Goal: Check status: Check status

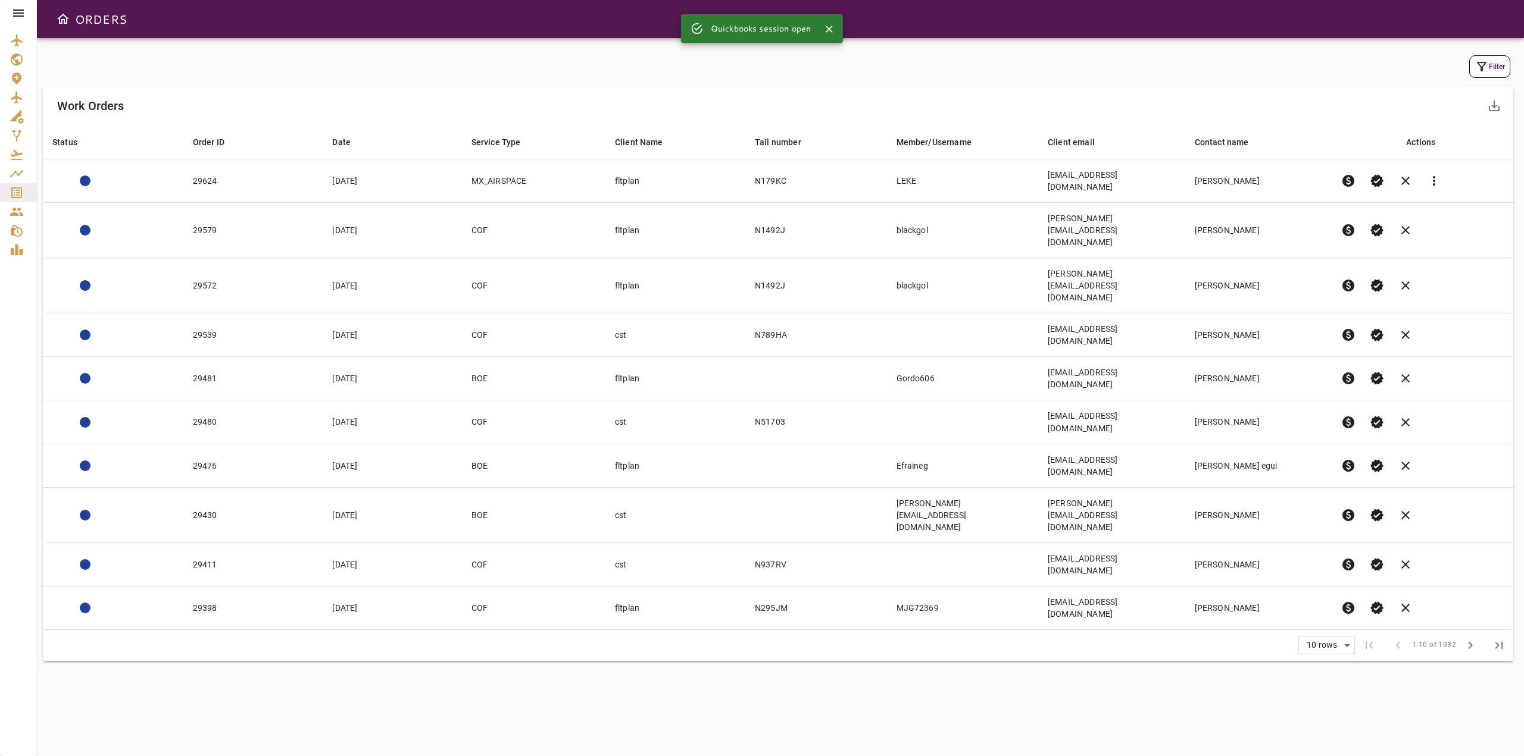
click at [17, 17] on icon at bounding box center [18, 13] width 14 height 14
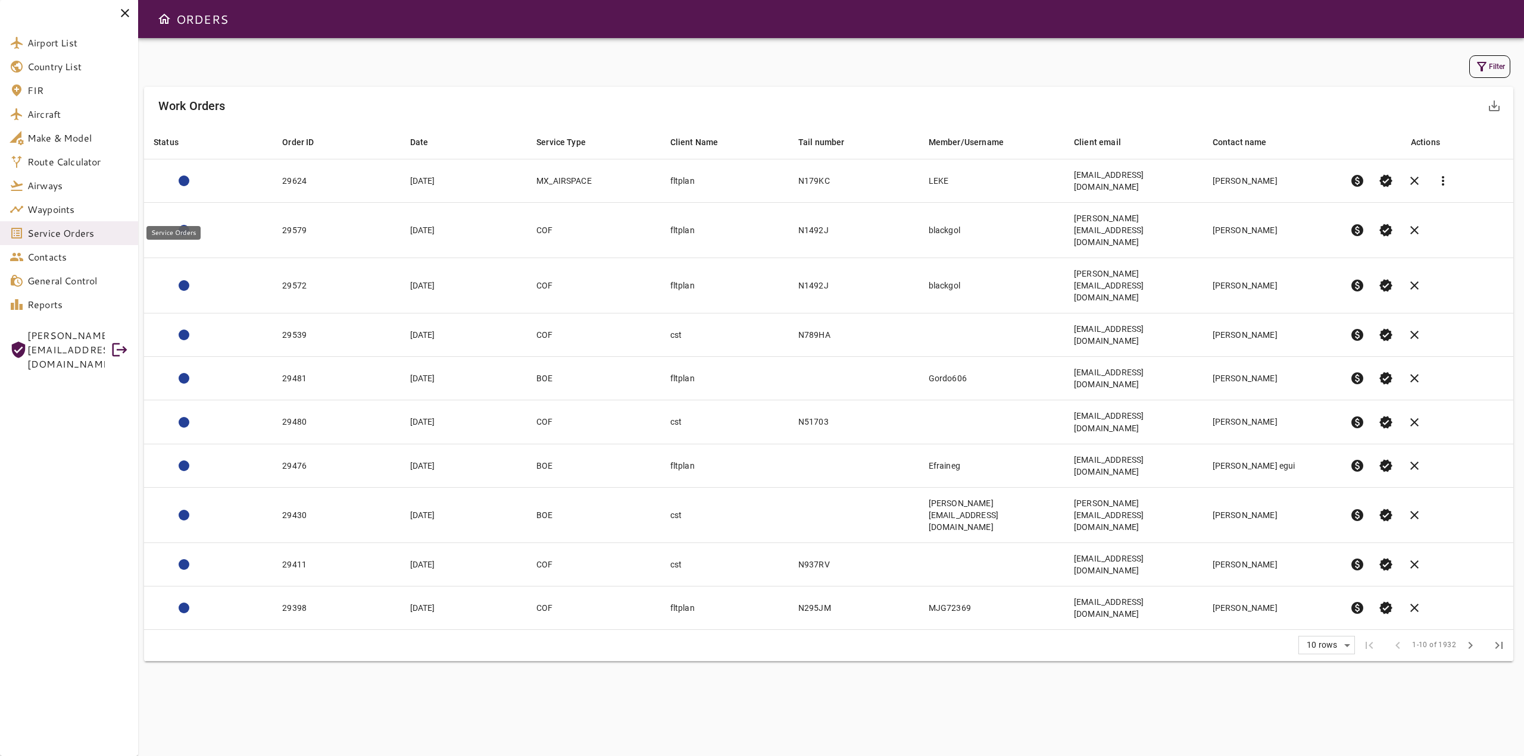
click at [74, 234] on span "Service Orders" at bounding box center [77, 233] width 101 height 14
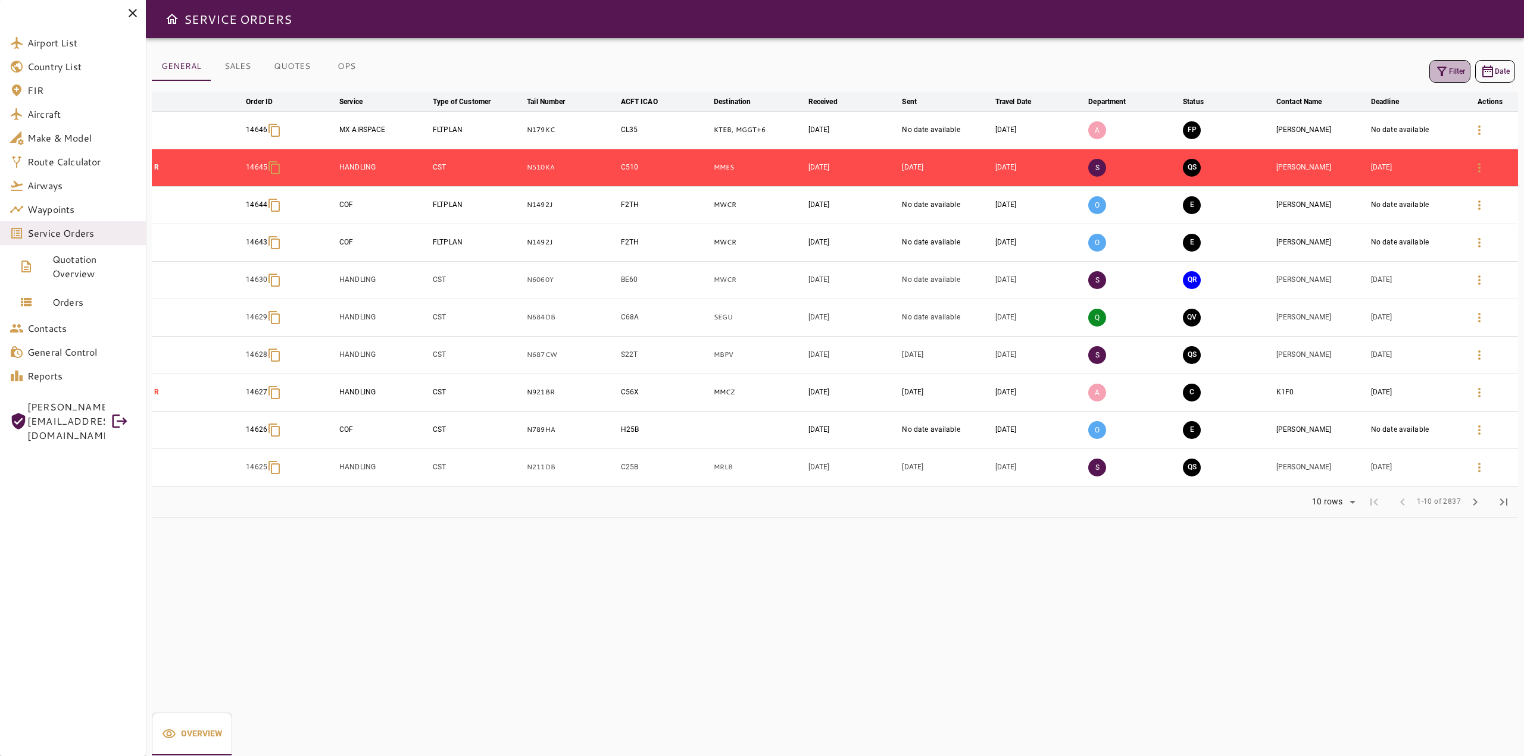
click at [1447, 72] on icon "button" at bounding box center [1441, 71] width 14 height 14
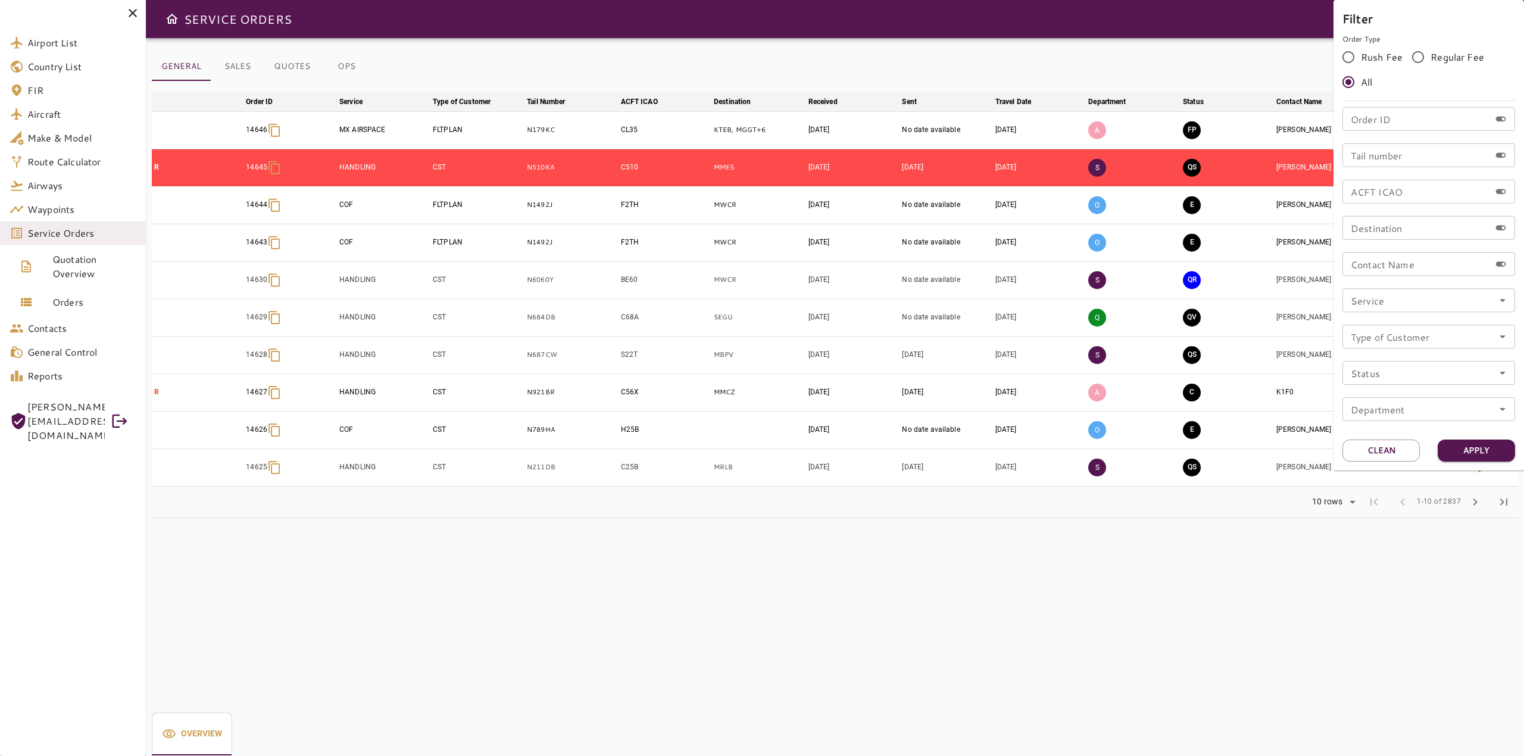
click at [1412, 123] on input "Order ID" at bounding box center [1416, 119] width 148 height 24
click at [1376, 161] on input "Tail number" at bounding box center [1416, 155] width 148 height 24
click at [1380, 262] on input "Contact Name" at bounding box center [1416, 264] width 148 height 24
type input "******"
click at [1466, 455] on button "Apply" at bounding box center [1475, 451] width 77 height 22
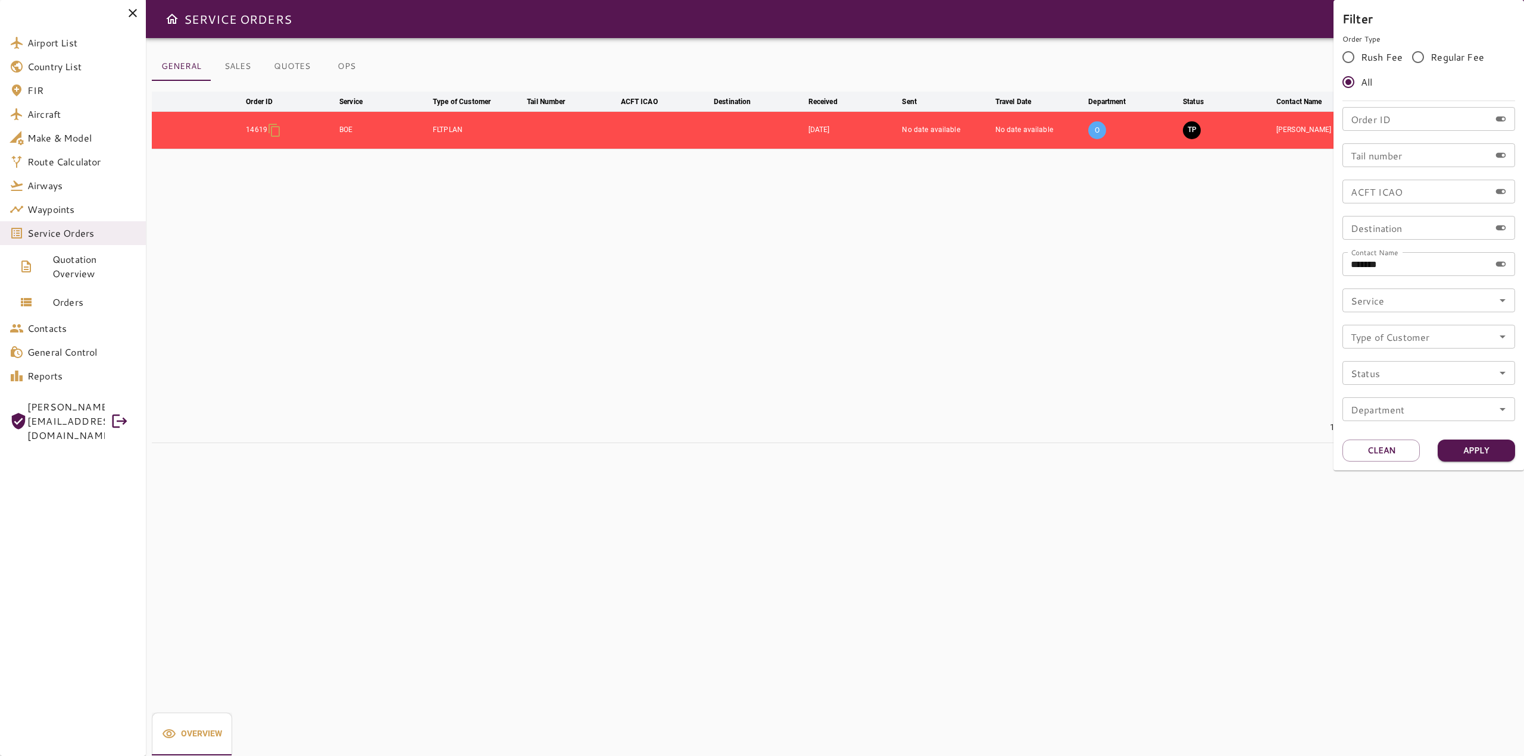
click at [749, 330] on div at bounding box center [762, 378] width 1524 height 756
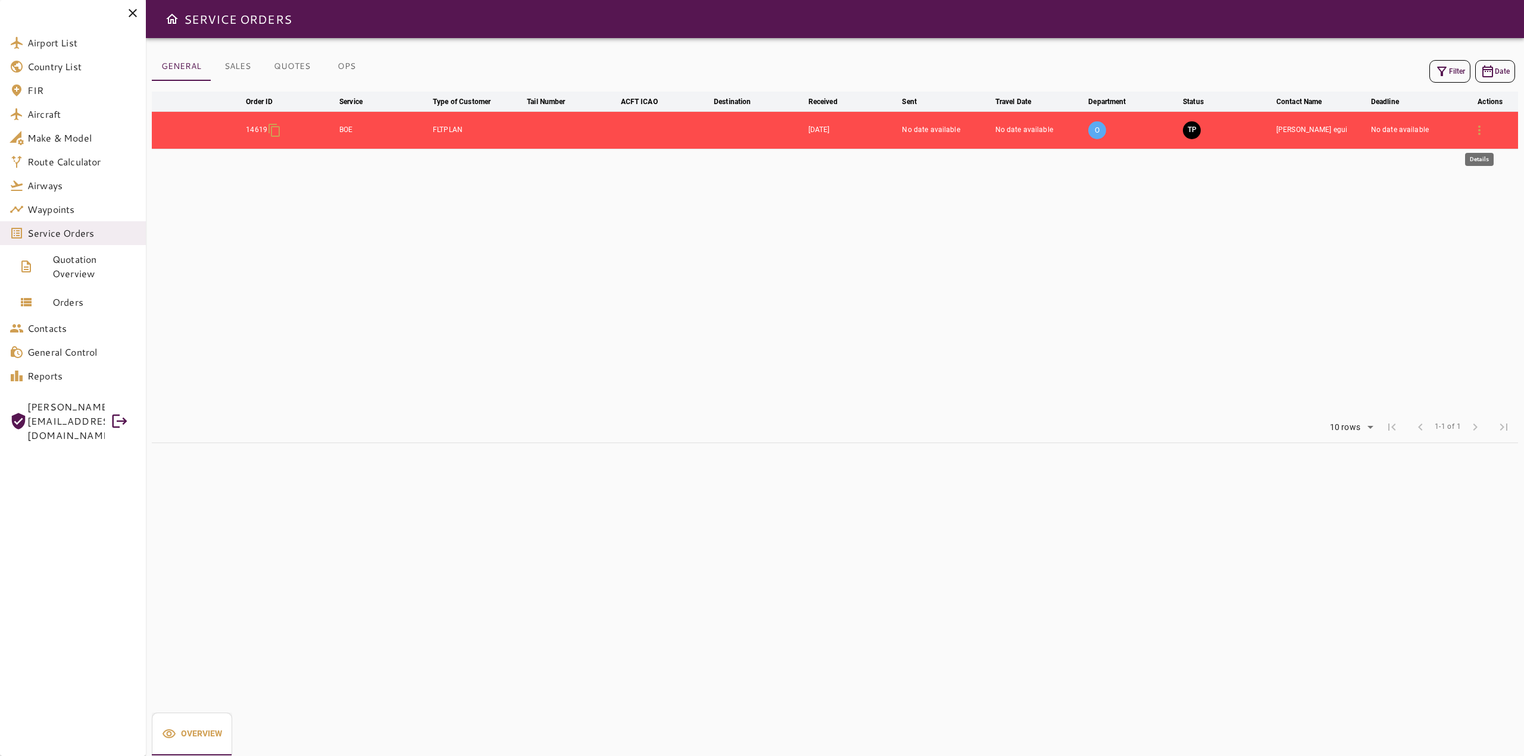
click at [1474, 132] on icon "button" at bounding box center [1479, 130] width 14 height 14
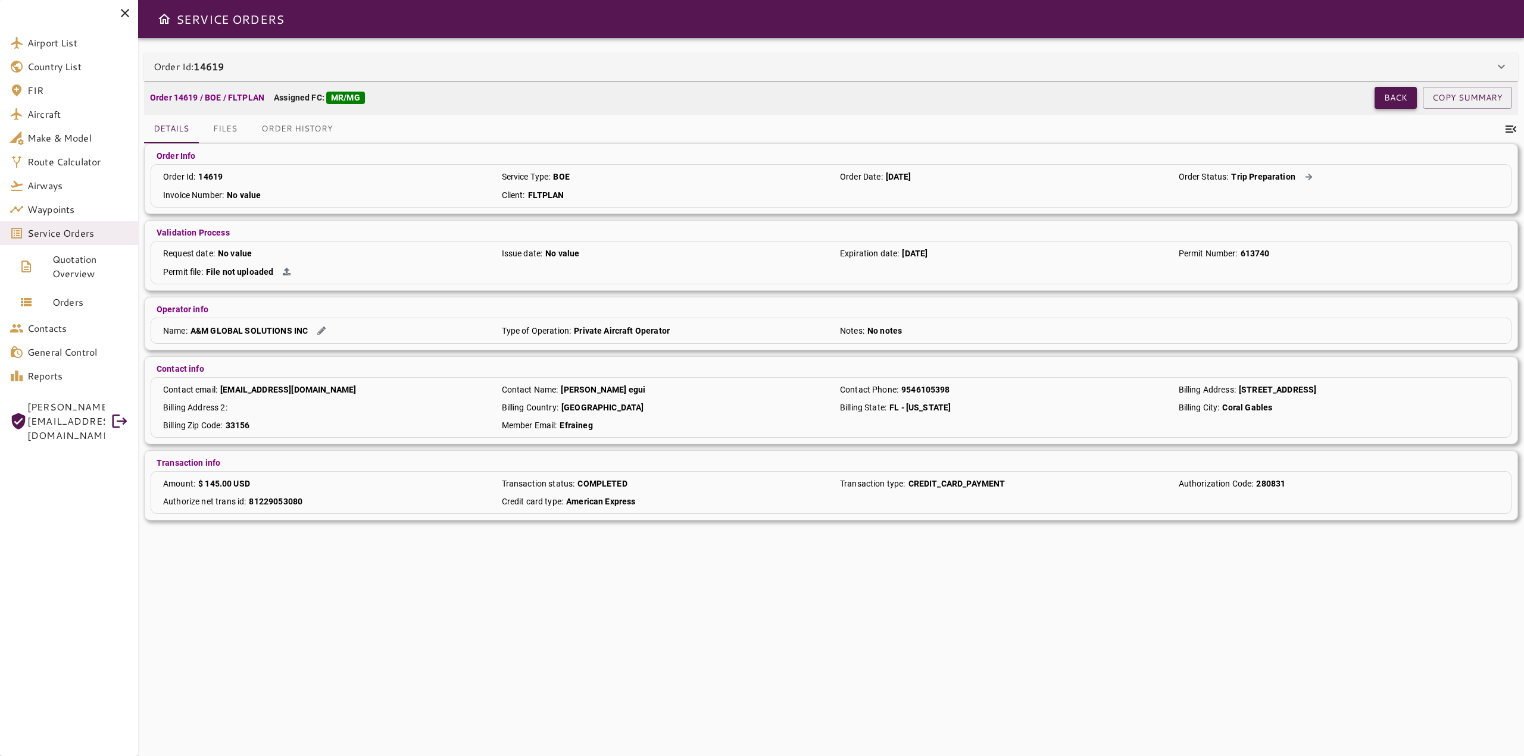
click at [1389, 97] on button "Back" at bounding box center [1395, 98] width 42 height 22
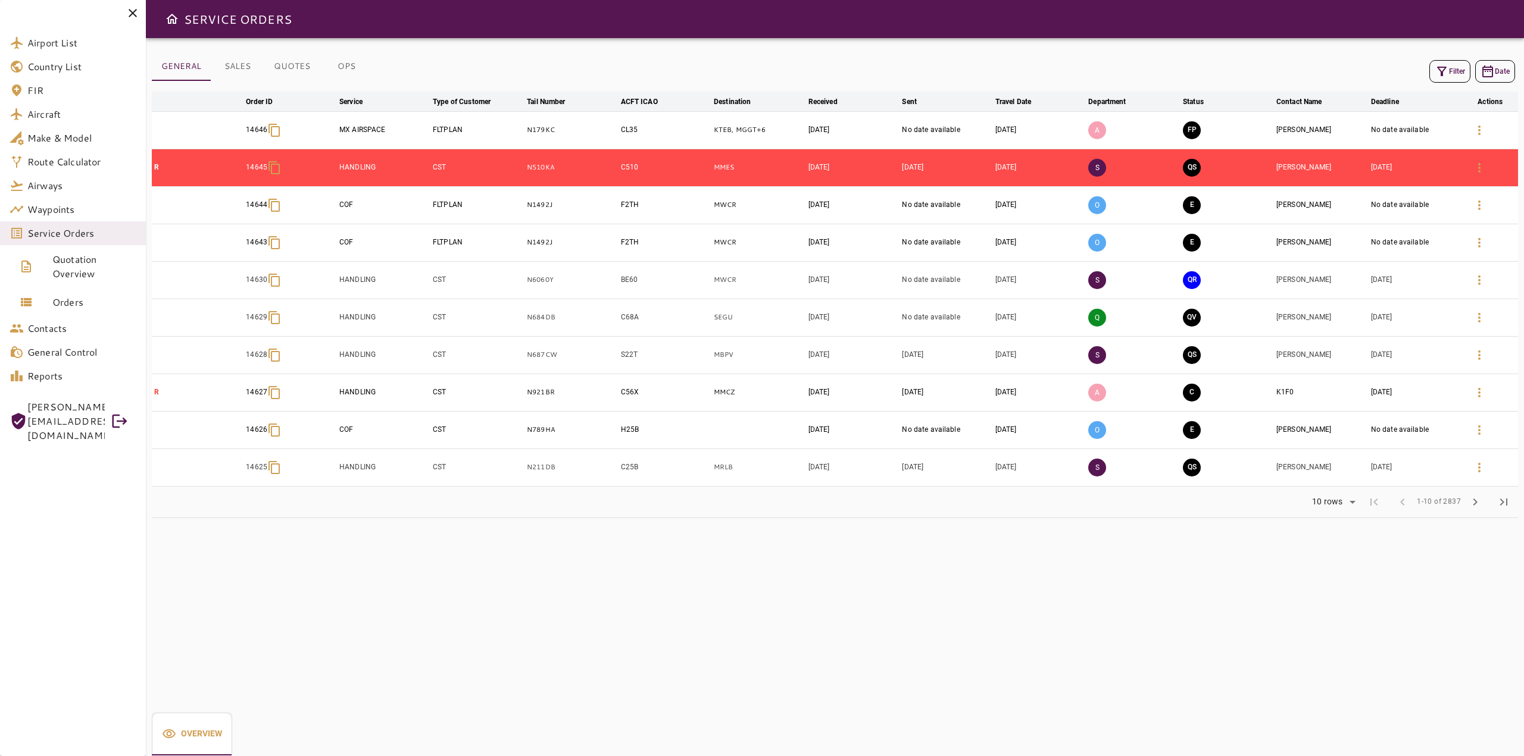
click at [1457, 67] on button "Filter" at bounding box center [1449, 71] width 41 height 23
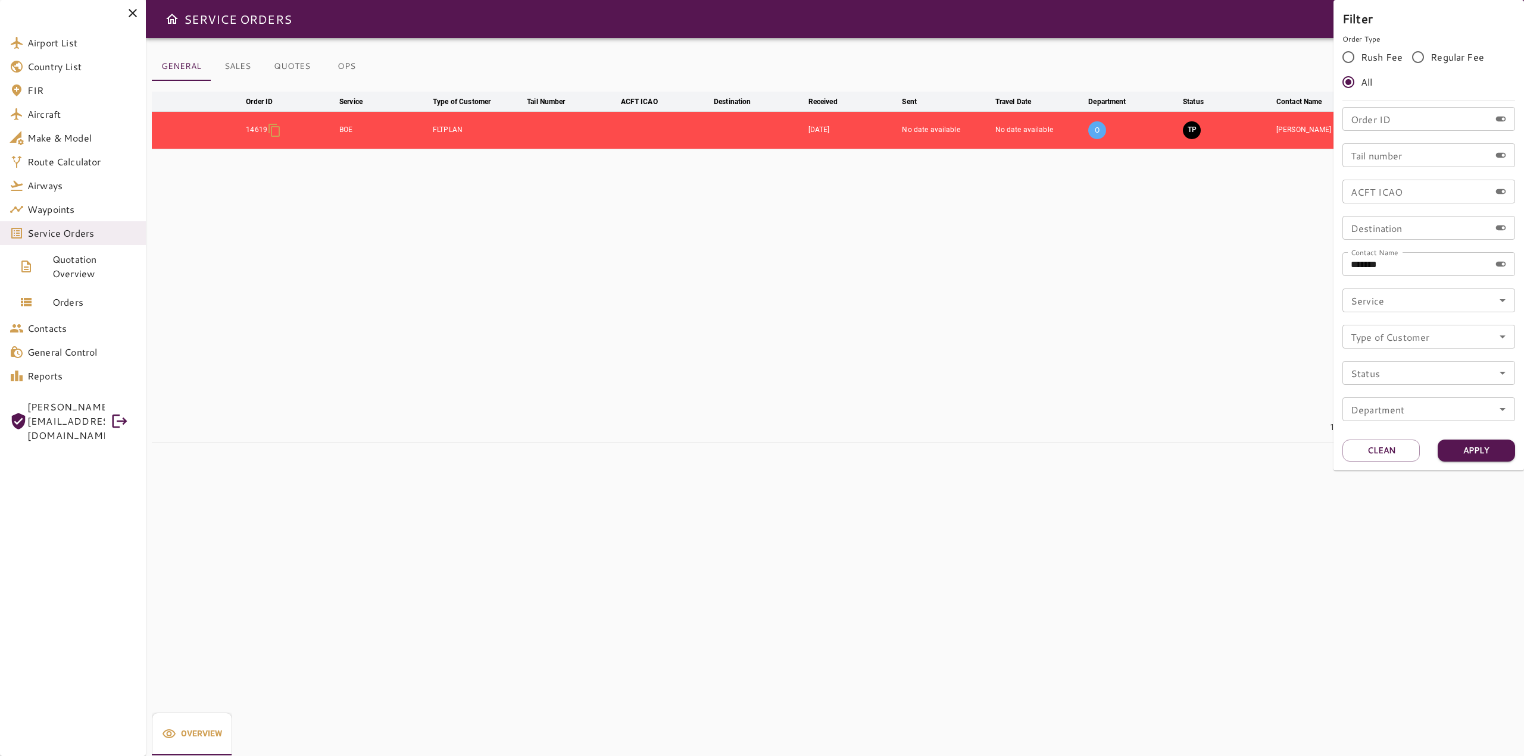
click at [1118, 263] on div at bounding box center [762, 378] width 1524 height 756
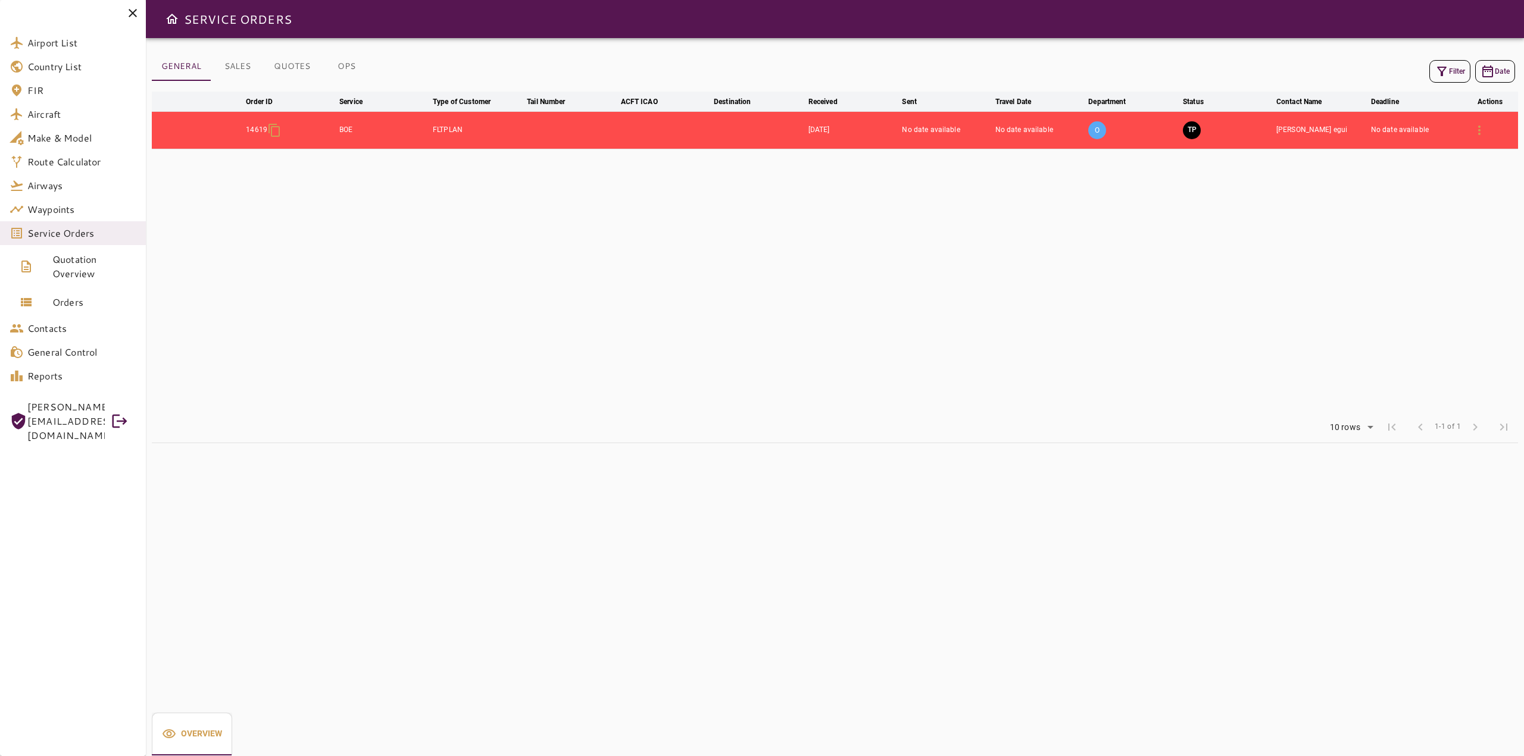
click at [1194, 125] on button "TP" at bounding box center [1191, 130] width 18 height 18
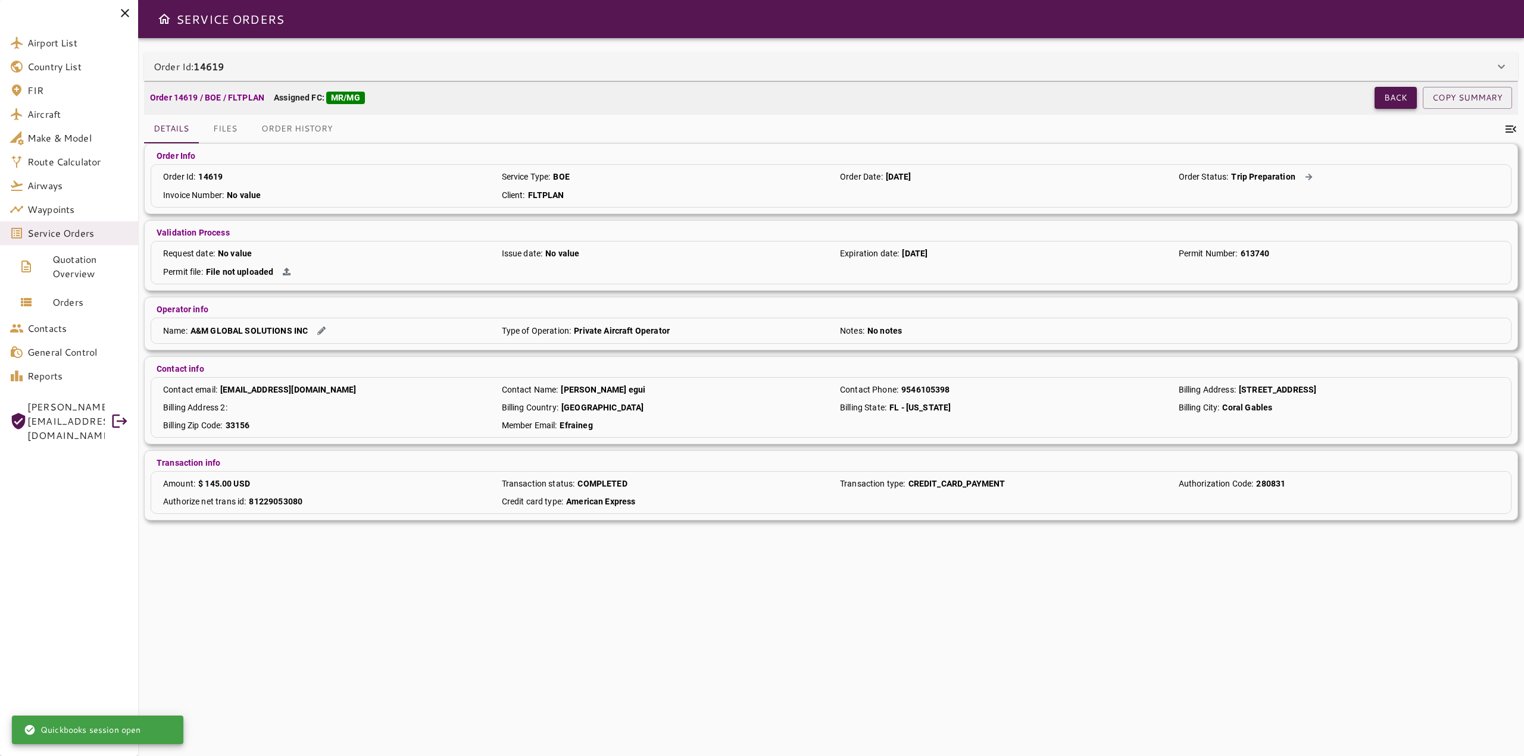
click at [1393, 92] on button "Back" at bounding box center [1395, 98] width 42 height 22
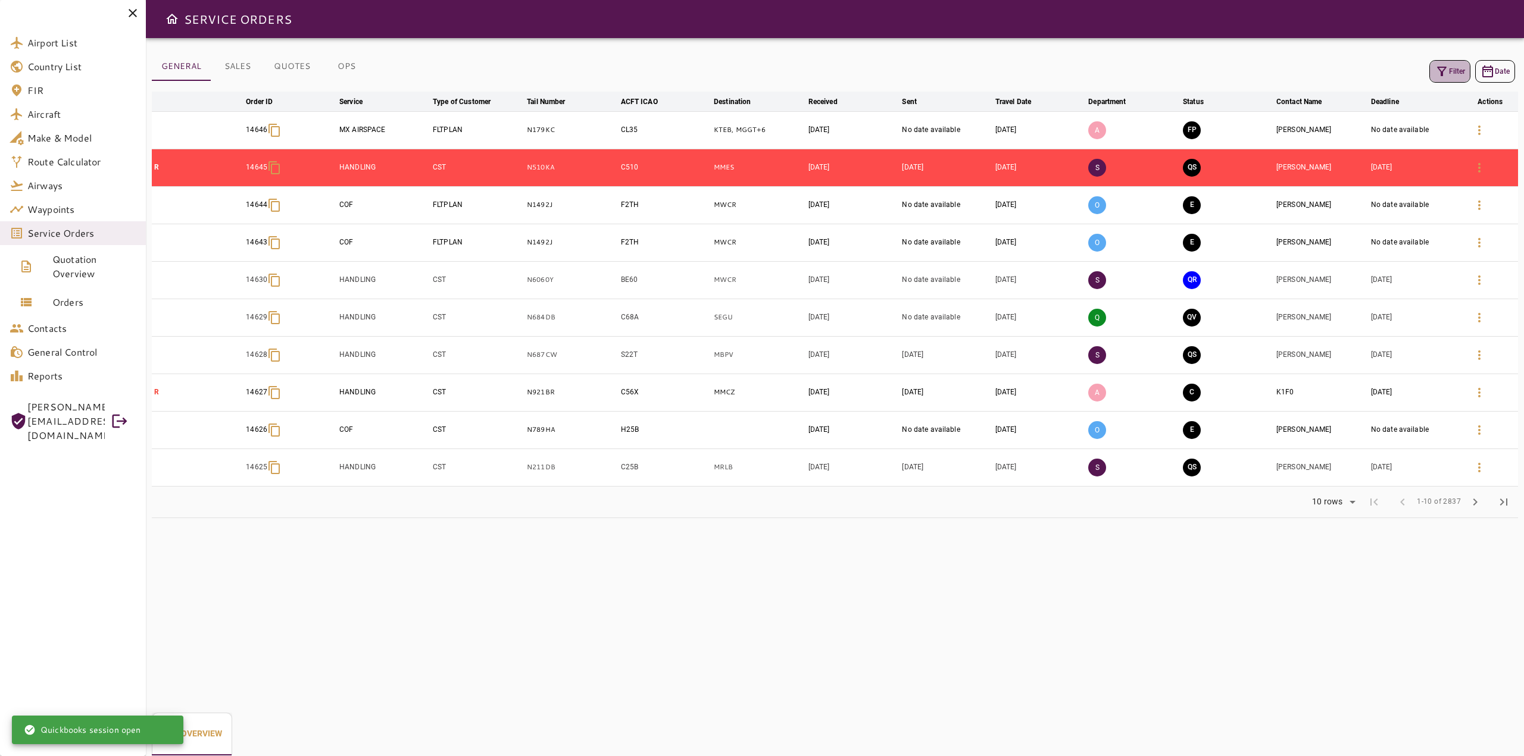
click at [1445, 64] on button "Filter" at bounding box center [1449, 71] width 41 height 23
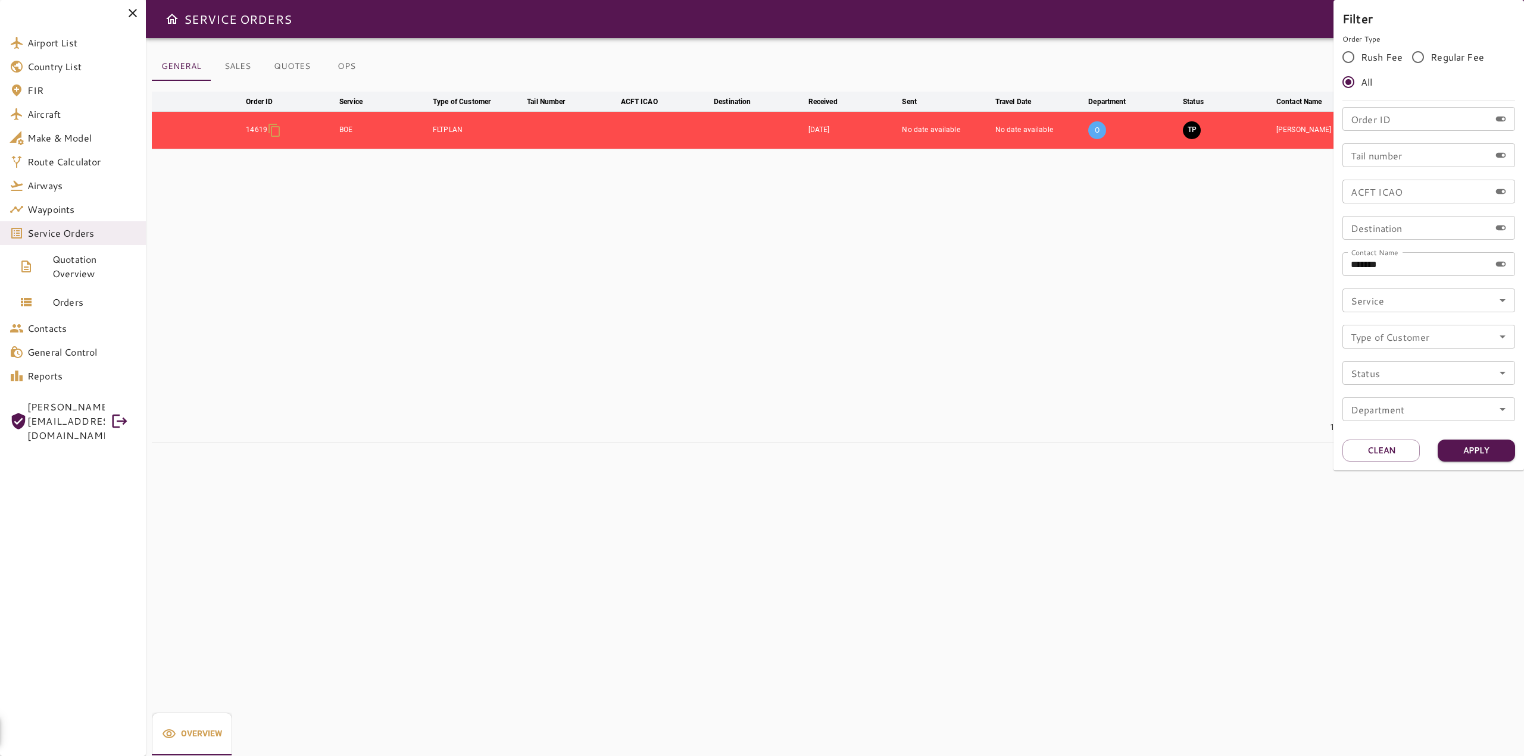
click at [1187, 272] on div at bounding box center [762, 378] width 1524 height 756
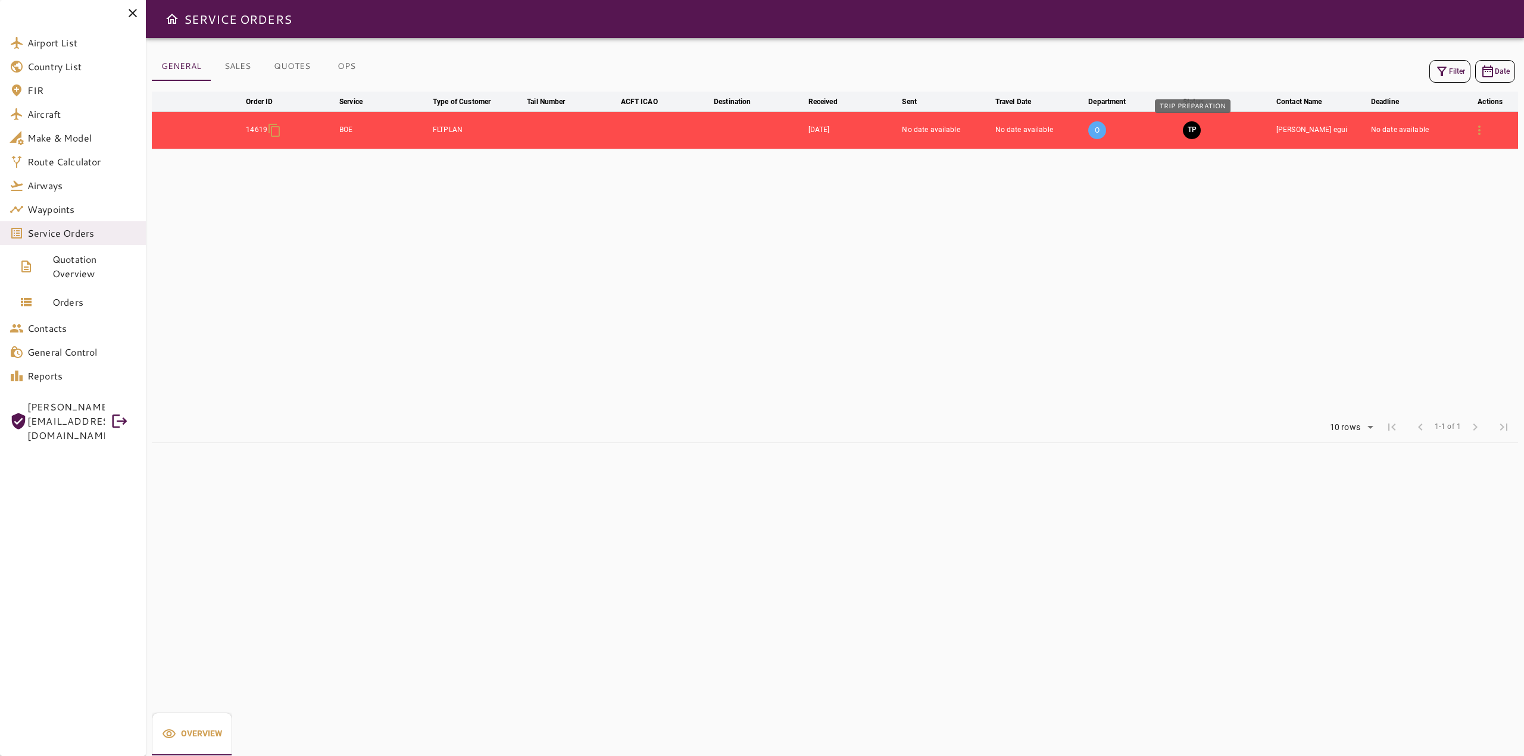
click at [1193, 130] on button "TP" at bounding box center [1191, 130] width 18 height 18
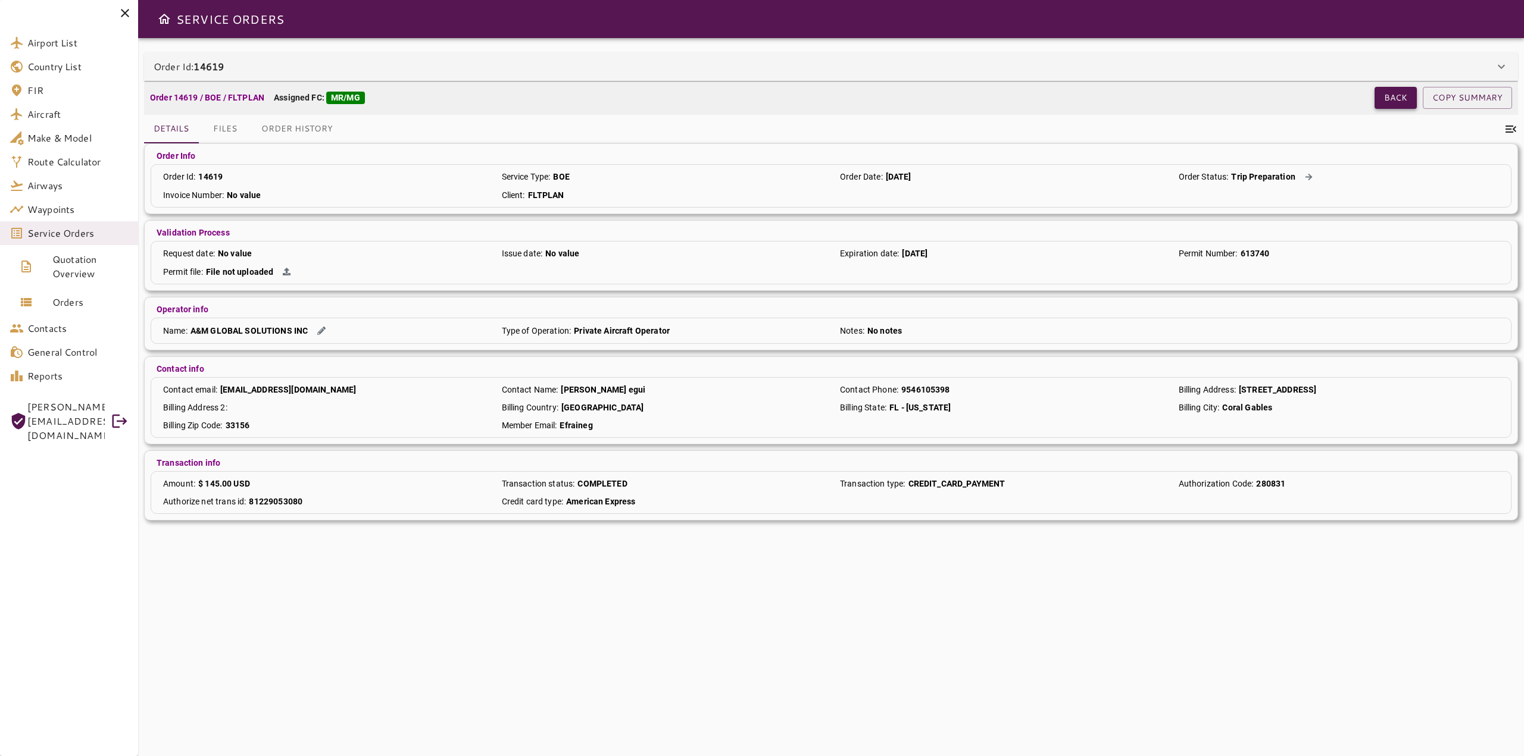
click at [1391, 102] on button "Back" at bounding box center [1395, 98] width 42 height 22
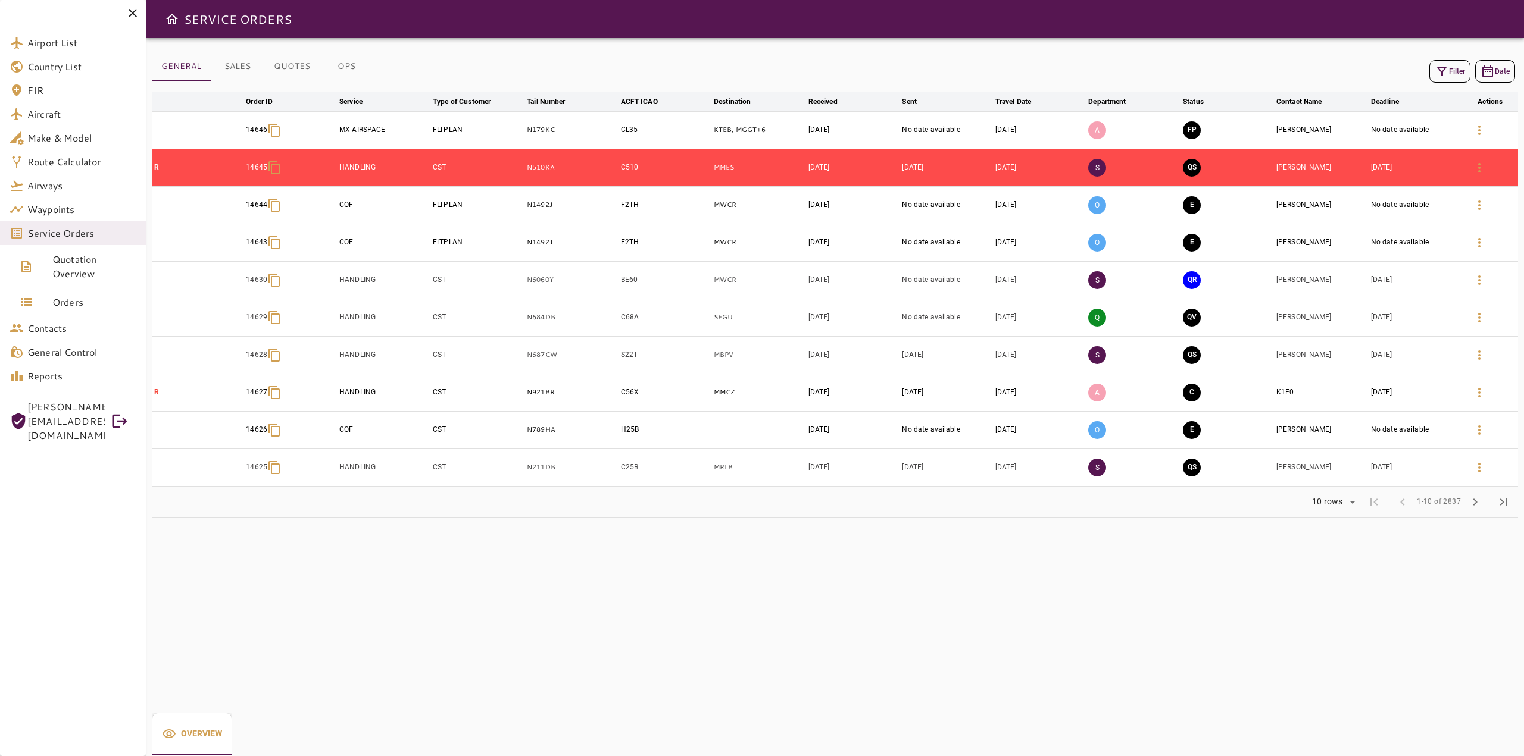
click at [1435, 76] on icon "button" at bounding box center [1441, 71] width 14 height 14
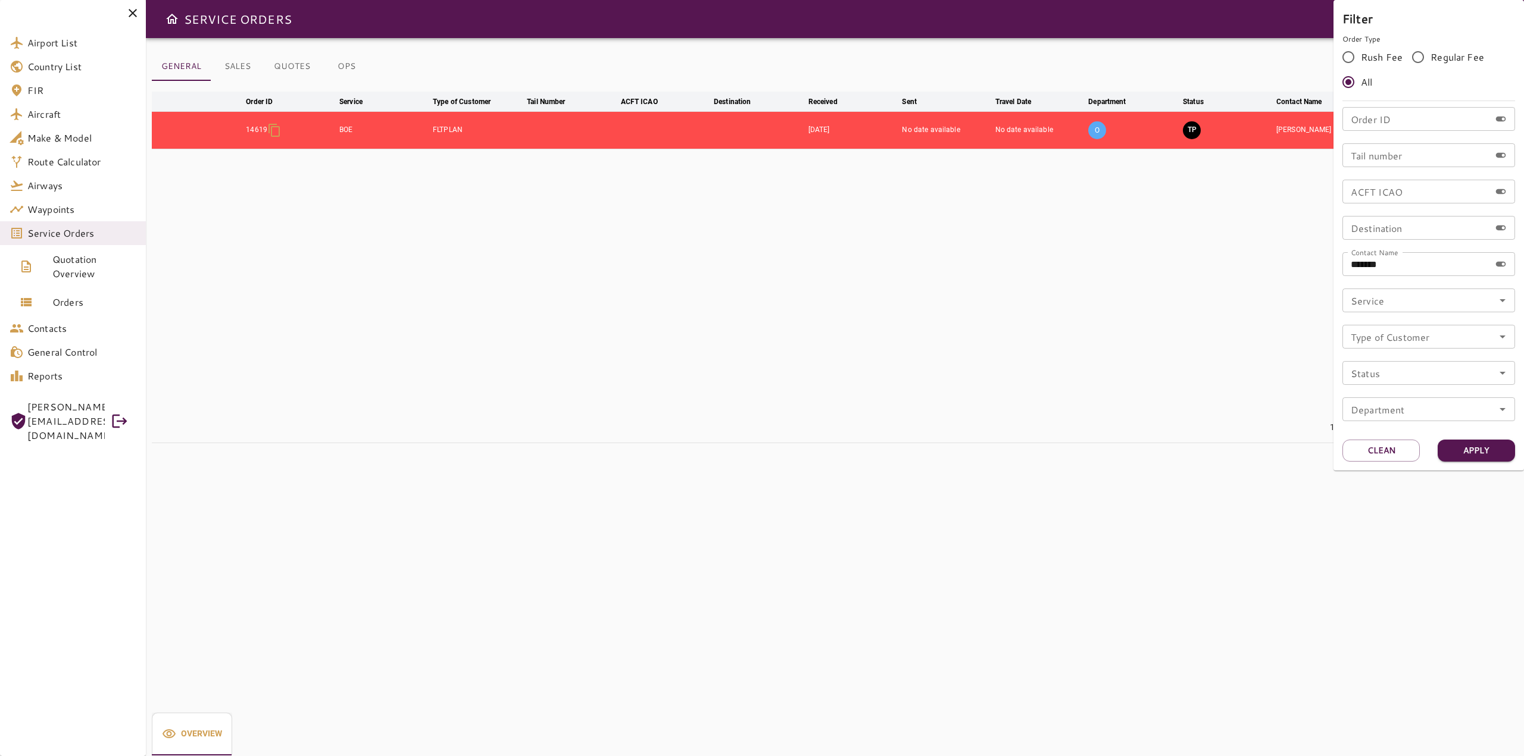
click at [1061, 308] on div at bounding box center [762, 378] width 1524 height 756
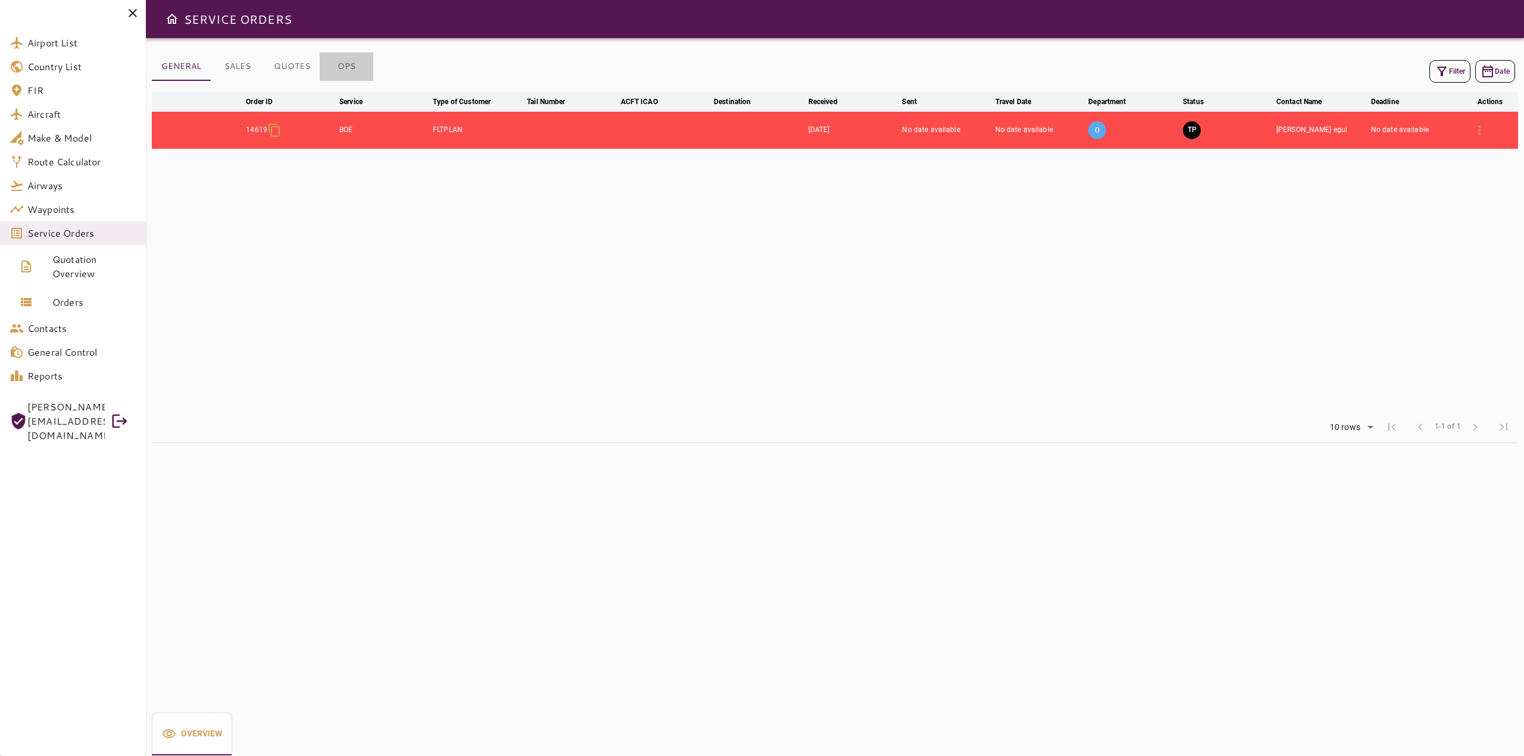
click at [343, 69] on button "OPS" at bounding box center [347, 66] width 54 height 29
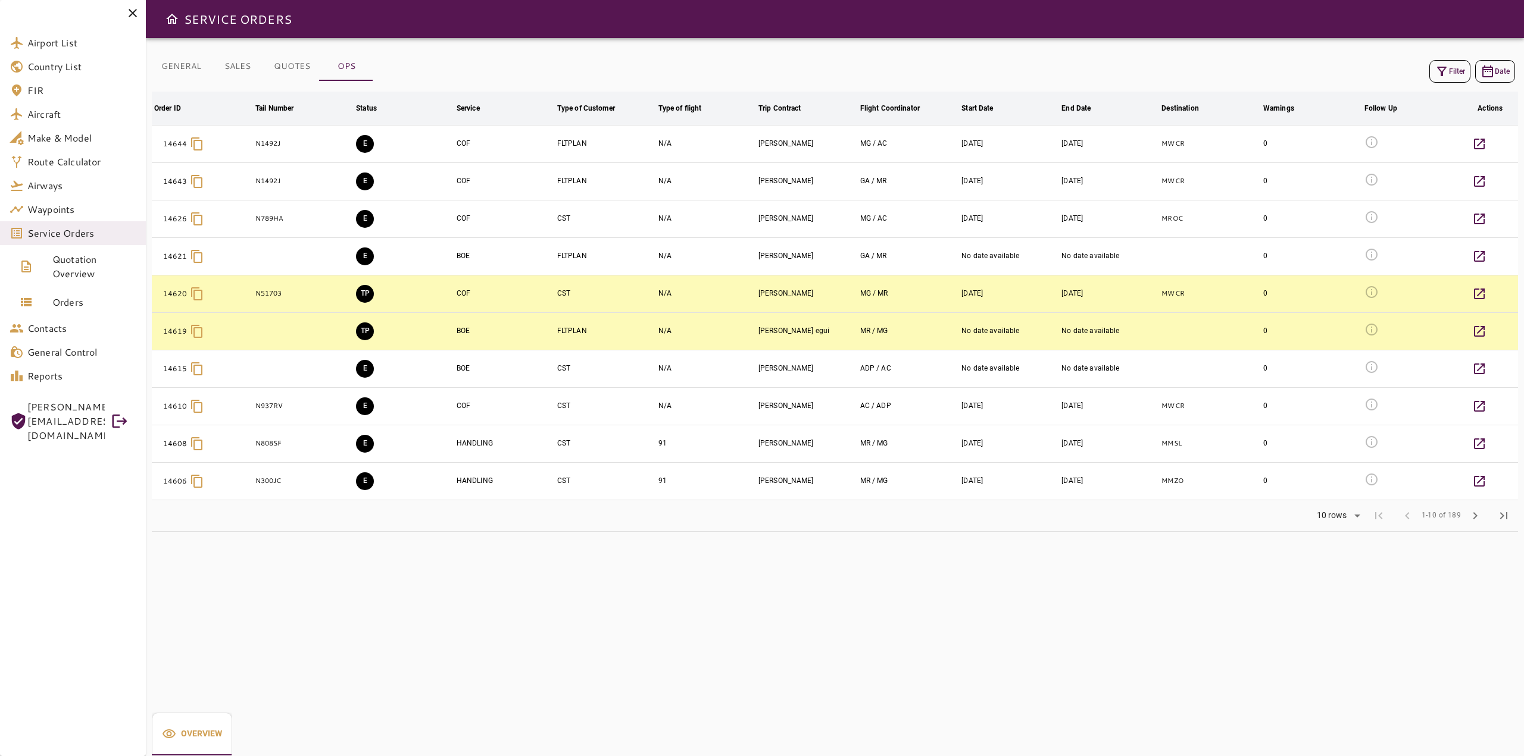
click at [1447, 79] on button "Filter" at bounding box center [1449, 71] width 41 height 23
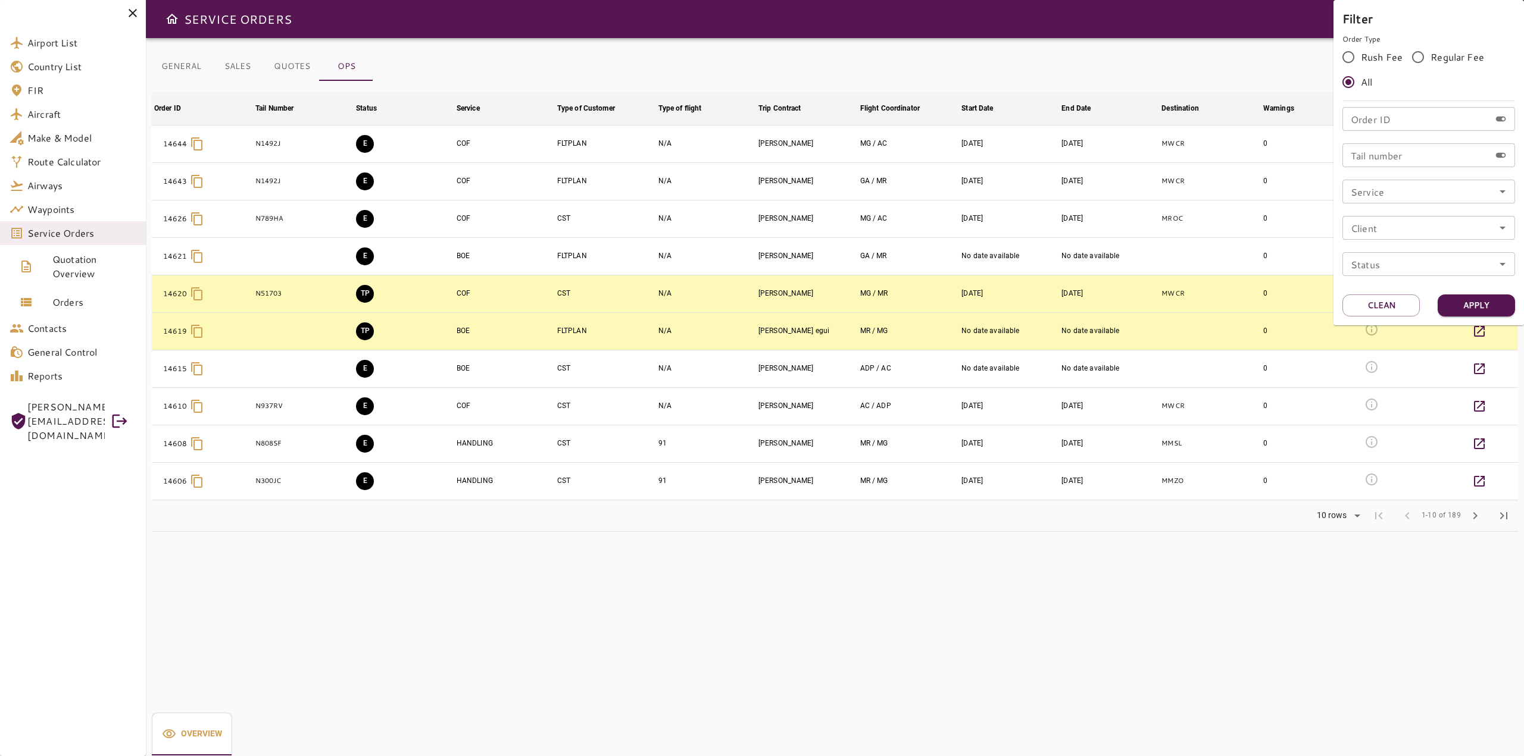
click at [1409, 105] on div "Filter Order Type Rush Fee Regular Fee All Order ID Order ID Tail number Tail n…" at bounding box center [1428, 147] width 173 height 277
click at [1404, 125] on input "Order ID" at bounding box center [1416, 119] width 148 height 24
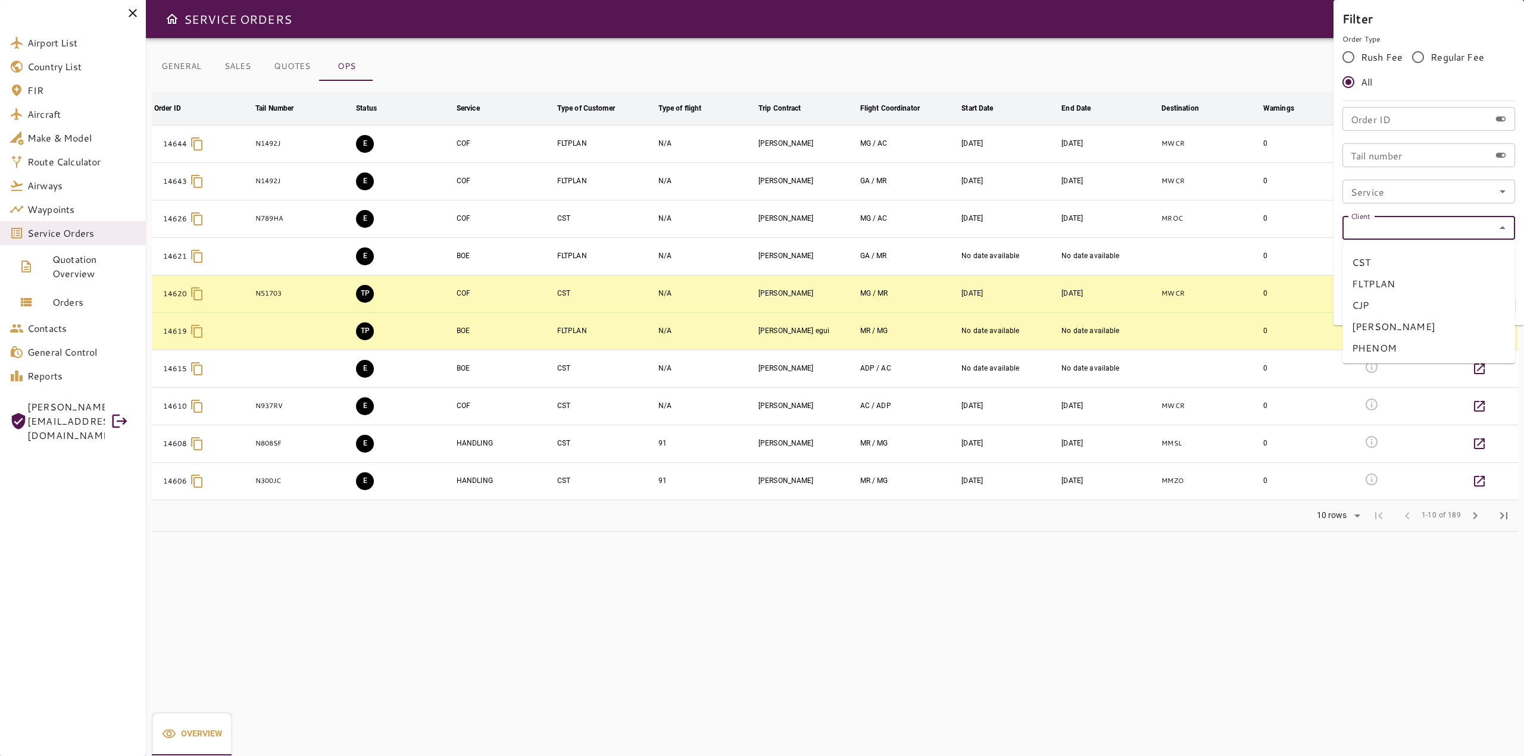
click at [1403, 232] on input "Client" at bounding box center [1428, 228] width 165 height 17
click at [1301, 195] on div at bounding box center [762, 378] width 1524 height 756
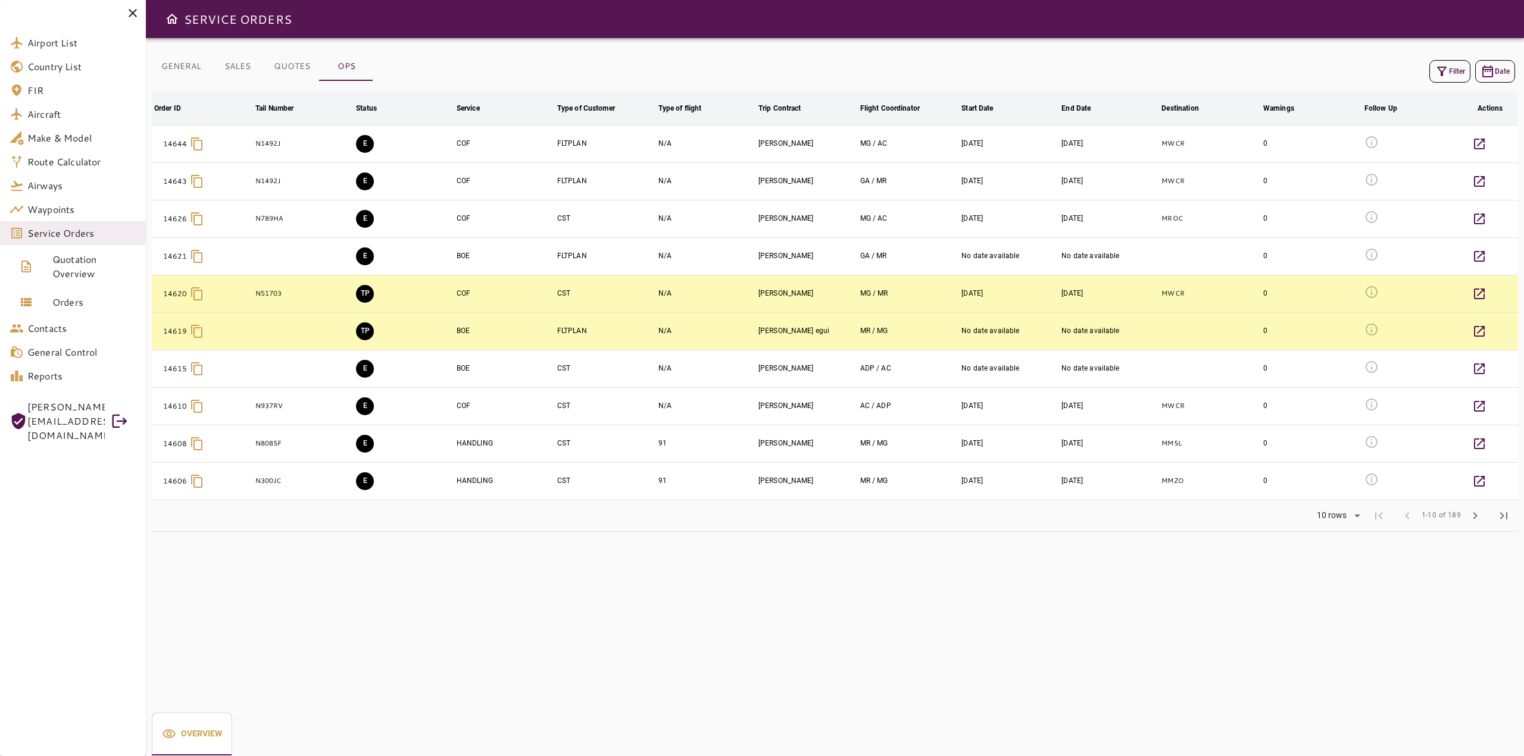
click at [1446, 71] on icon "button" at bounding box center [1441, 71] width 14 height 14
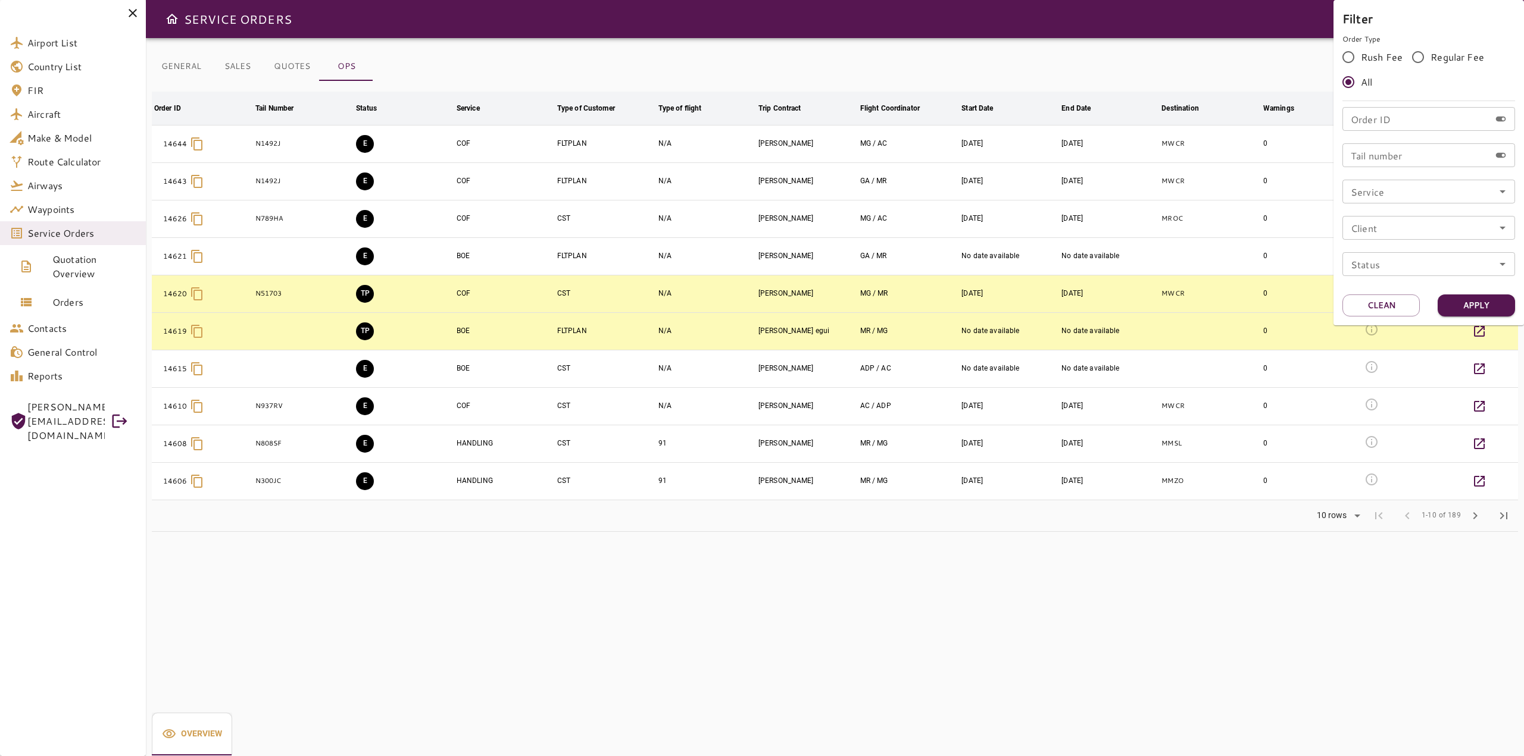
click at [196, 65] on div at bounding box center [762, 378] width 1524 height 756
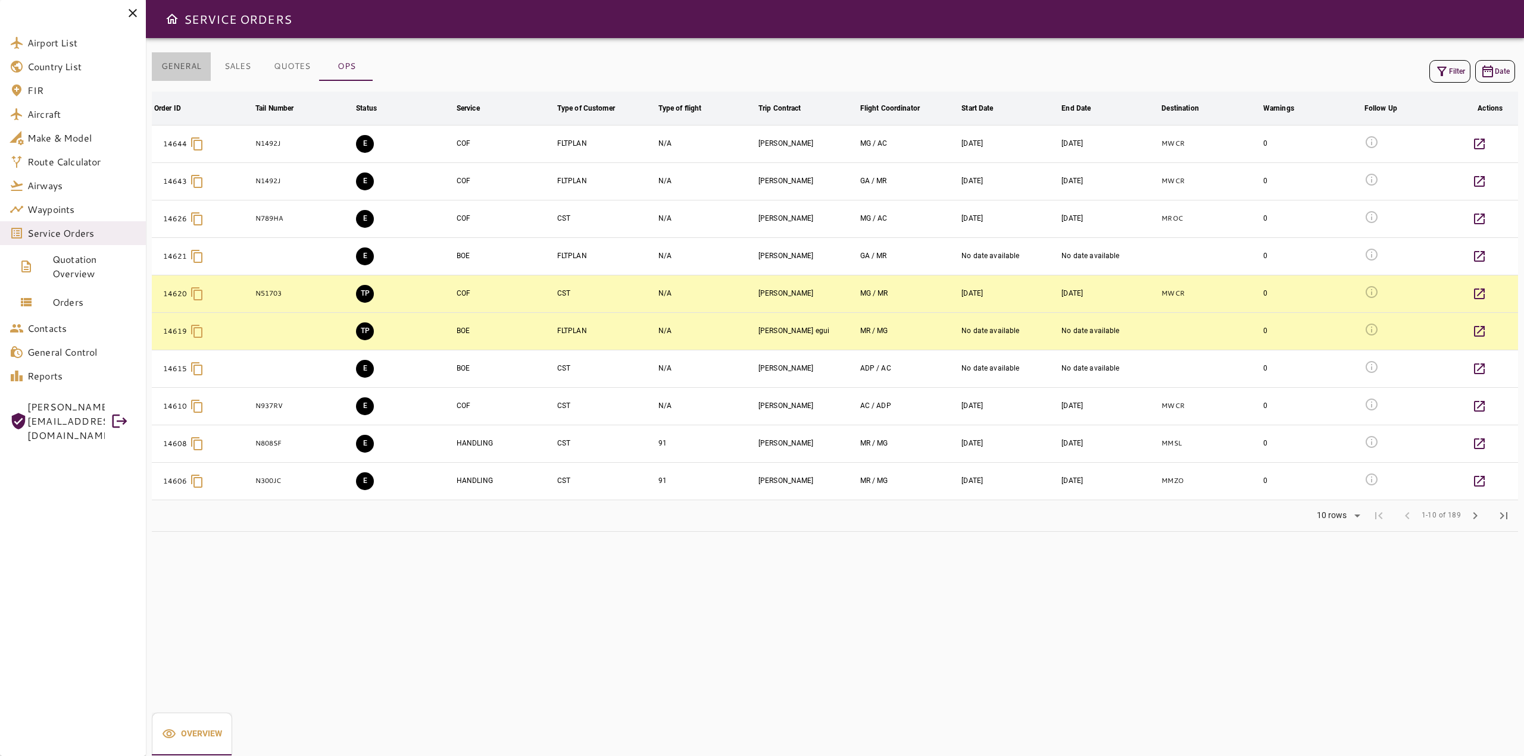
click at [190, 65] on button "GENERAL" at bounding box center [181, 66] width 59 height 29
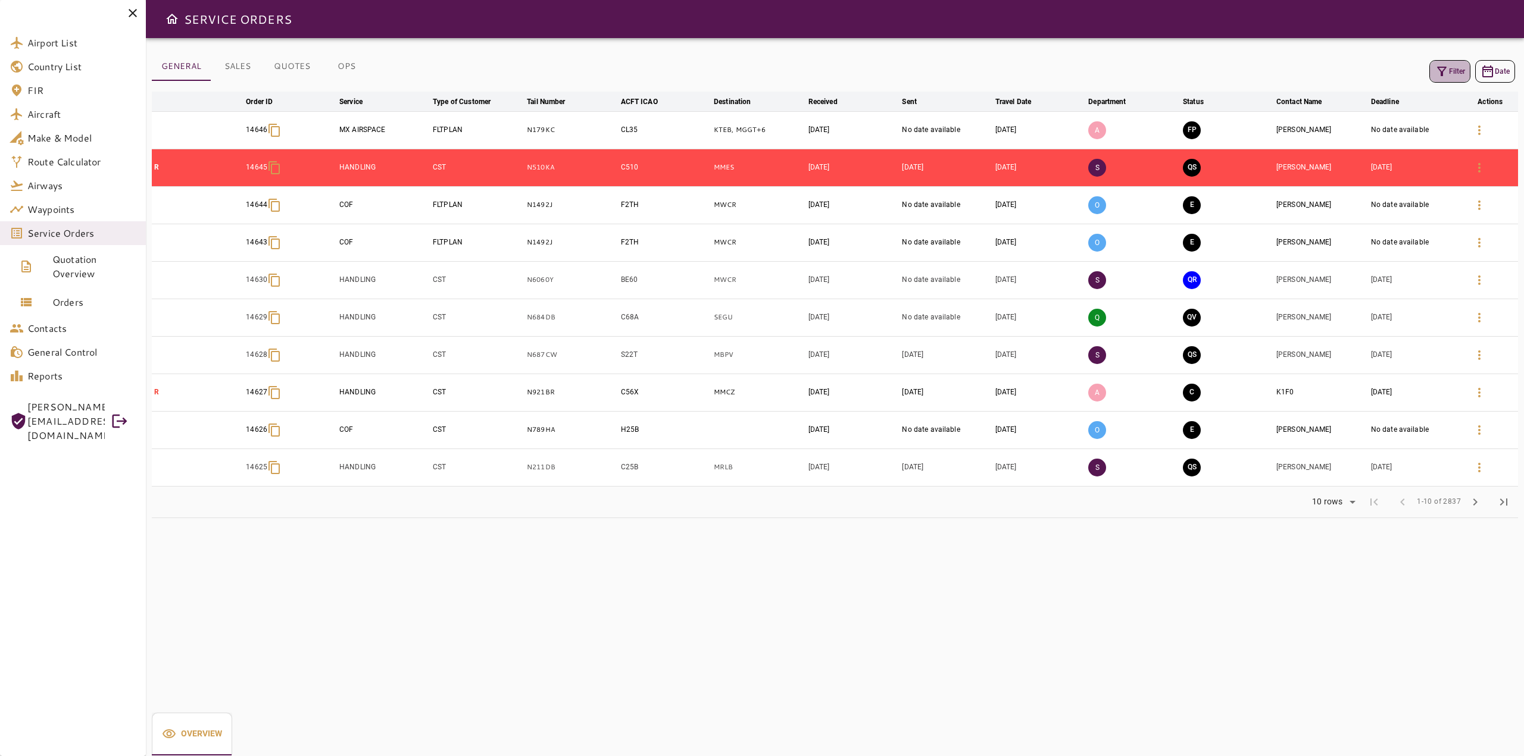
click at [1454, 74] on button "Filter" at bounding box center [1449, 71] width 41 height 23
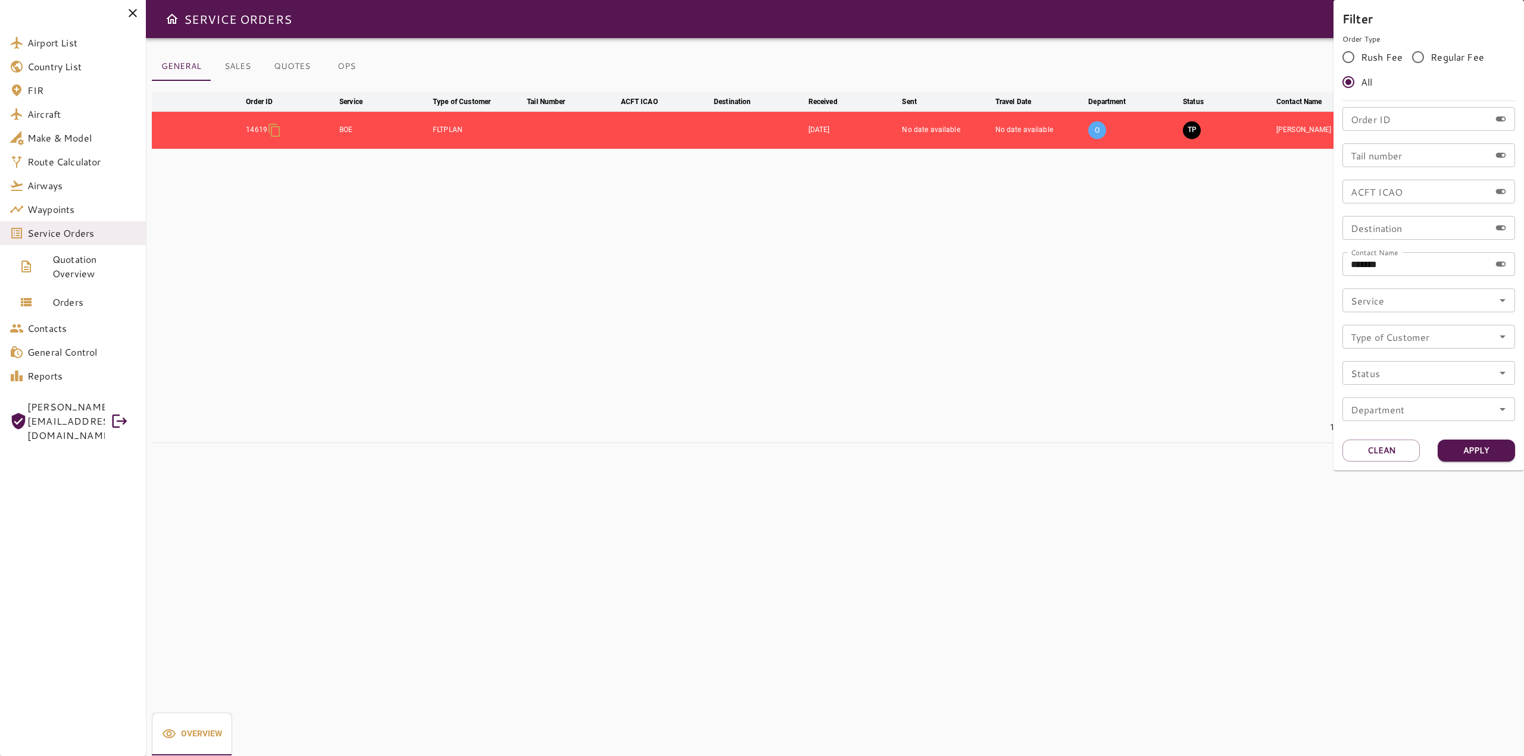
click at [1222, 301] on div at bounding box center [762, 378] width 1524 height 756
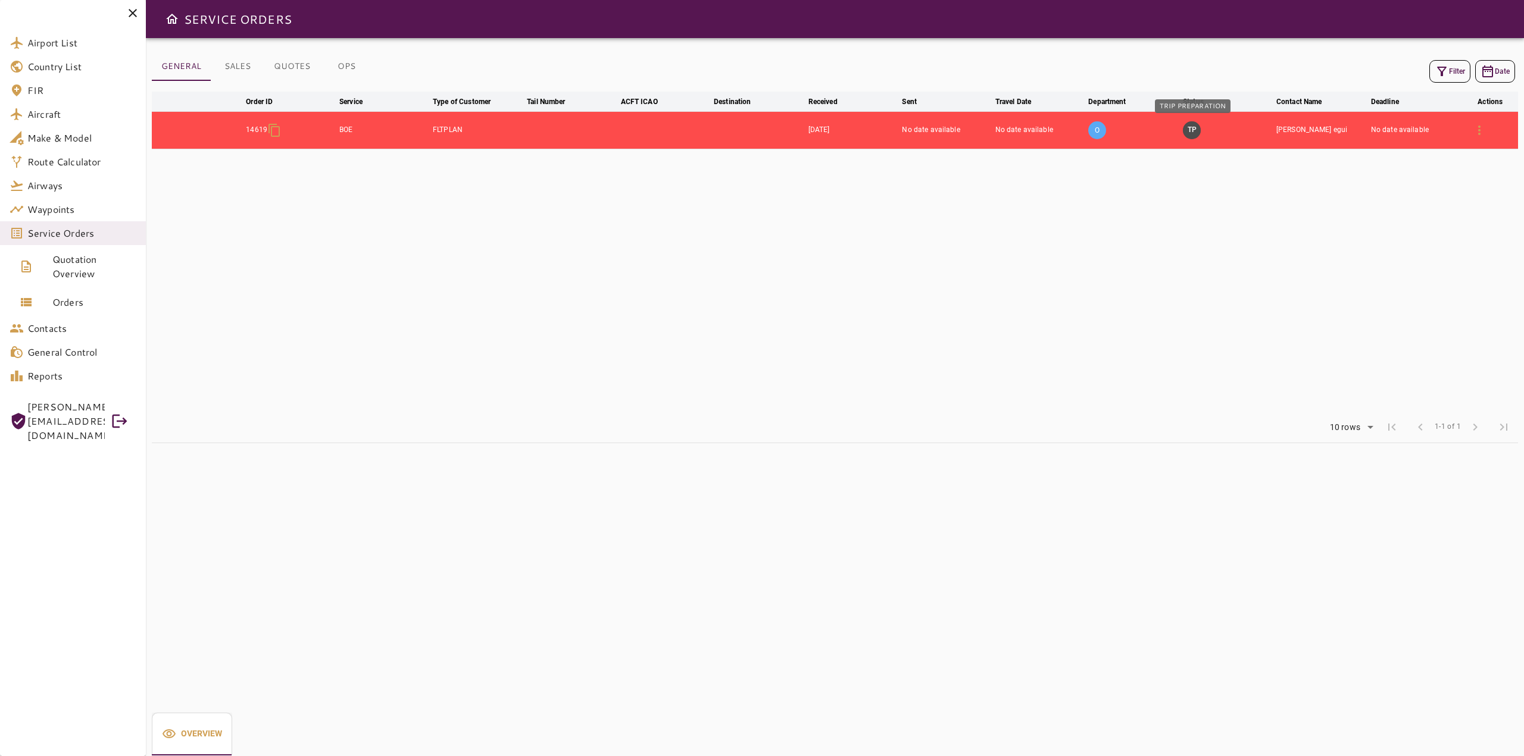
click at [1194, 130] on button "TP" at bounding box center [1191, 130] width 18 height 18
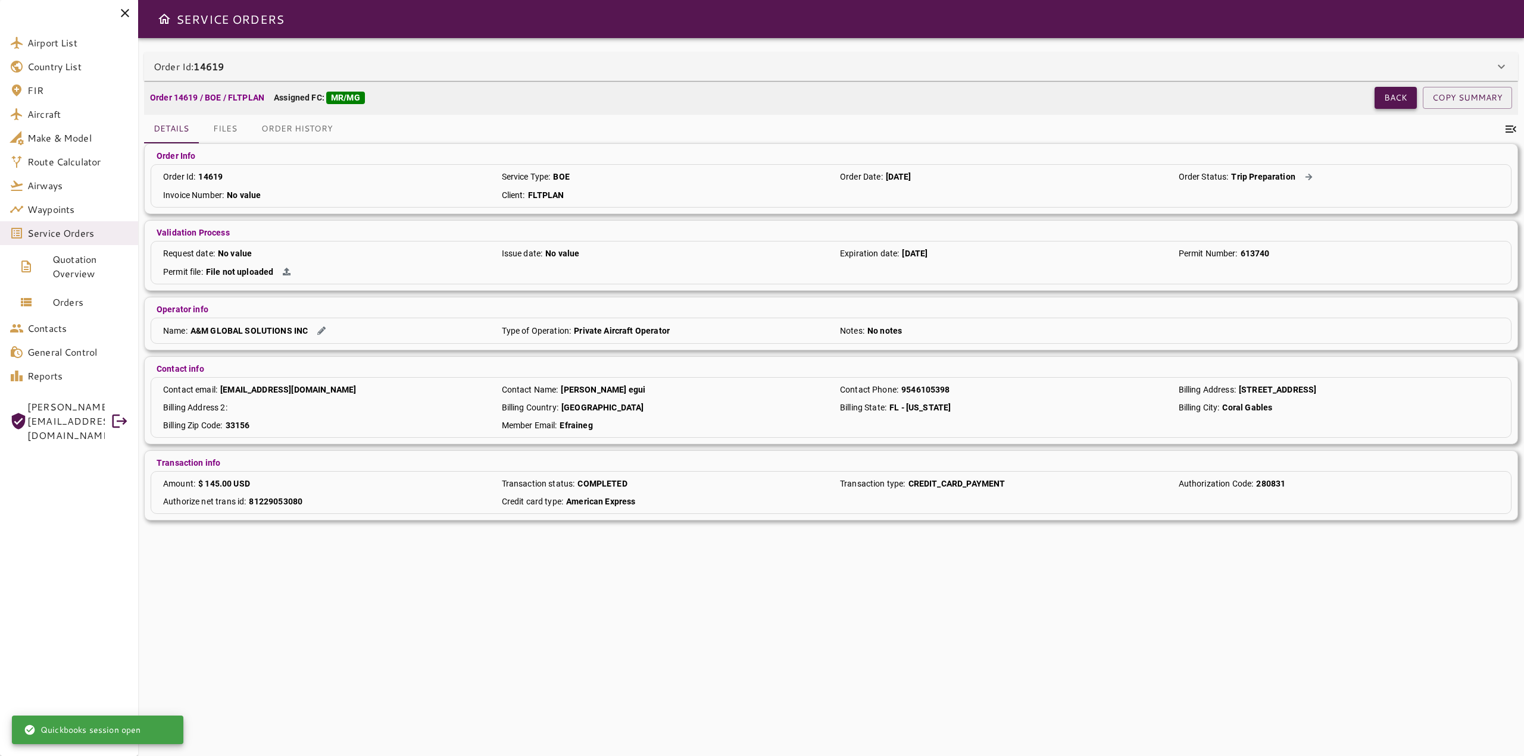
click at [1379, 96] on button "Back" at bounding box center [1395, 98] width 42 height 22
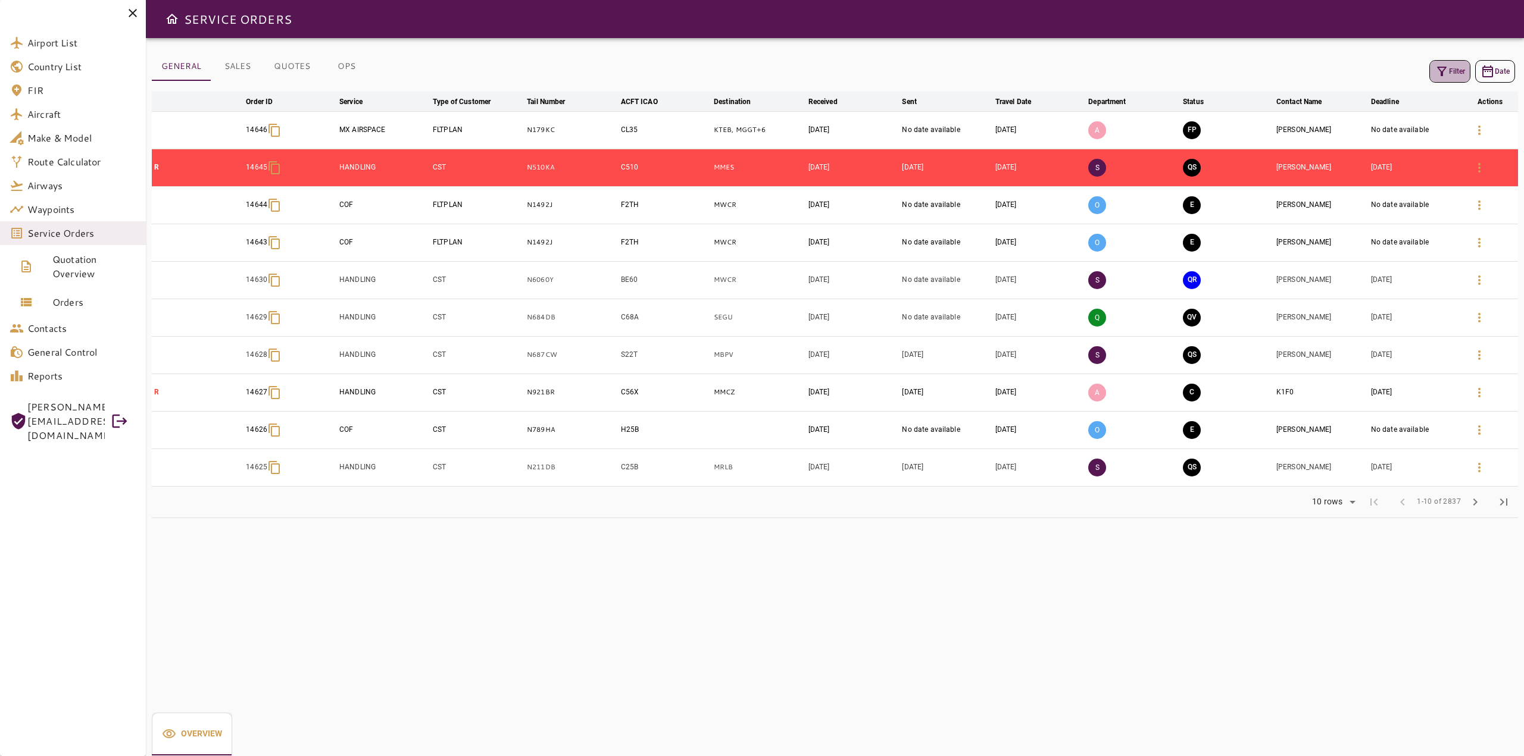
click at [1456, 73] on button "Filter" at bounding box center [1449, 71] width 41 height 23
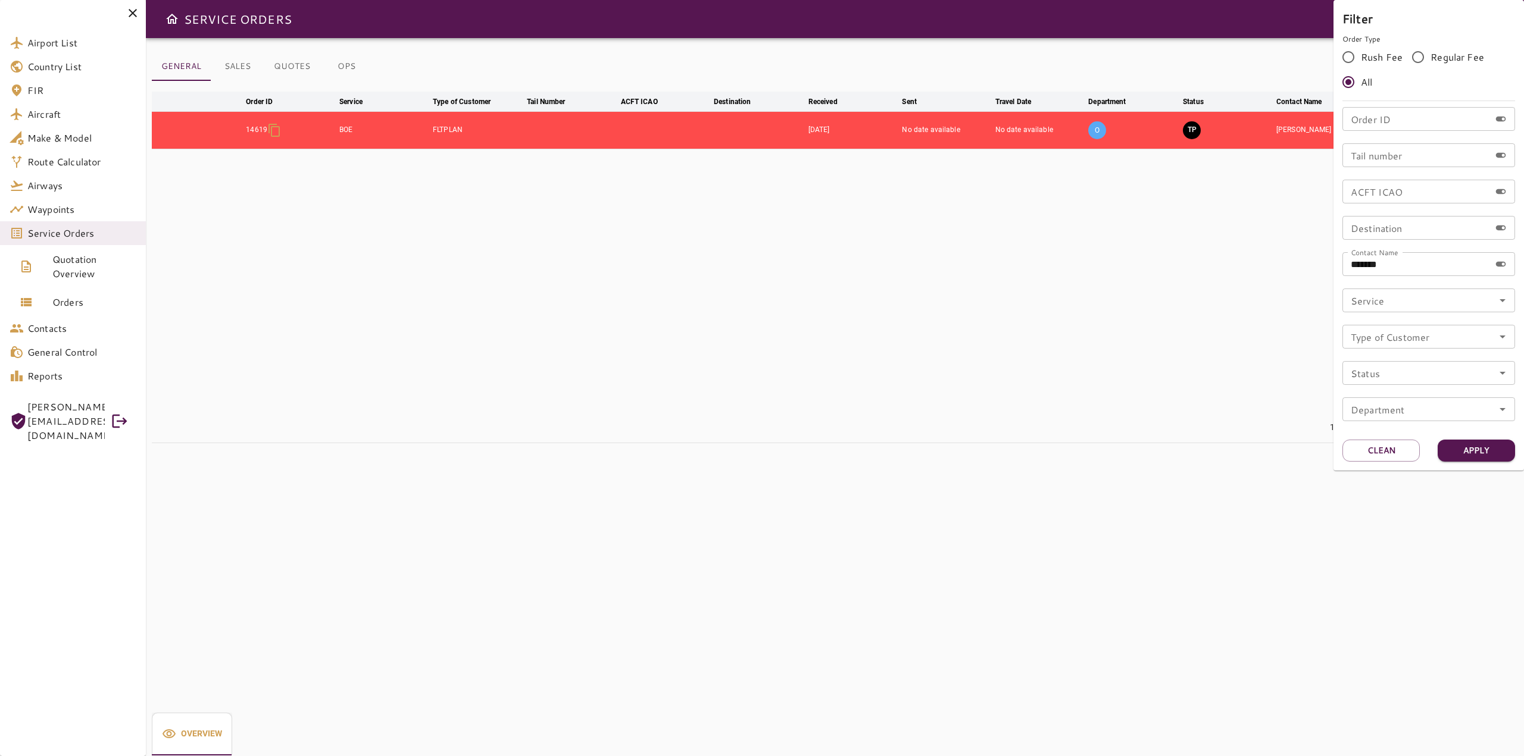
click at [349, 68] on div at bounding box center [762, 378] width 1524 height 756
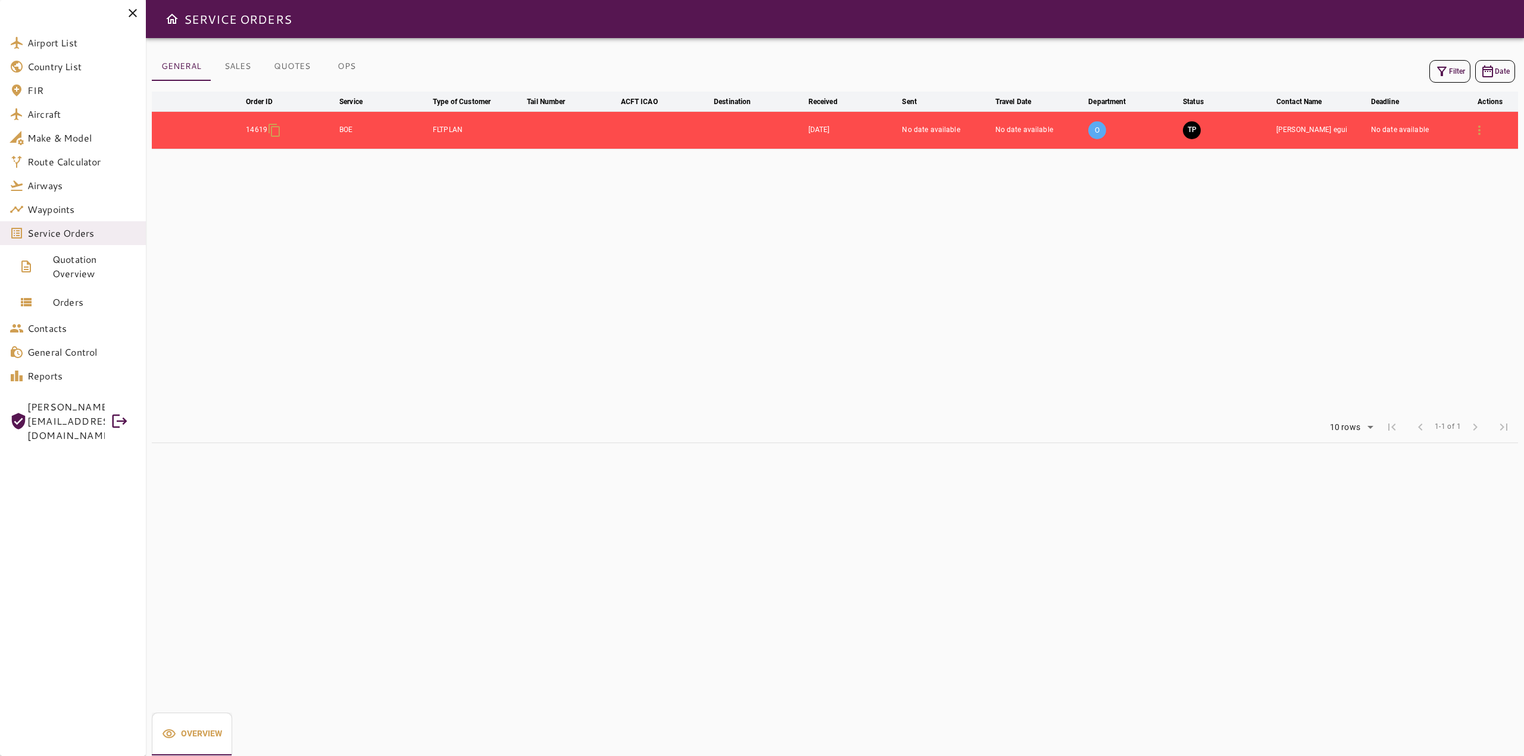
click at [348, 67] on button "OPS" at bounding box center [347, 66] width 54 height 29
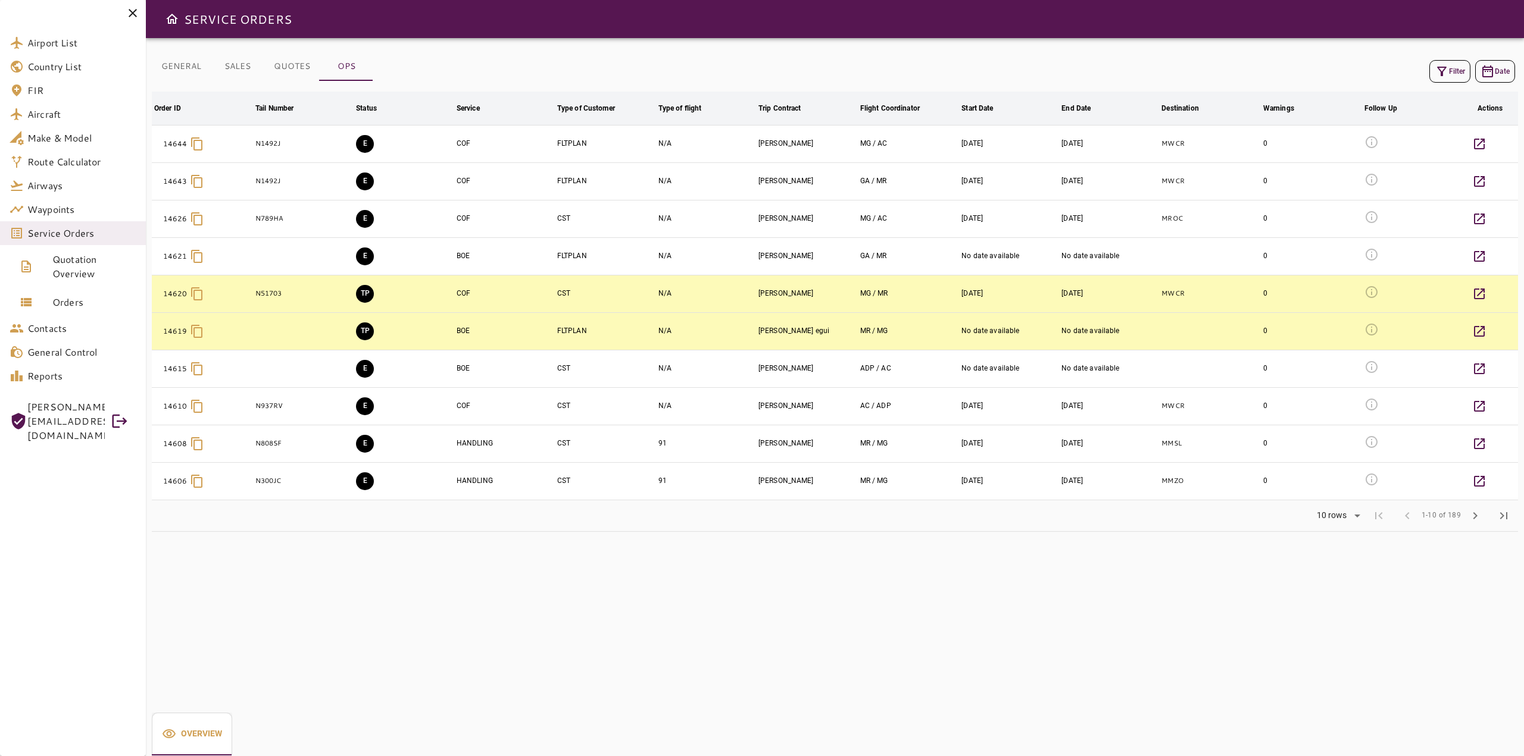
click at [178, 67] on button "GENERAL" at bounding box center [181, 66] width 59 height 29
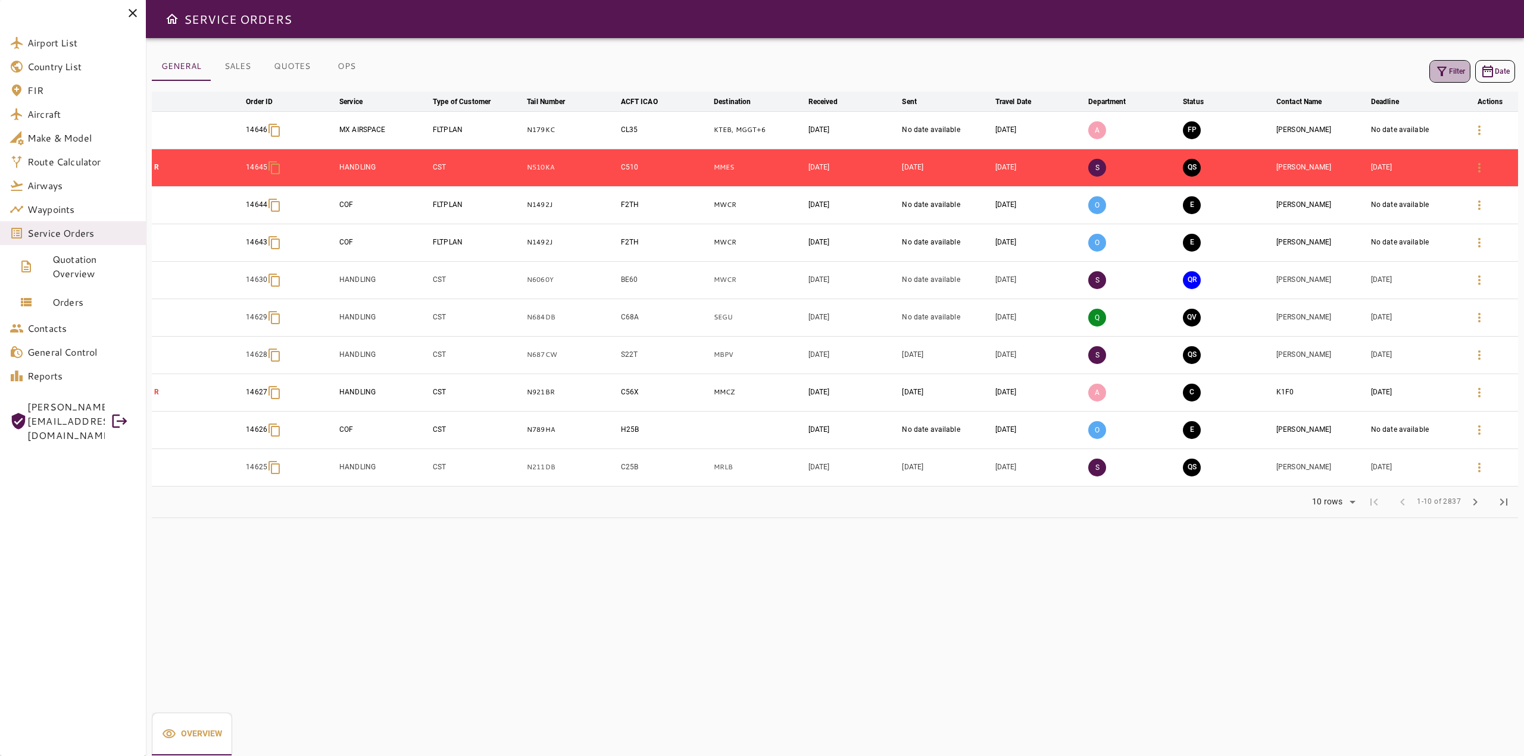
click at [1447, 71] on icon "button" at bounding box center [1441, 71] width 14 height 14
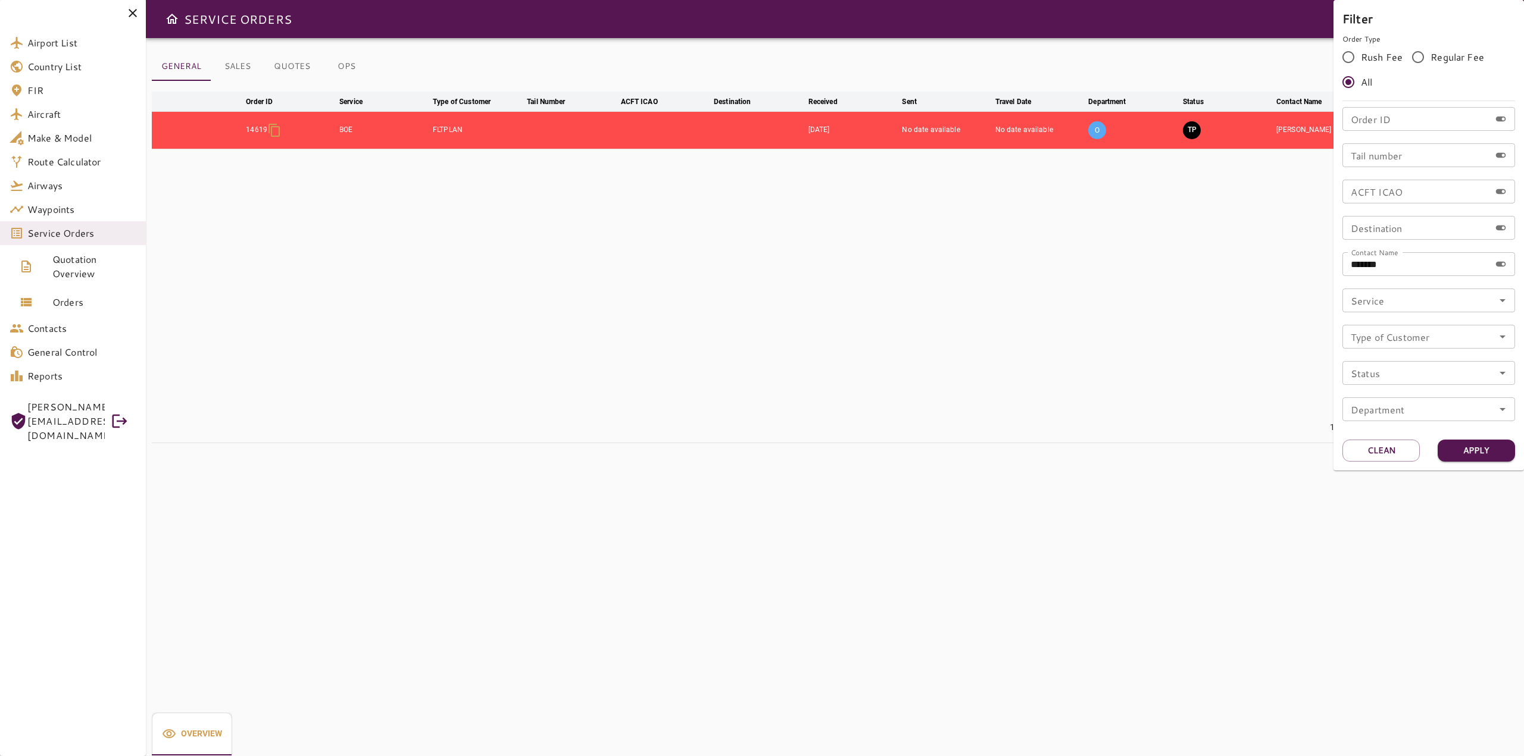
click at [1087, 266] on div at bounding box center [762, 378] width 1524 height 756
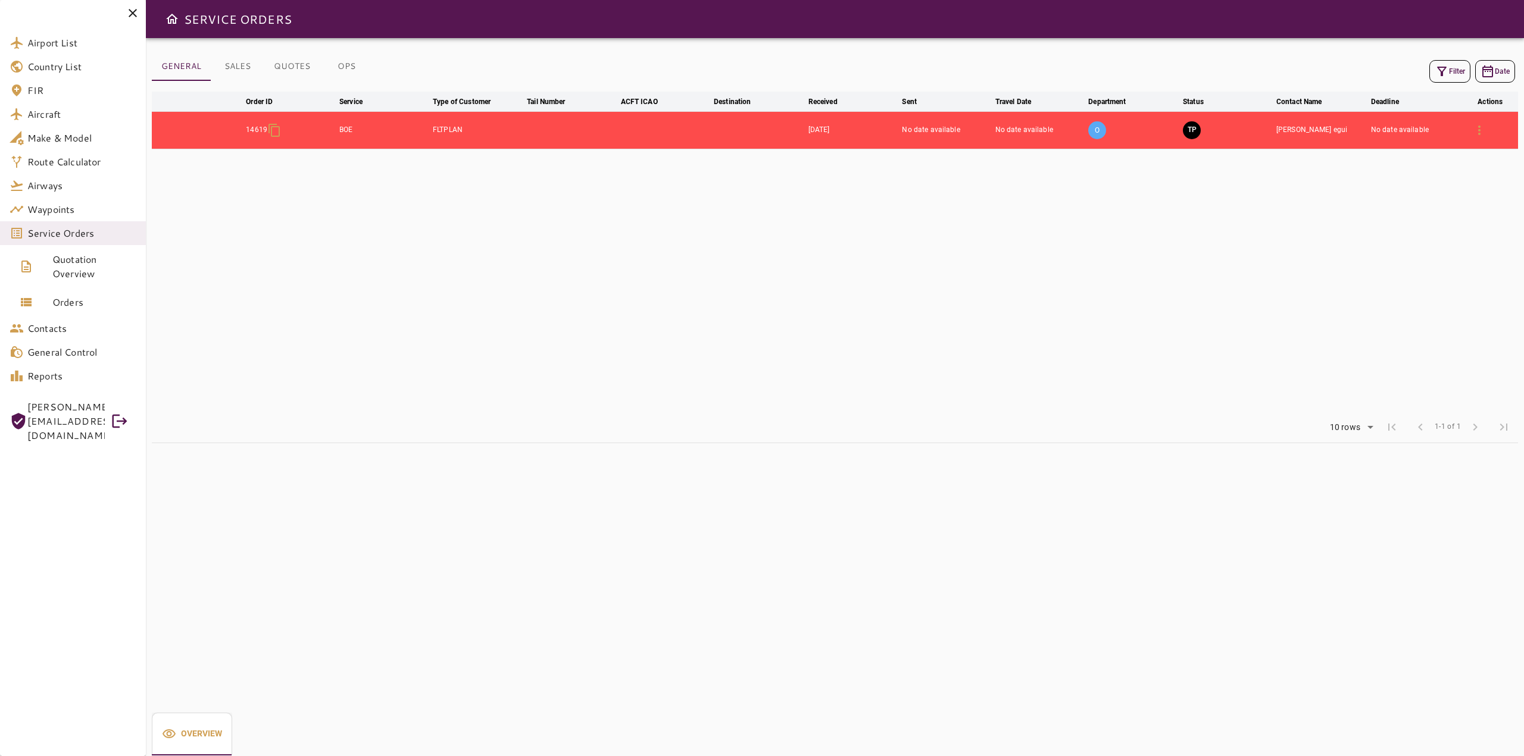
click at [345, 66] on button "OPS" at bounding box center [347, 66] width 54 height 29
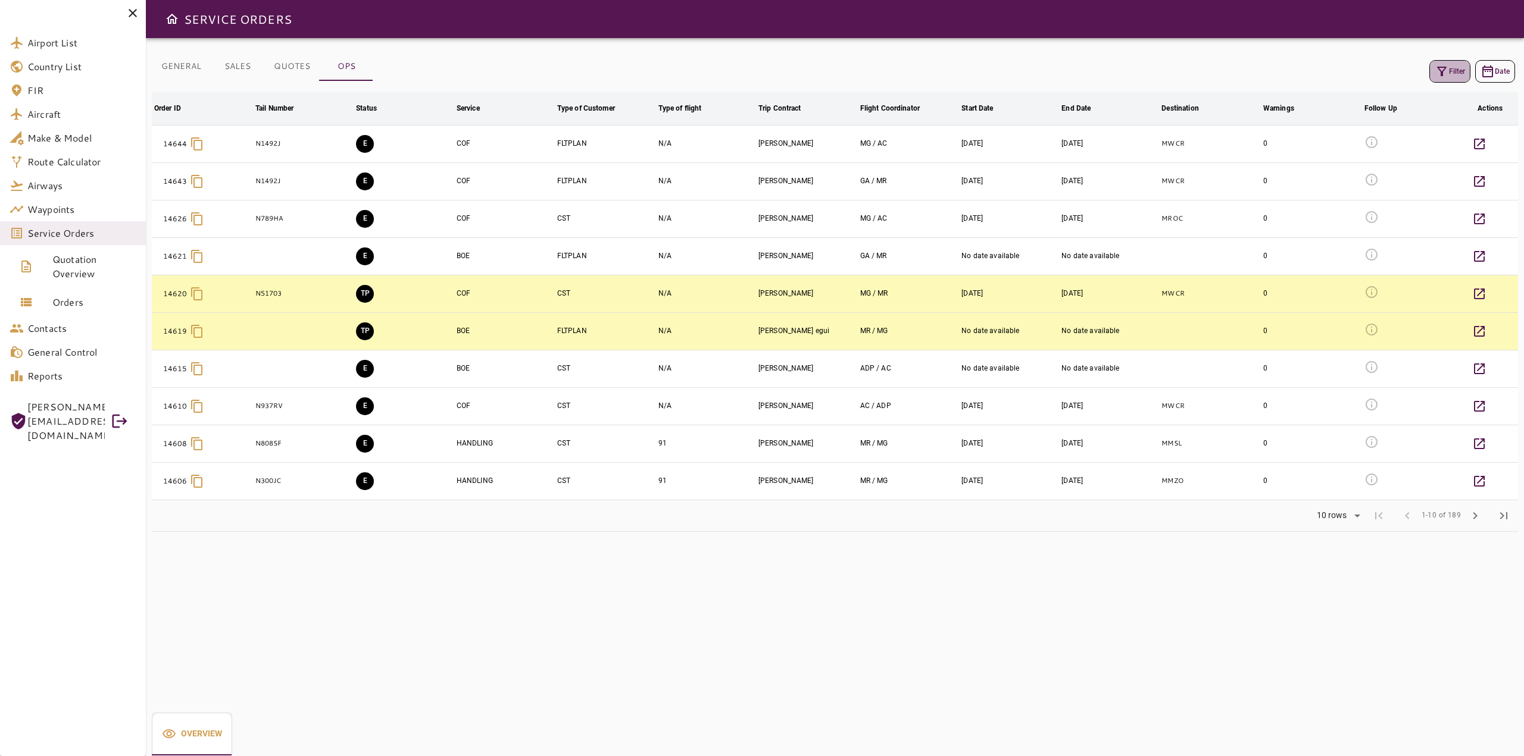
click at [1460, 70] on button "Filter" at bounding box center [1449, 71] width 41 height 23
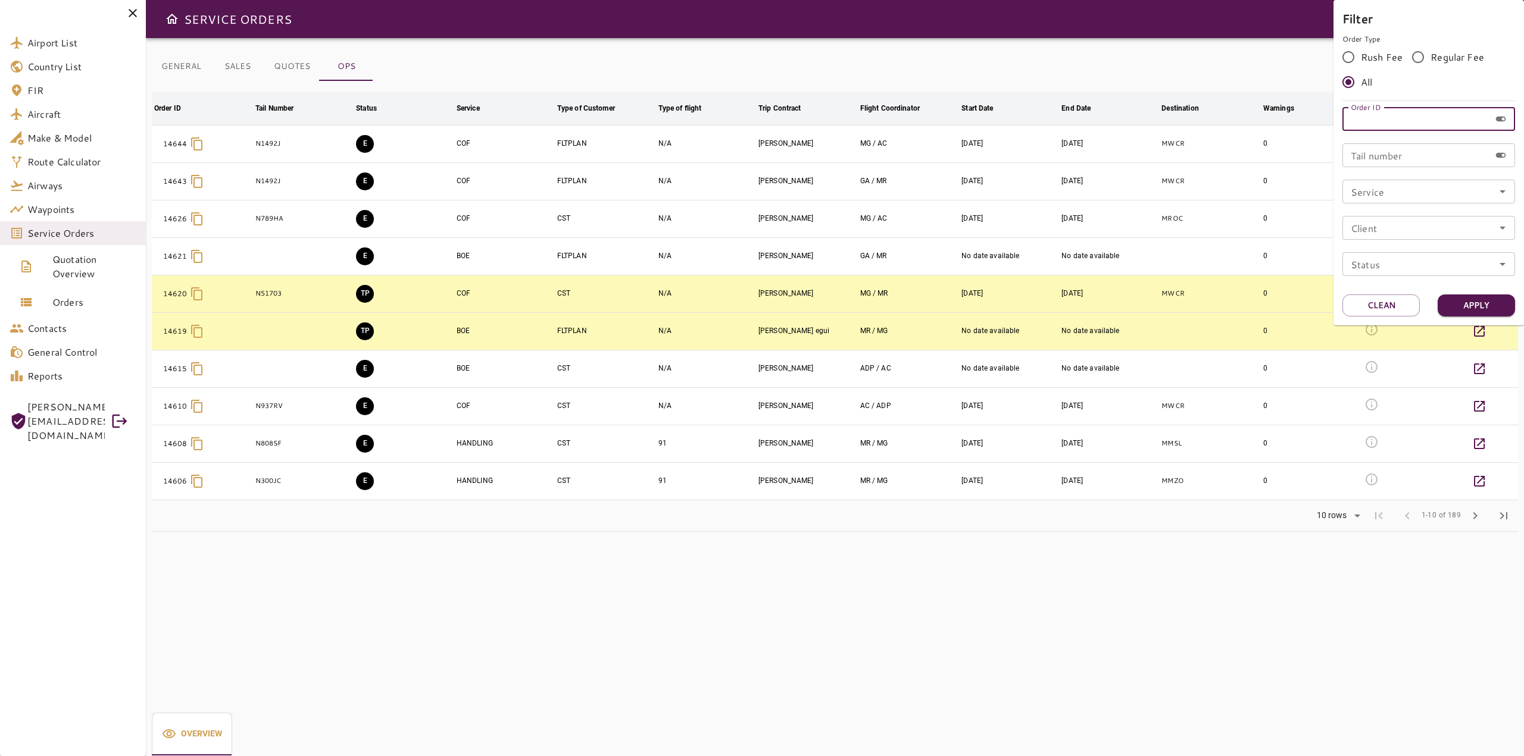
click at [1403, 122] on input "Order ID" at bounding box center [1416, 119] width 148 height 24
type input "*****"
click at [1479, 306] on button "Apply" at bounding box center [1475, 306] width 77 height 22
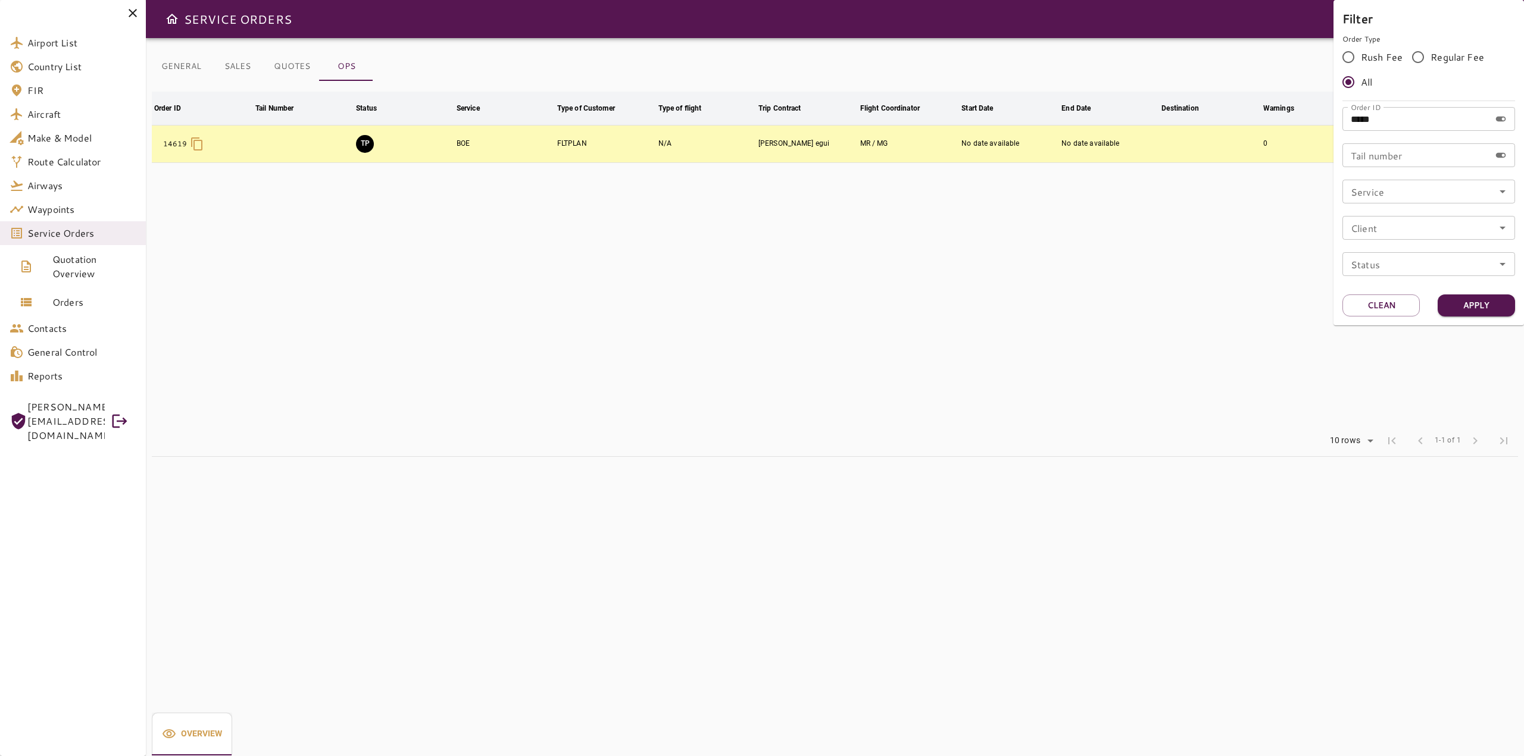
click at [727, 321] on div at bounding box center [762, 378] width 1524 height 756
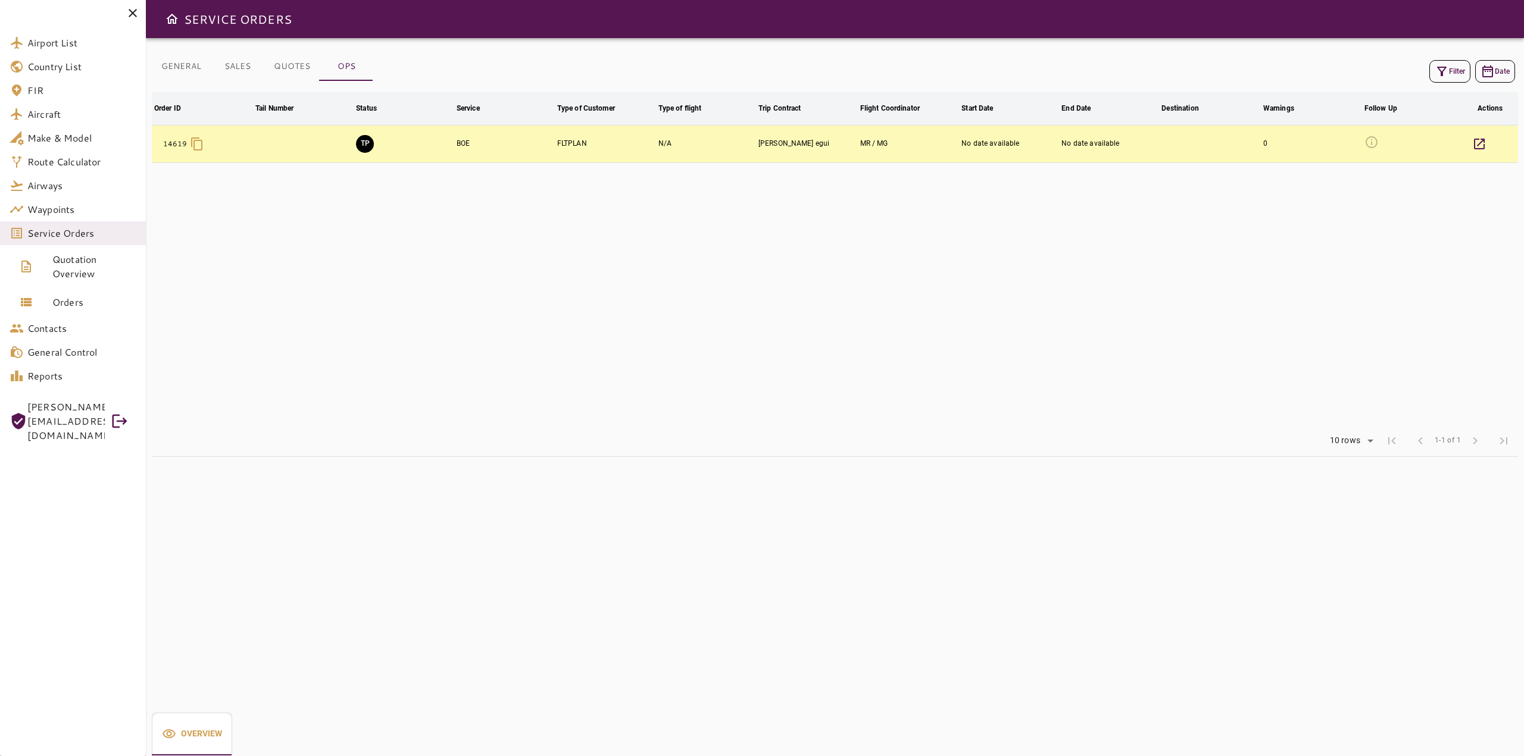
click at [364, 148] on button "TP" at bounding box center [365, 144] width 18 height 18
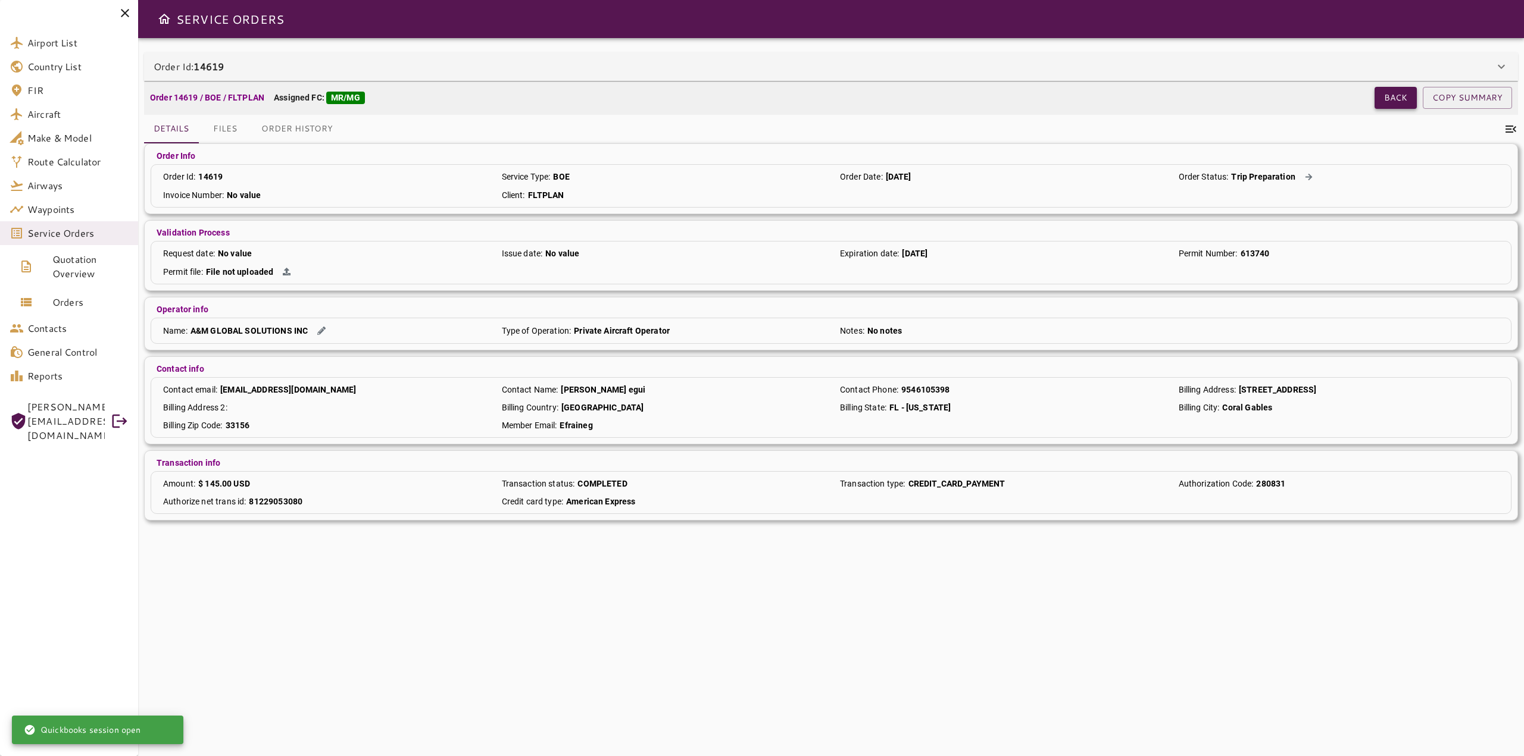
click at [1380, 96] on button "Back" at bounding box center [1395, 98] width 42 height 22
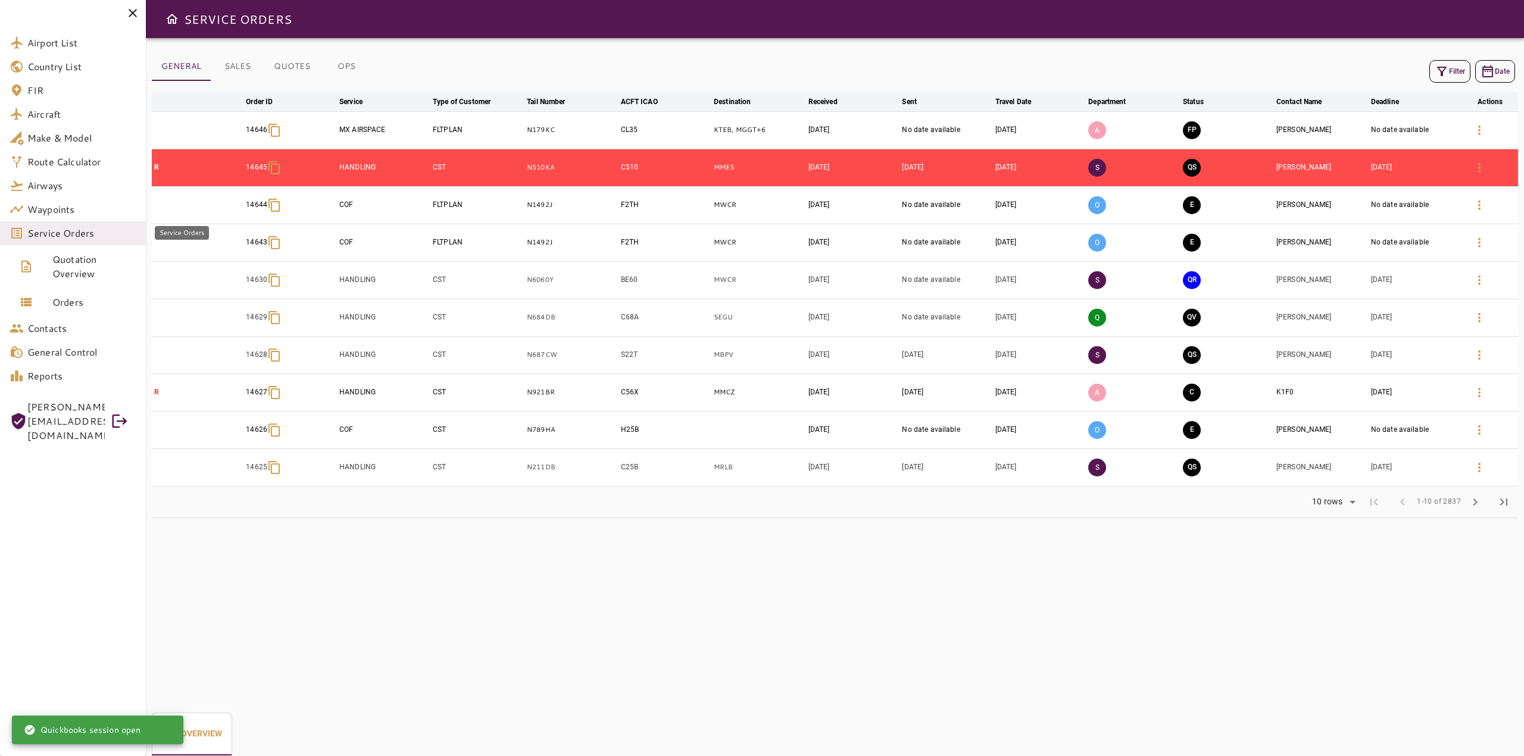
click at [58, 232] on span "Service Orders" at bounding box center [81, 233] width 109 height 14
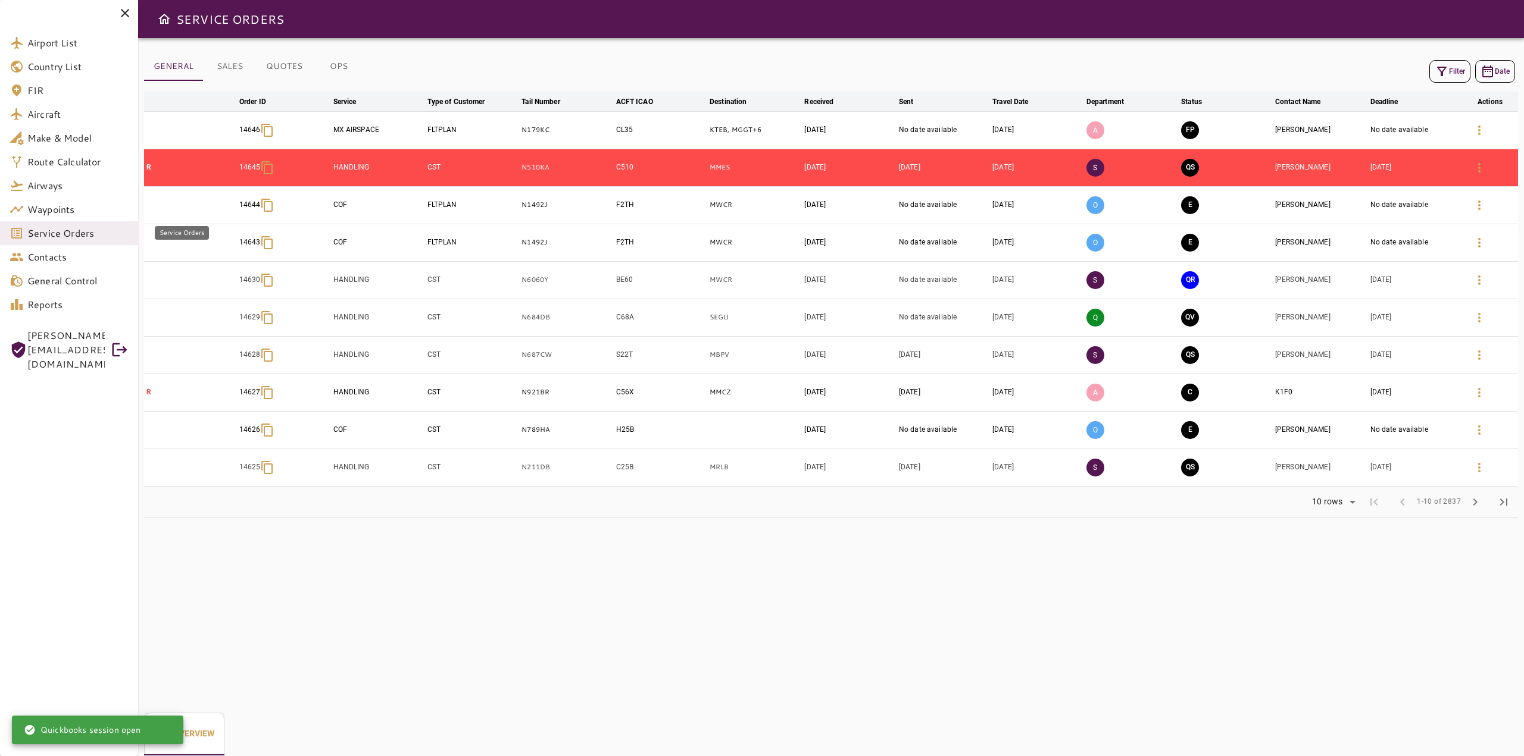
click at [58, 232] on span "Service Orders" at bounding box center [77, 233] width 101 height 14
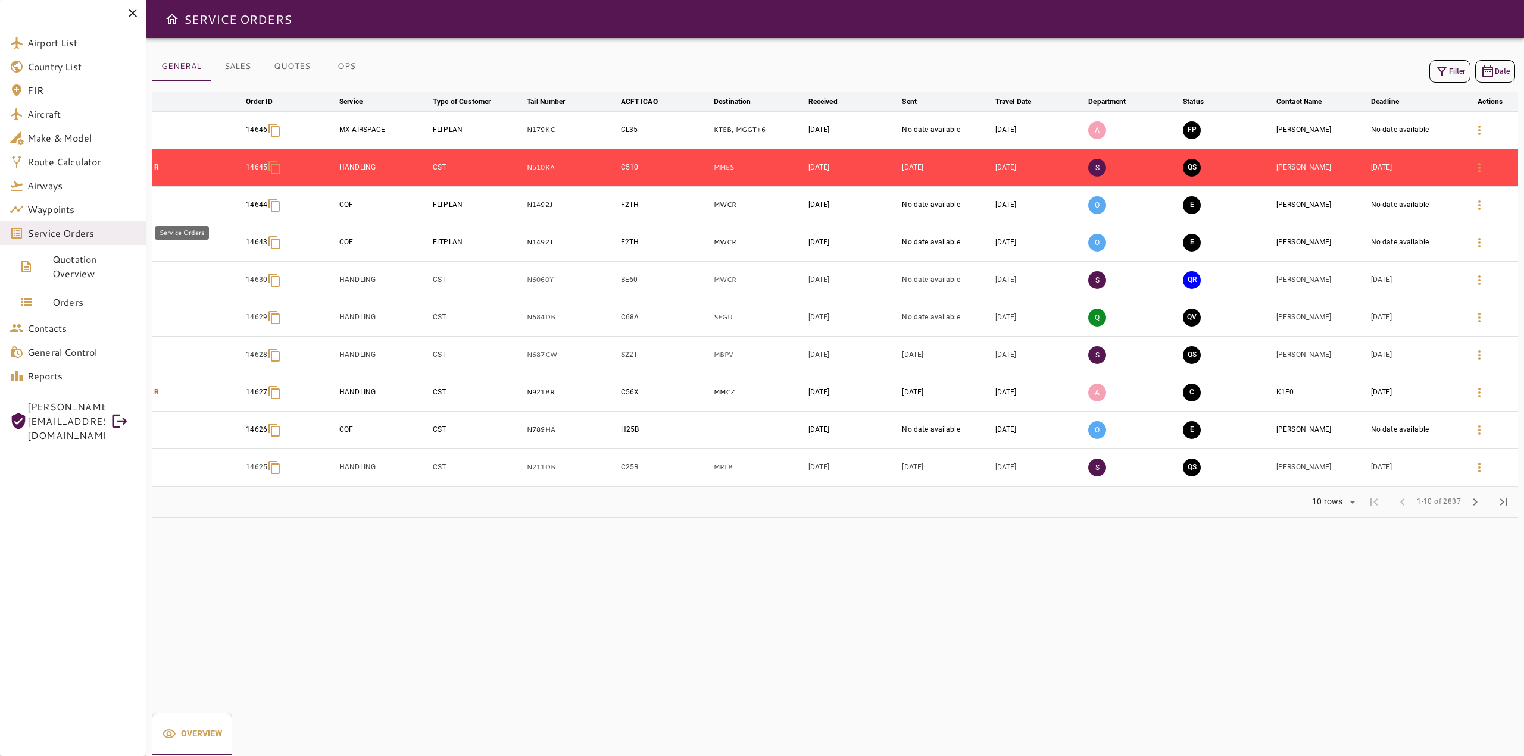
click at [73, 227] on span "Service Orders" at bounding box center [81, 233] width 109 height 14
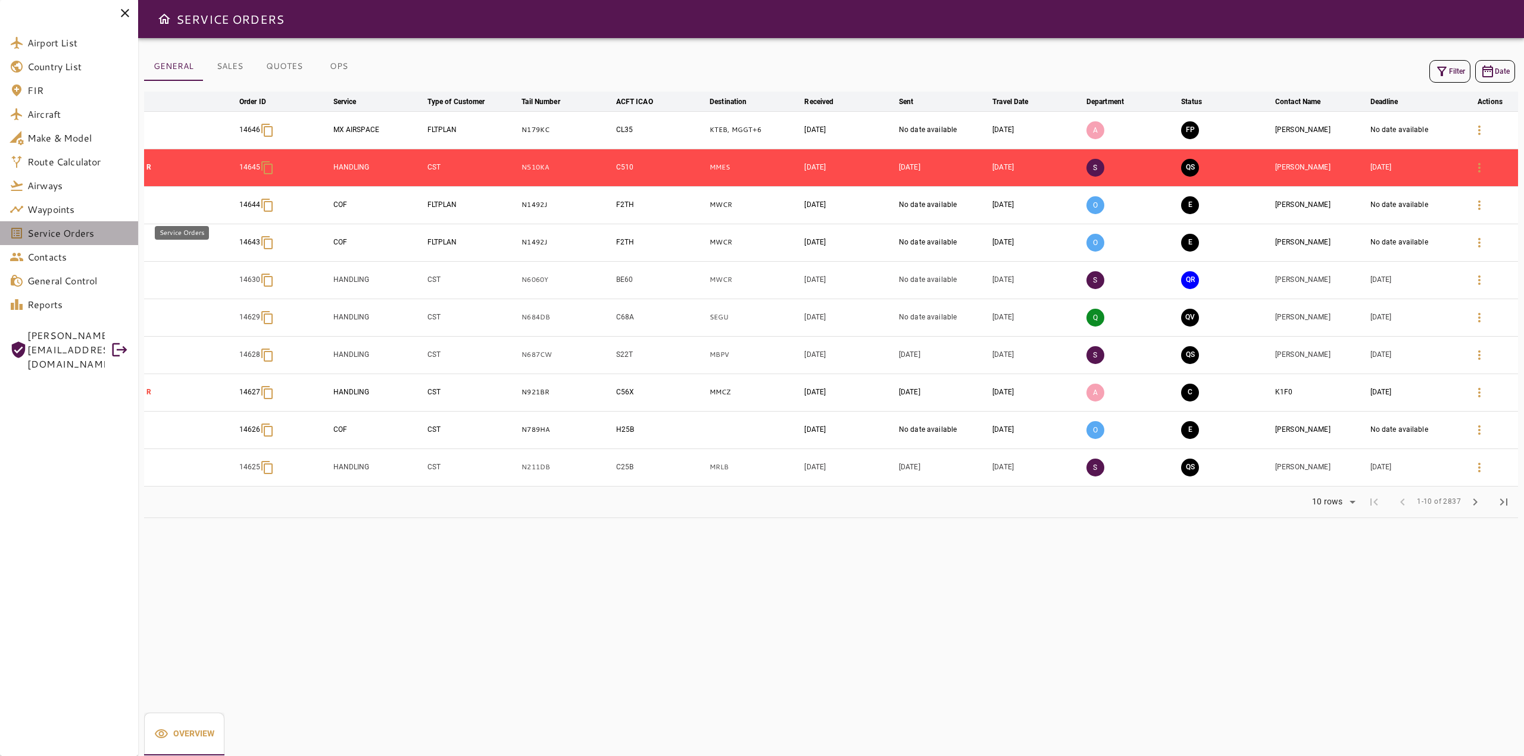
click at [73, 240] on link "Service Orders" at bounding box center [69, 233] width 138 height 24
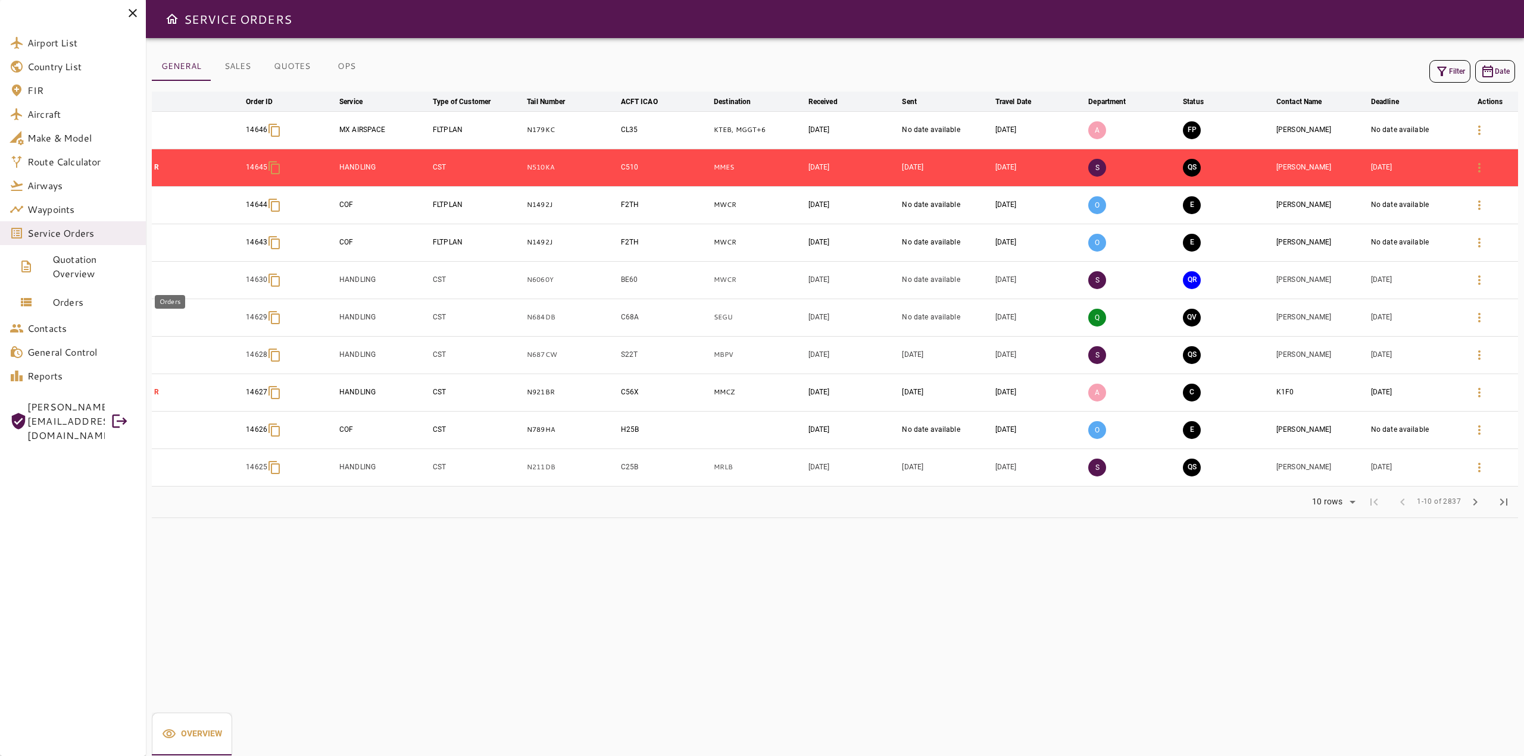
click at [73, 301] on span "Orders" at bounding box center [94, 302] width 84 height 14
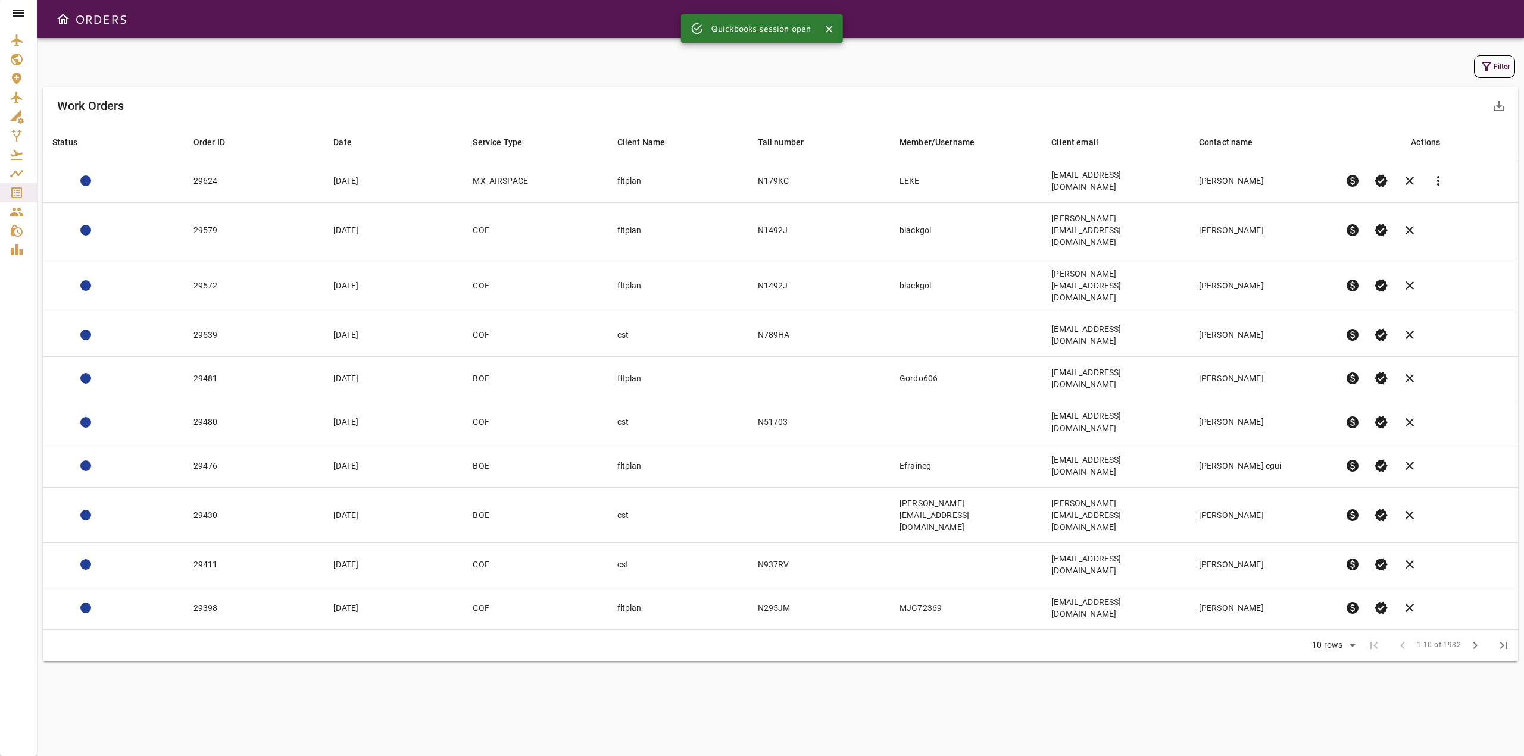
click at [1503, 68] on button "Filter" at bounding box center [1494, 66] width 41 height 23
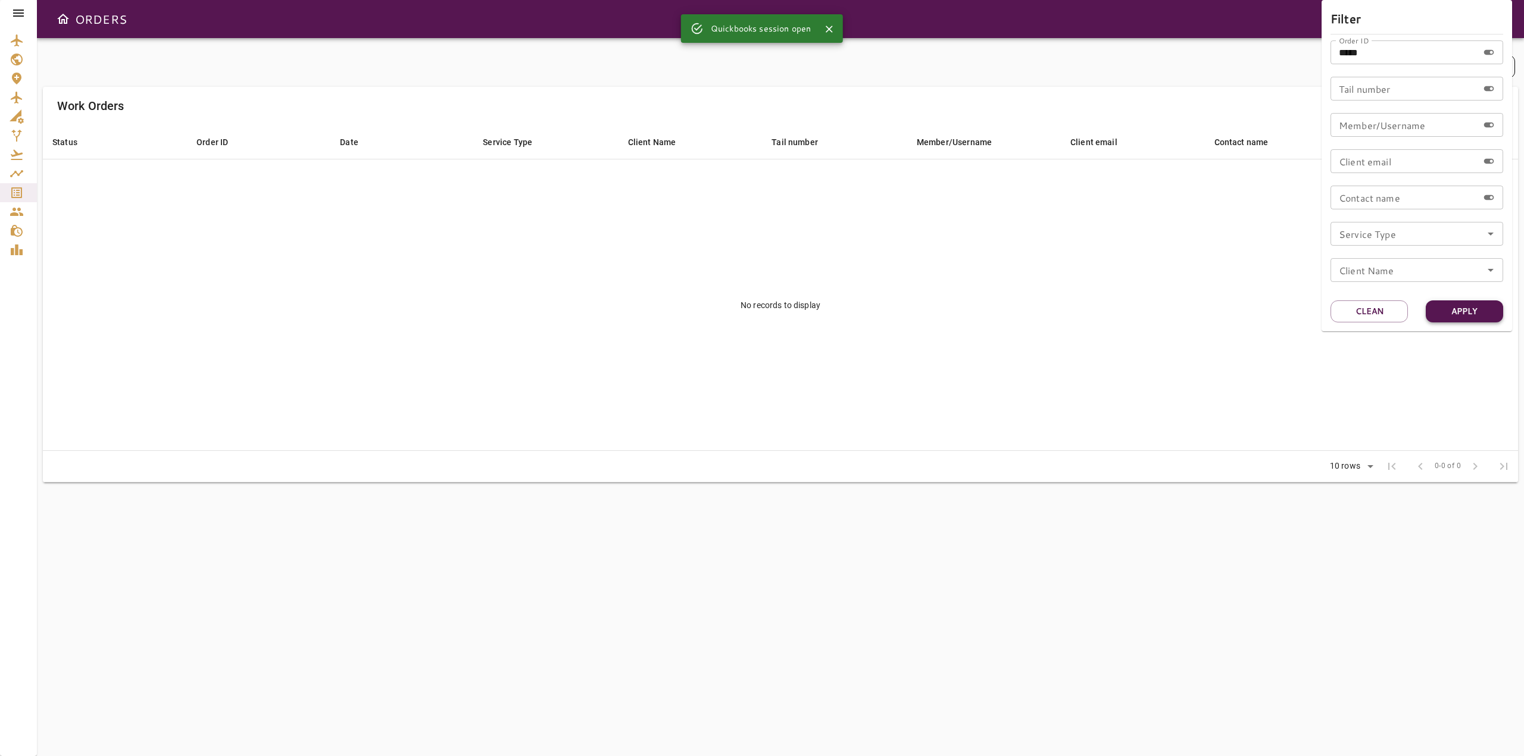
click at [1472, 311] on button "Apply" at bounding box center [1463, 312] width 77 height 22
click at [1103, 273] on div at bounding box center [762, 378] width 1524 height 756
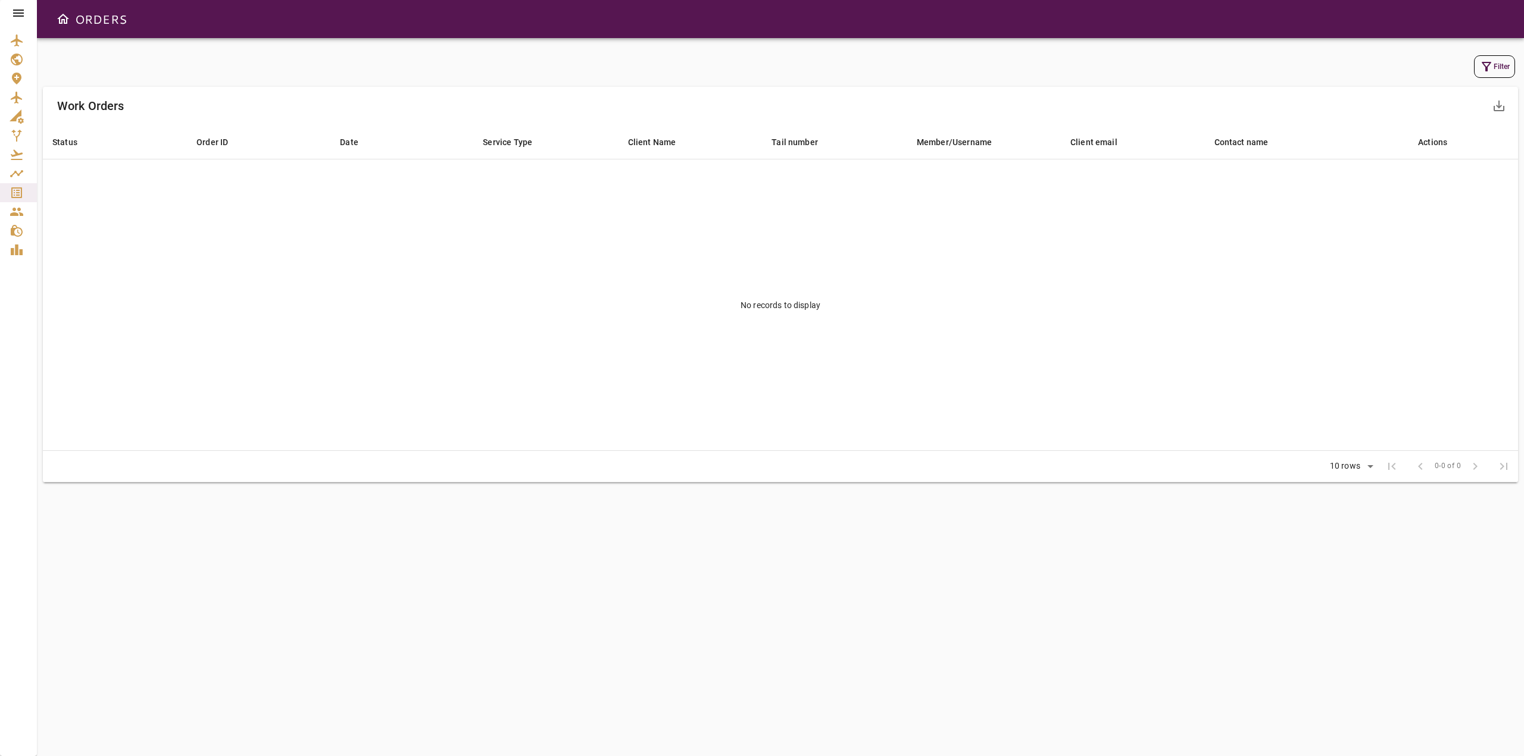
click at [18, 12] on icon at bounding box center [18, 13] width 11 height 7
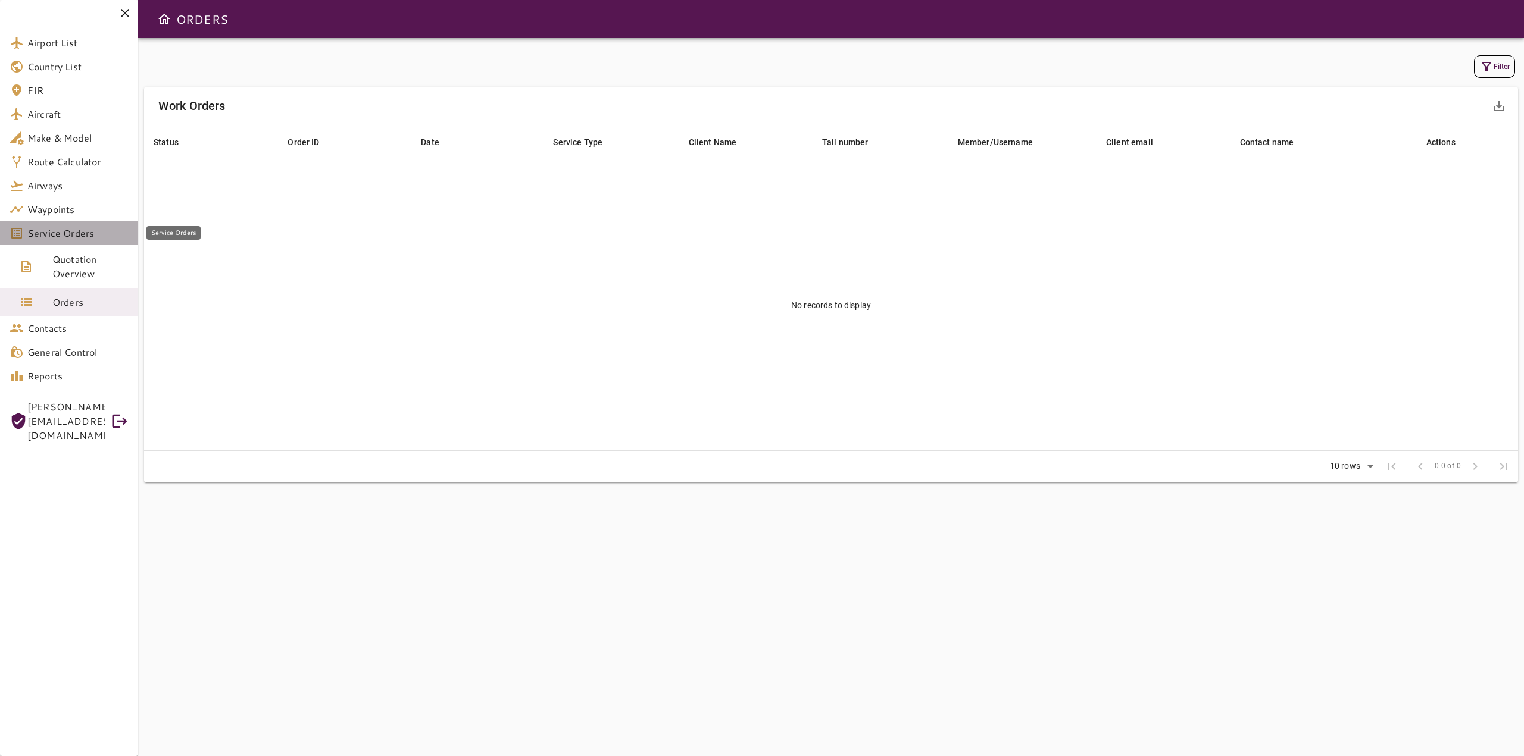
click at [83, 230] on span "Service Orders" at bounding box center [77, 233] width 101 height 14
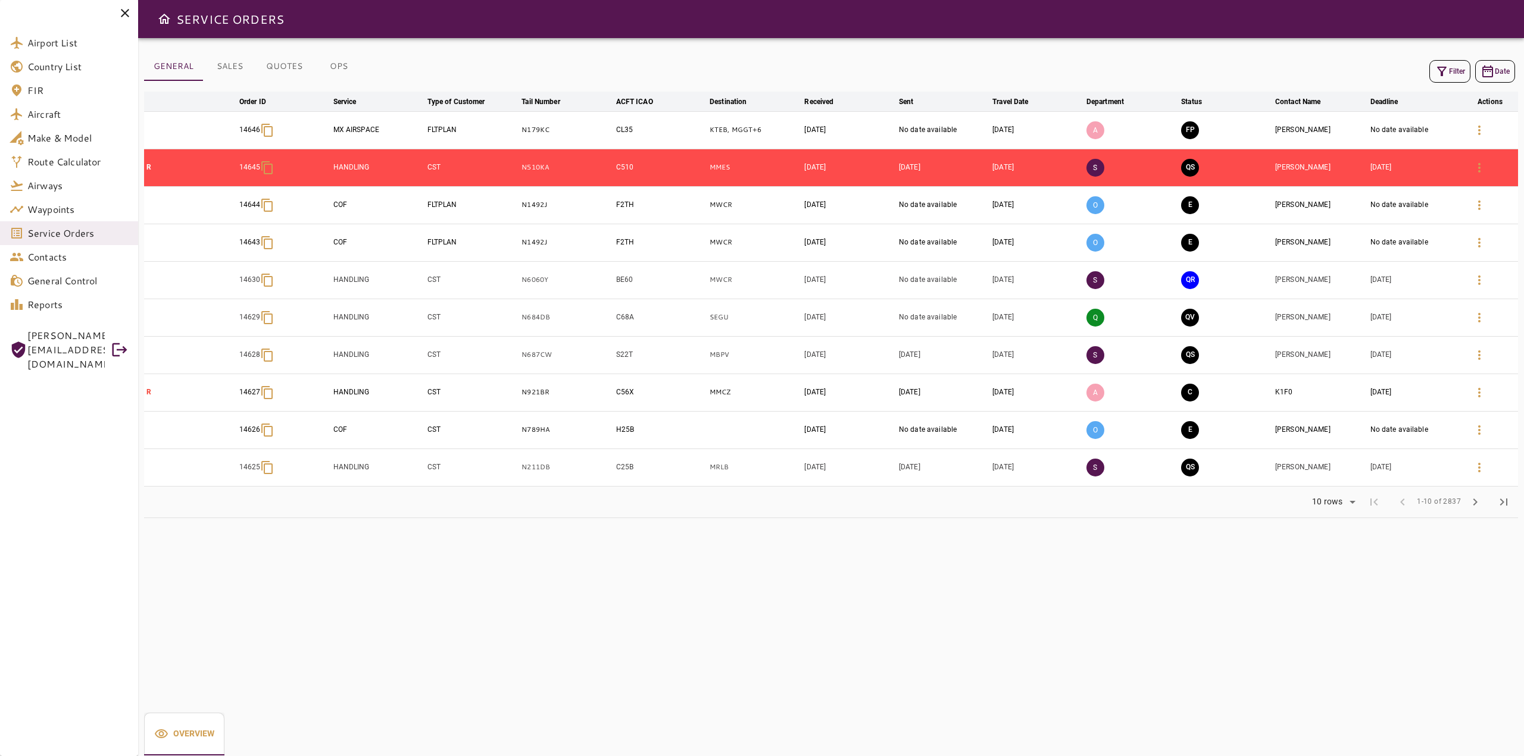
click at [1453, 71] on button "Filter" at bounding box center [1449, 71] width 41 height 23
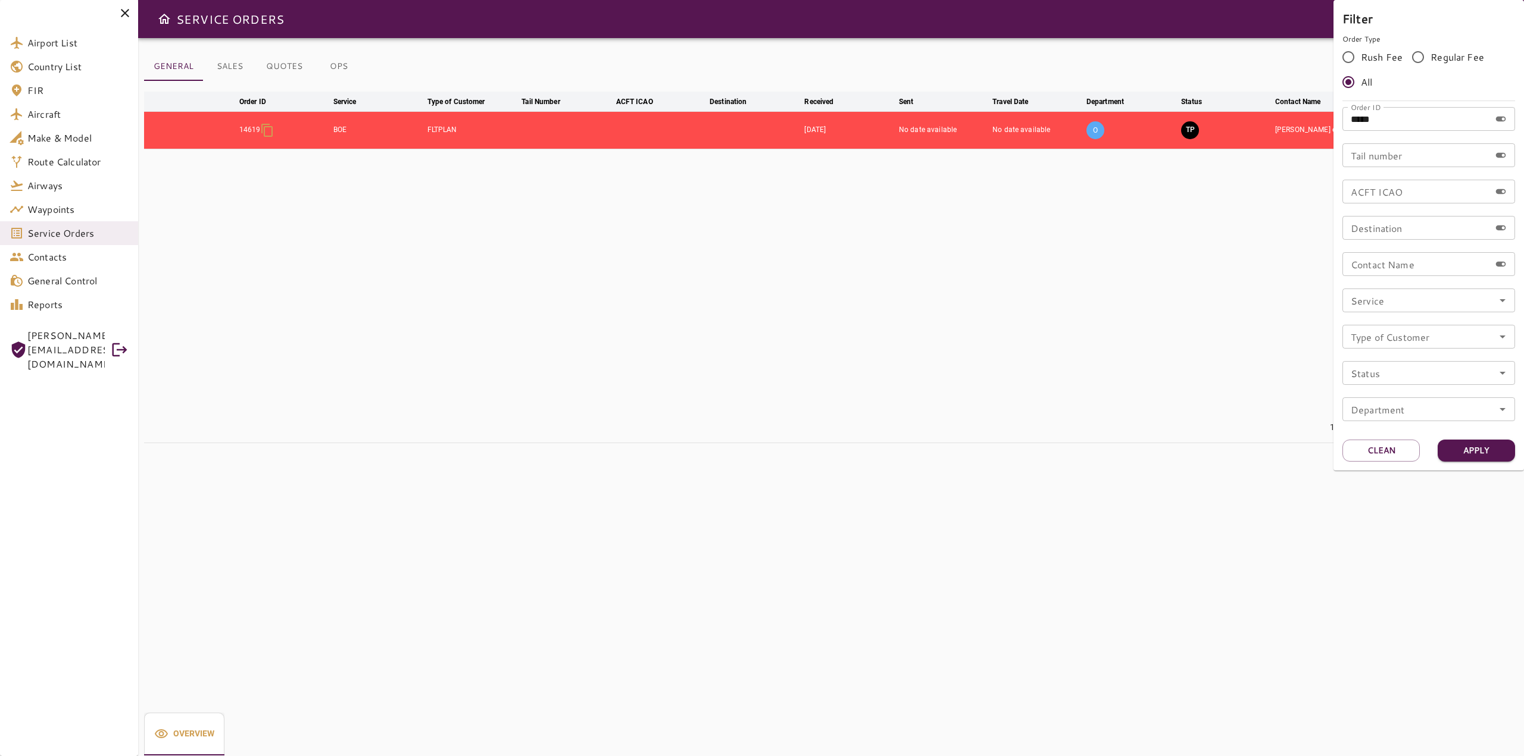
click at [1016, 328] on div at bounding box center [762, 378] width 1524 height 756
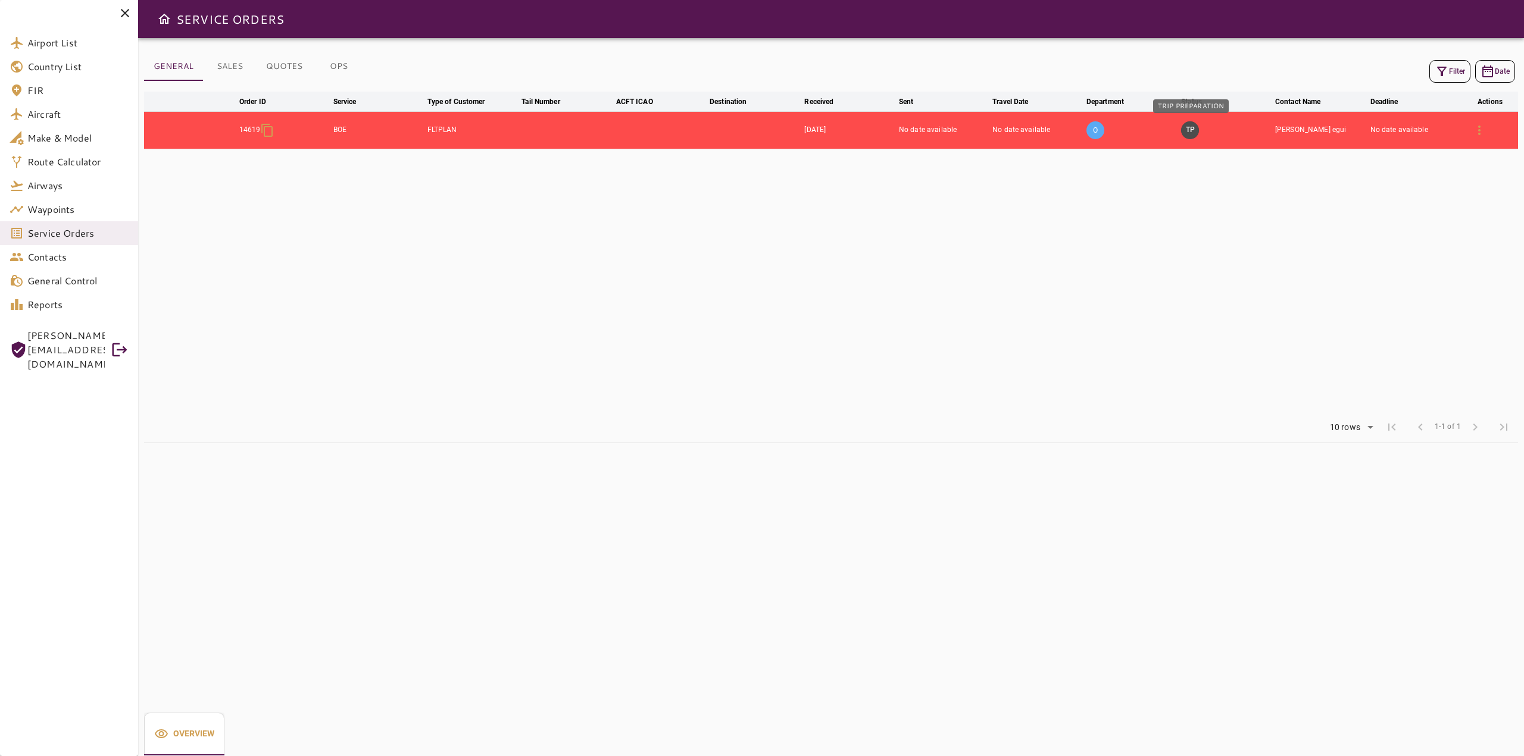
click at [1187, 134] on button "TP" at bounding box center [1190, 130] width 18 height 18
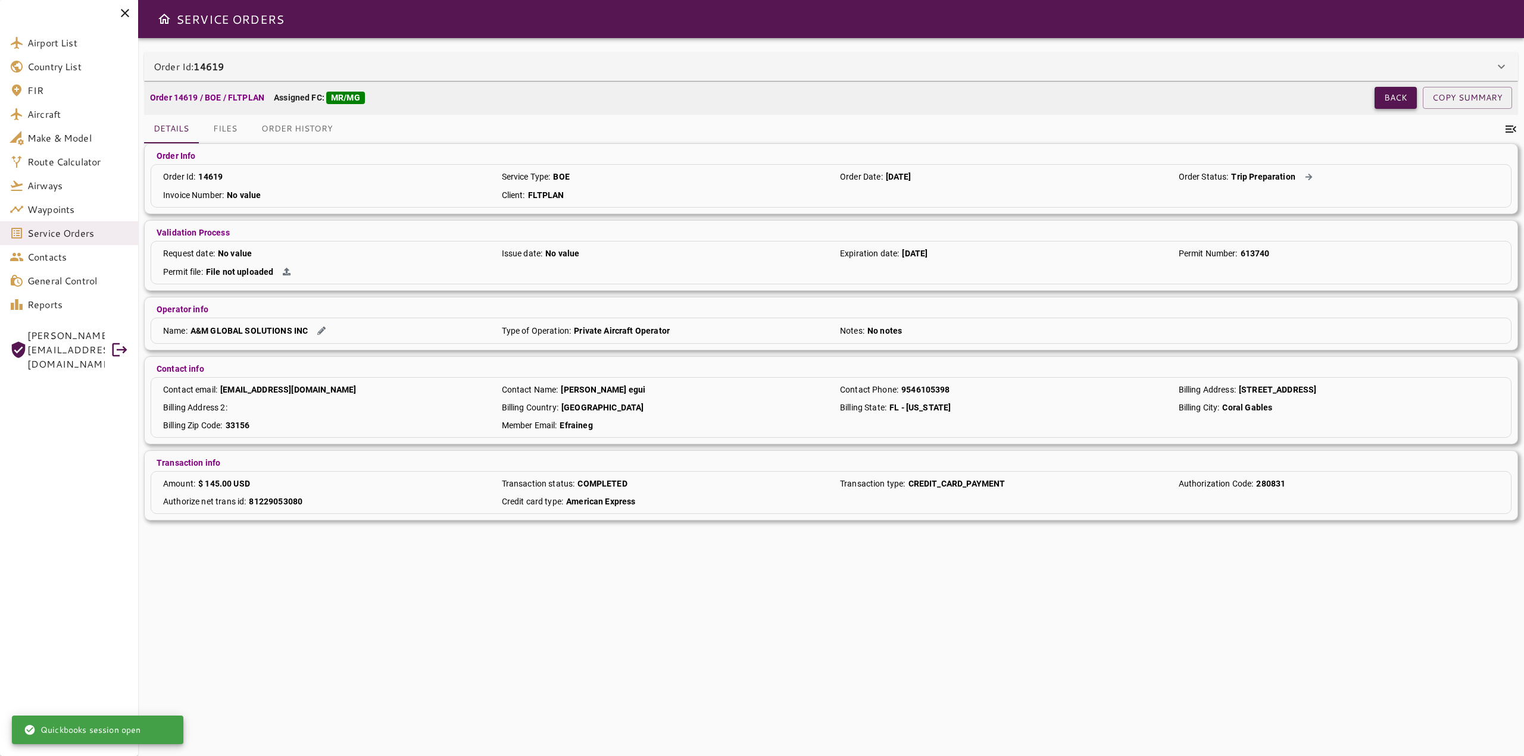
click at [1383, 95] on button "Back" at bounding box center [1395, 98] width 42 height 22
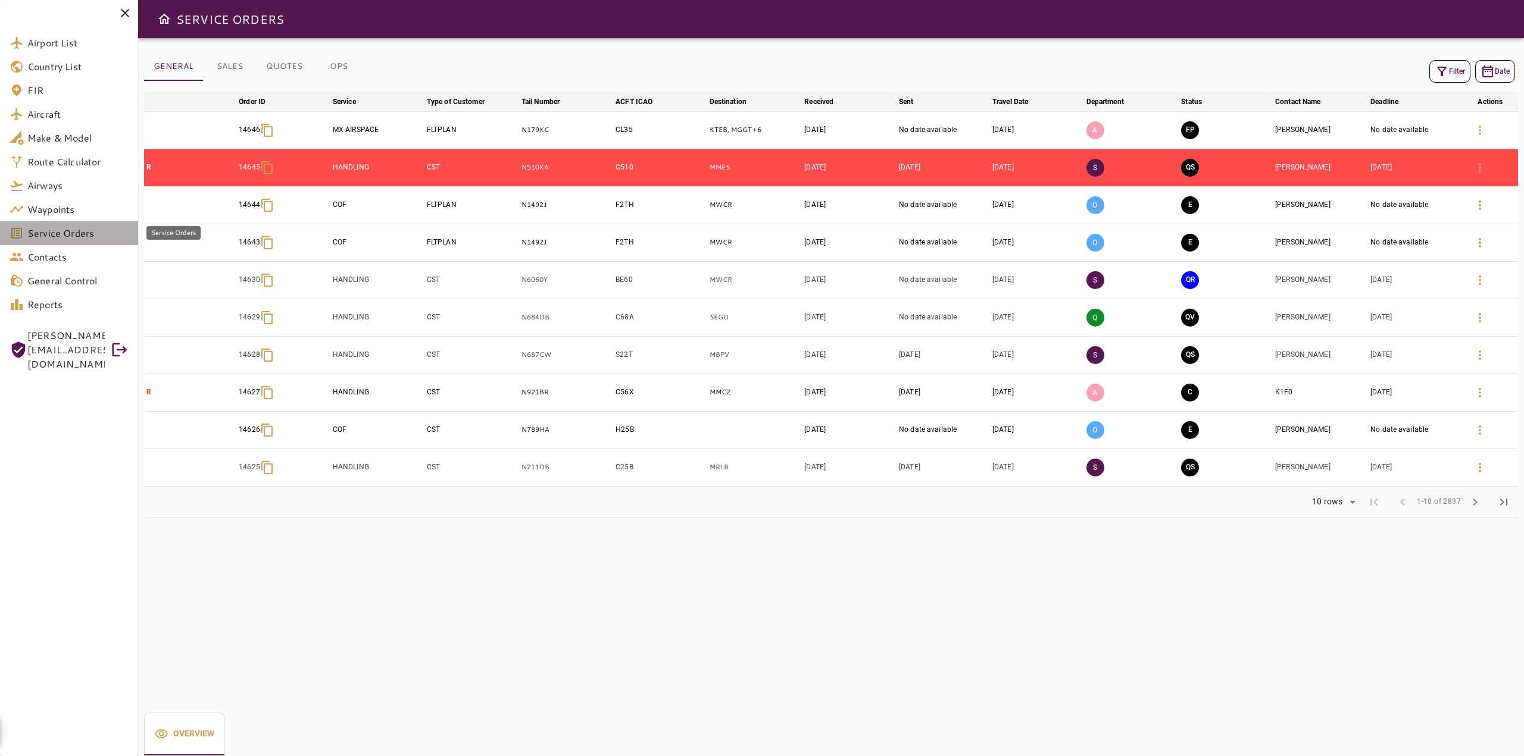
click at [60, 233] on span "Service Orders" at bounding box center [77, 233] width 101 height 14
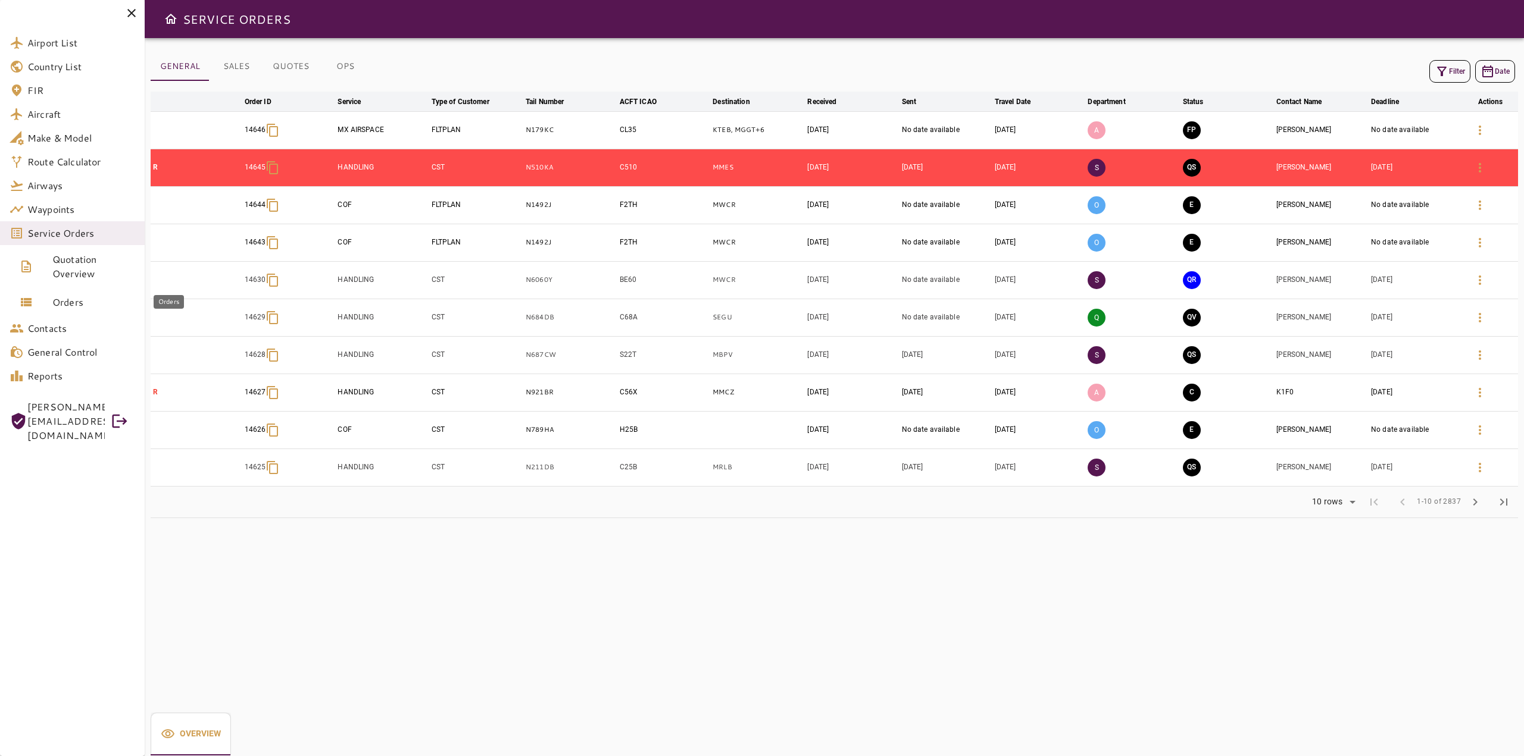
click at [61, 308] on span "Orders" at bounding box center [93, 302] width 83 height 14
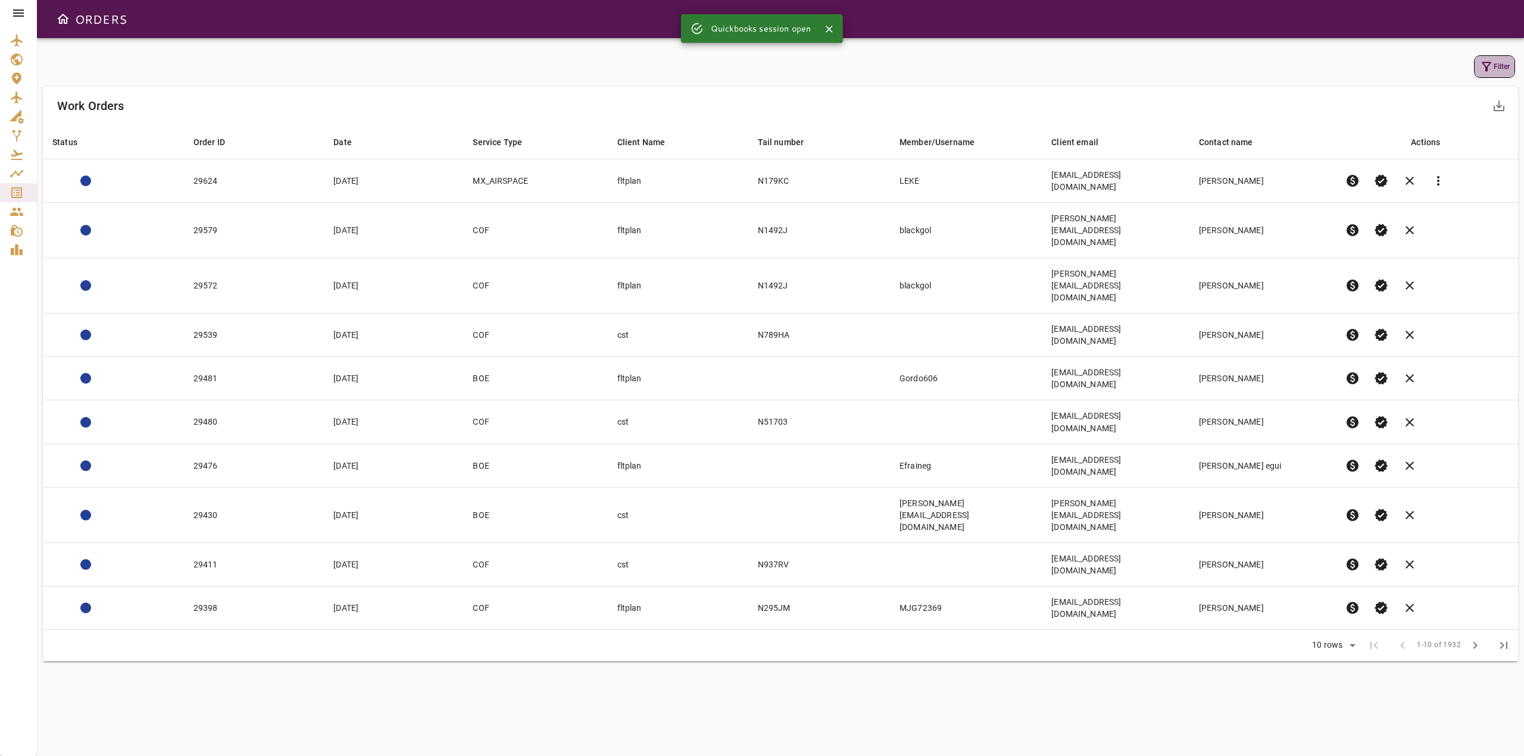
click at [1501, 72] on button "Filter" at bounding box center [1494, 66] width 41 height 23
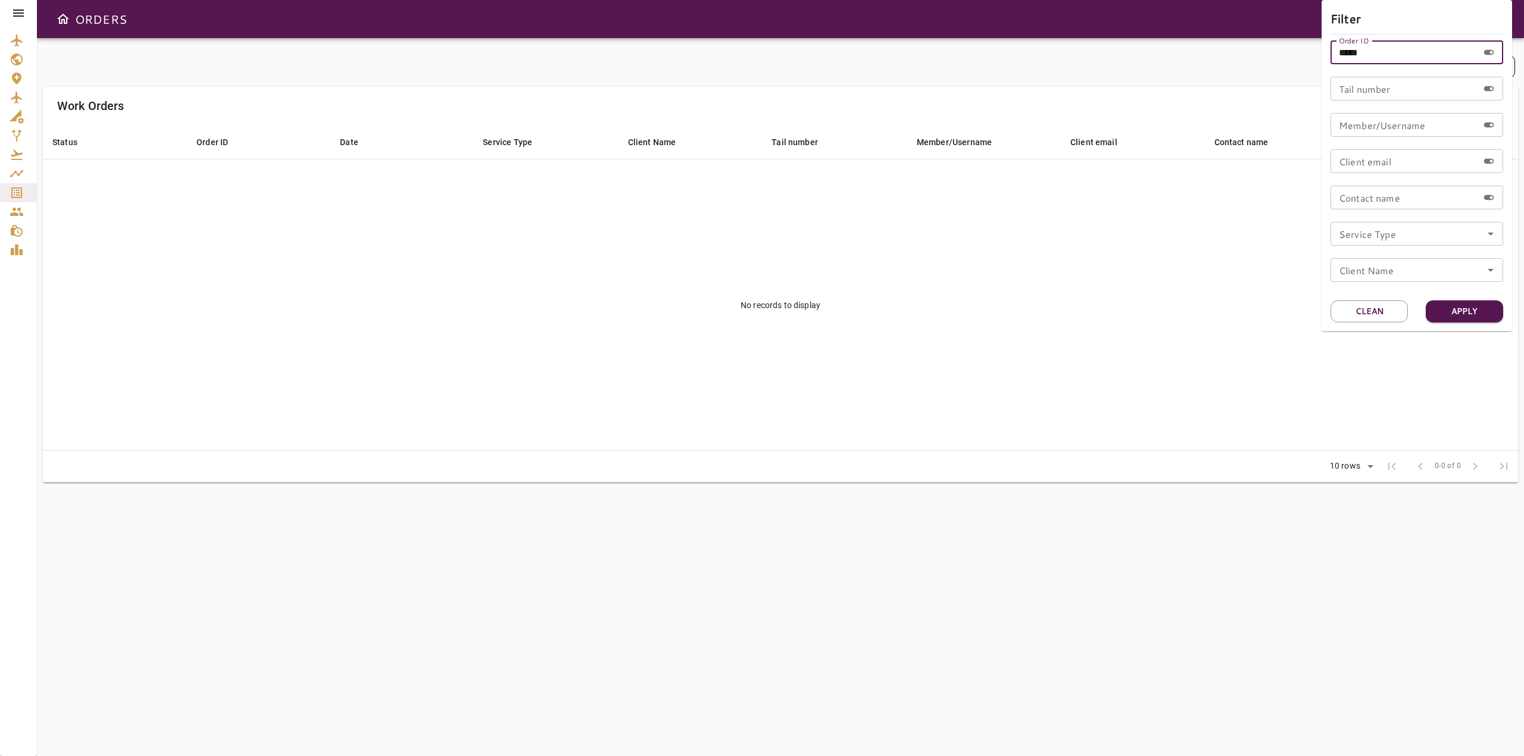
drag, startPoint x: 1425, startPoint y: 55, endPoint x: 1282, endPoint y: 49, distance: 142.4
click at [1282, 49] on div "Filter Order ID ***** Order ID Tail number Tail number Member/Username Member/U…" at bounding box center [762, 378] width 1524 height 756
click at [1228, 87] on div at bounding box center [762, 378] width 1524 height 756
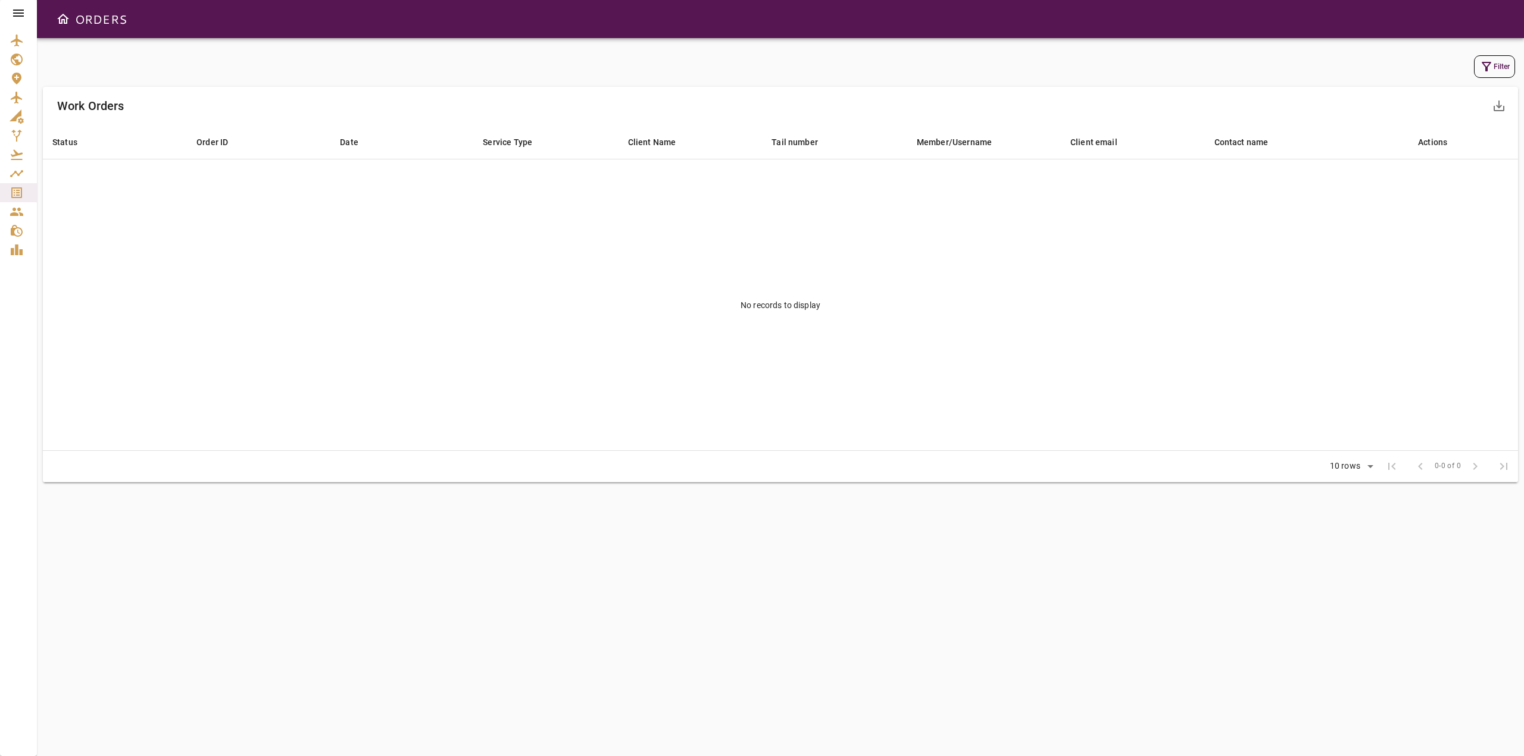
click at [8, 12] on div at bounding box center [18, 13] width 37 height 26
click at [14, 12] on icon at bounding box center [18, 13] width 14 height 14
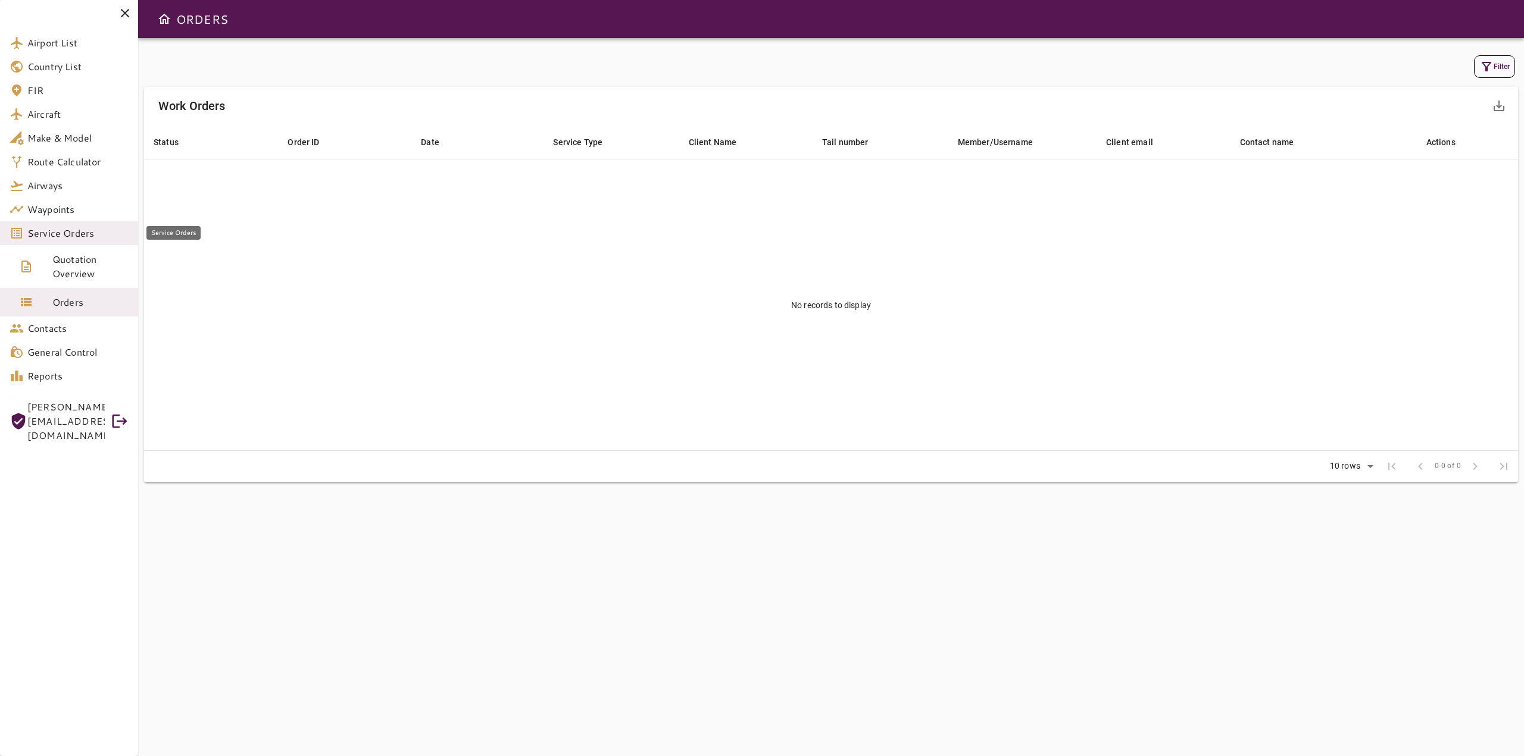
click at [73, 229] on span "Service Orders" at bounding box center [77, 233] width 101 height 14
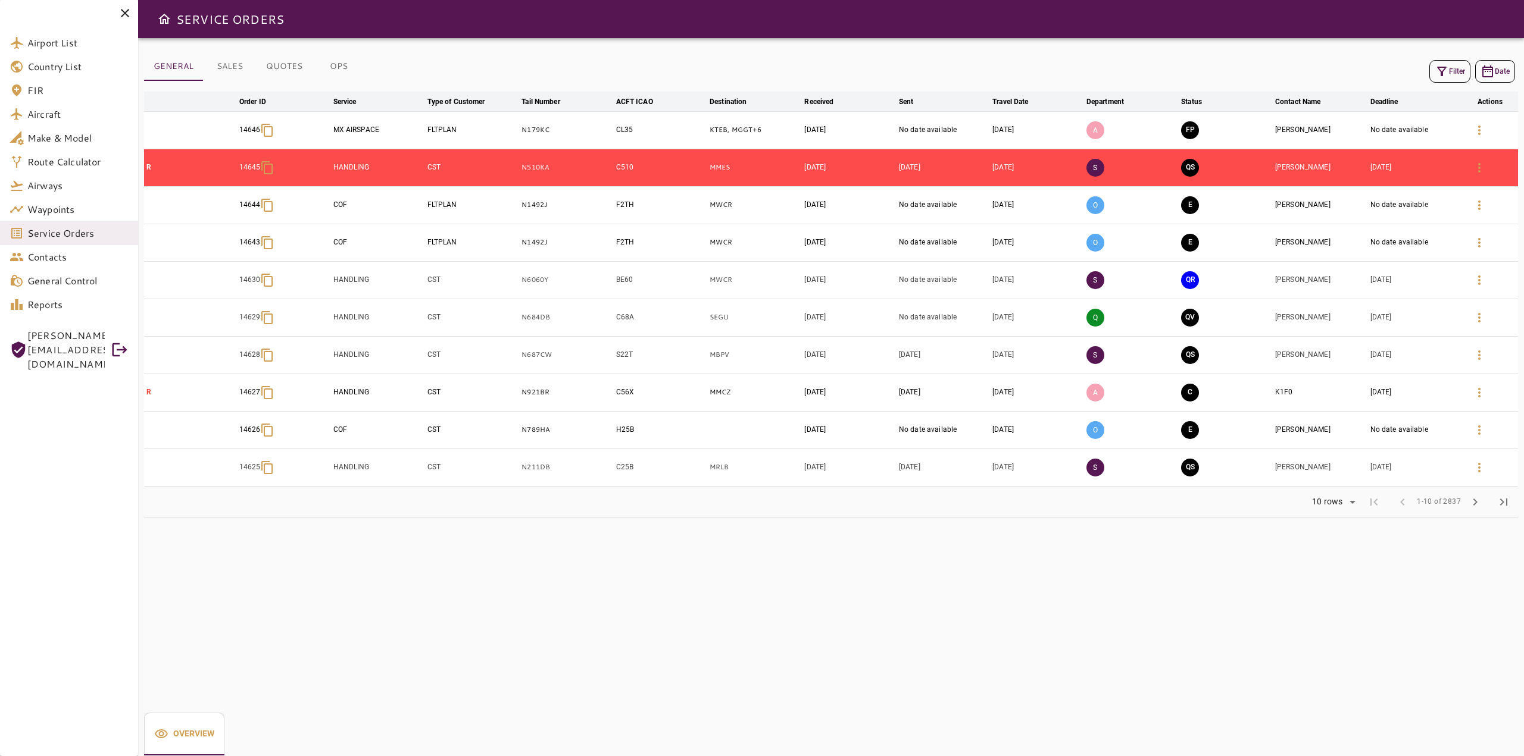
click at [1450, 71] on button "Filter" at bounding box center [1449, 71] width 41 height 23
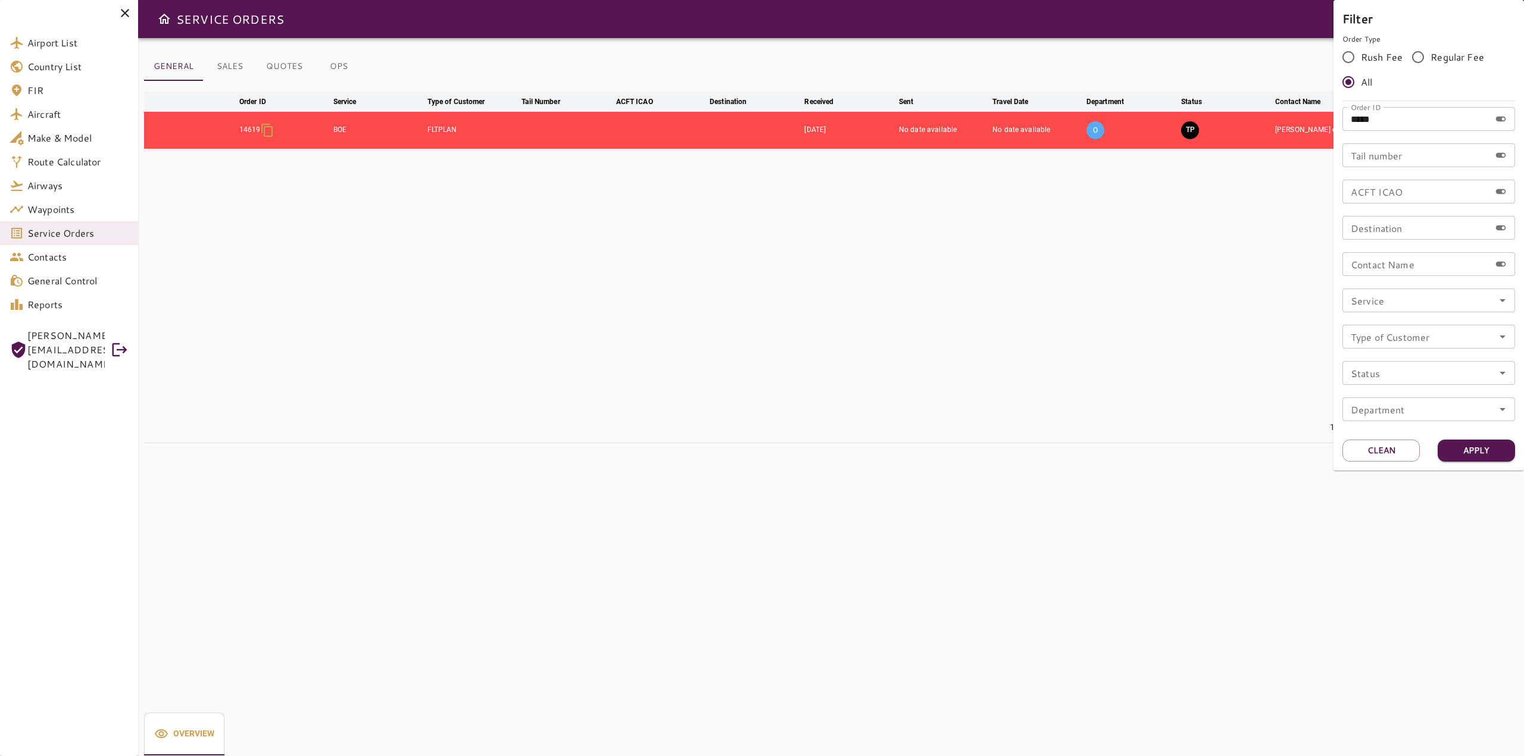
drag, startPoint x: 1169, startPoint y: 267, endPoint x: 1169, endPoint y: 254, distance: 13.7
click at [1169, 267] on div at bounding box center [762, 378] width 1524 height 756
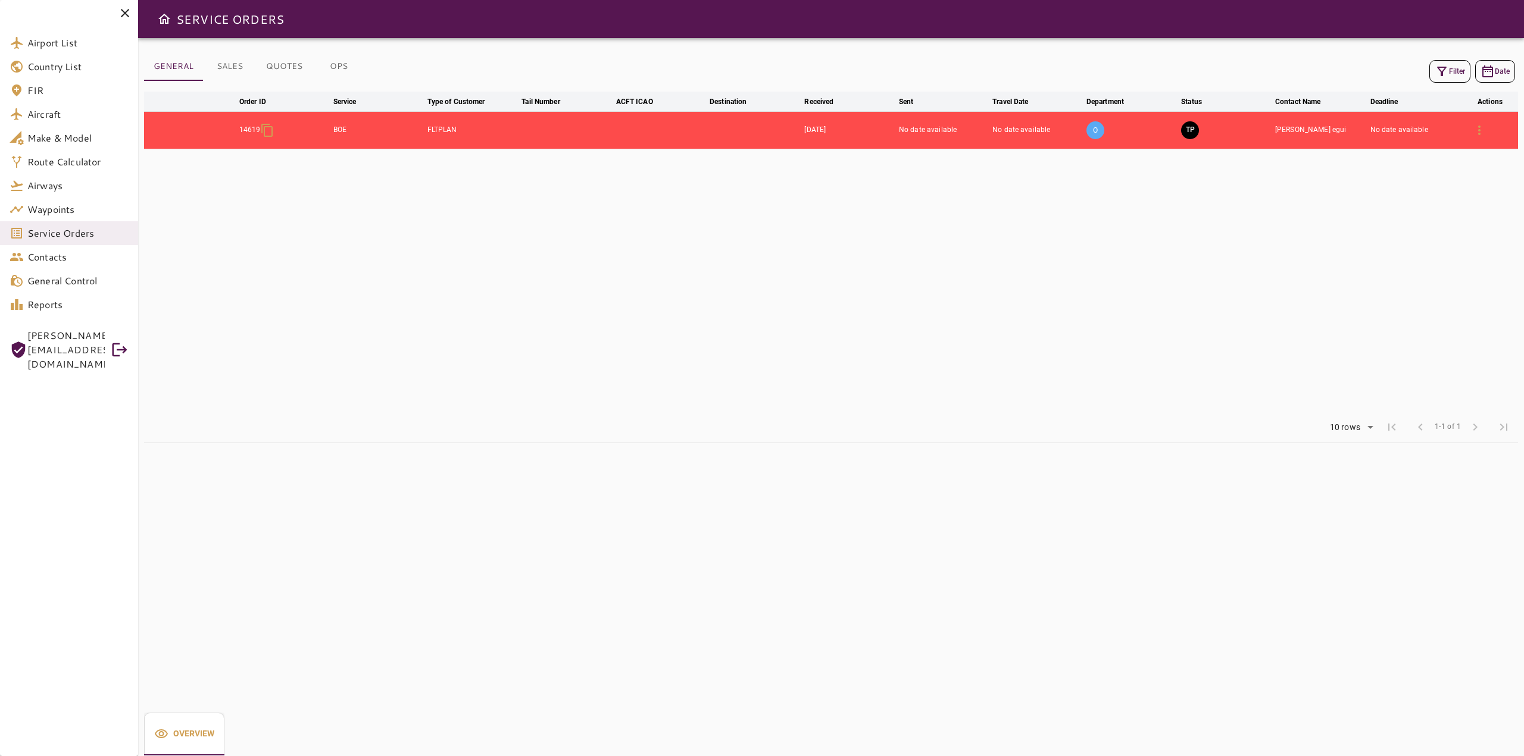
click at [229, 71] on button "SALES" at bounding box center [230, 66] width 54 height 29
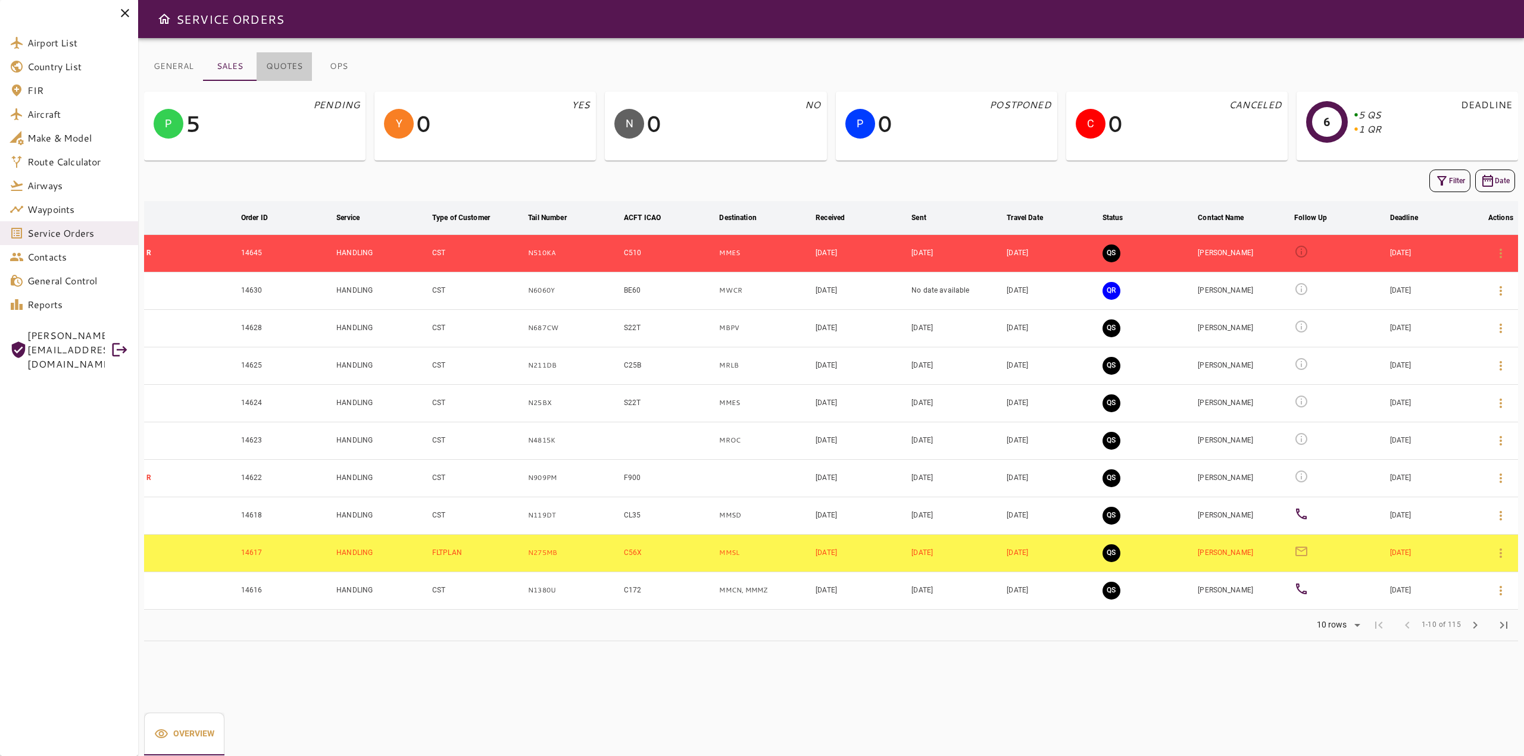
click at [280, 61] on button "QUOTES" at bounding box center [283, 66] width 55 height 29
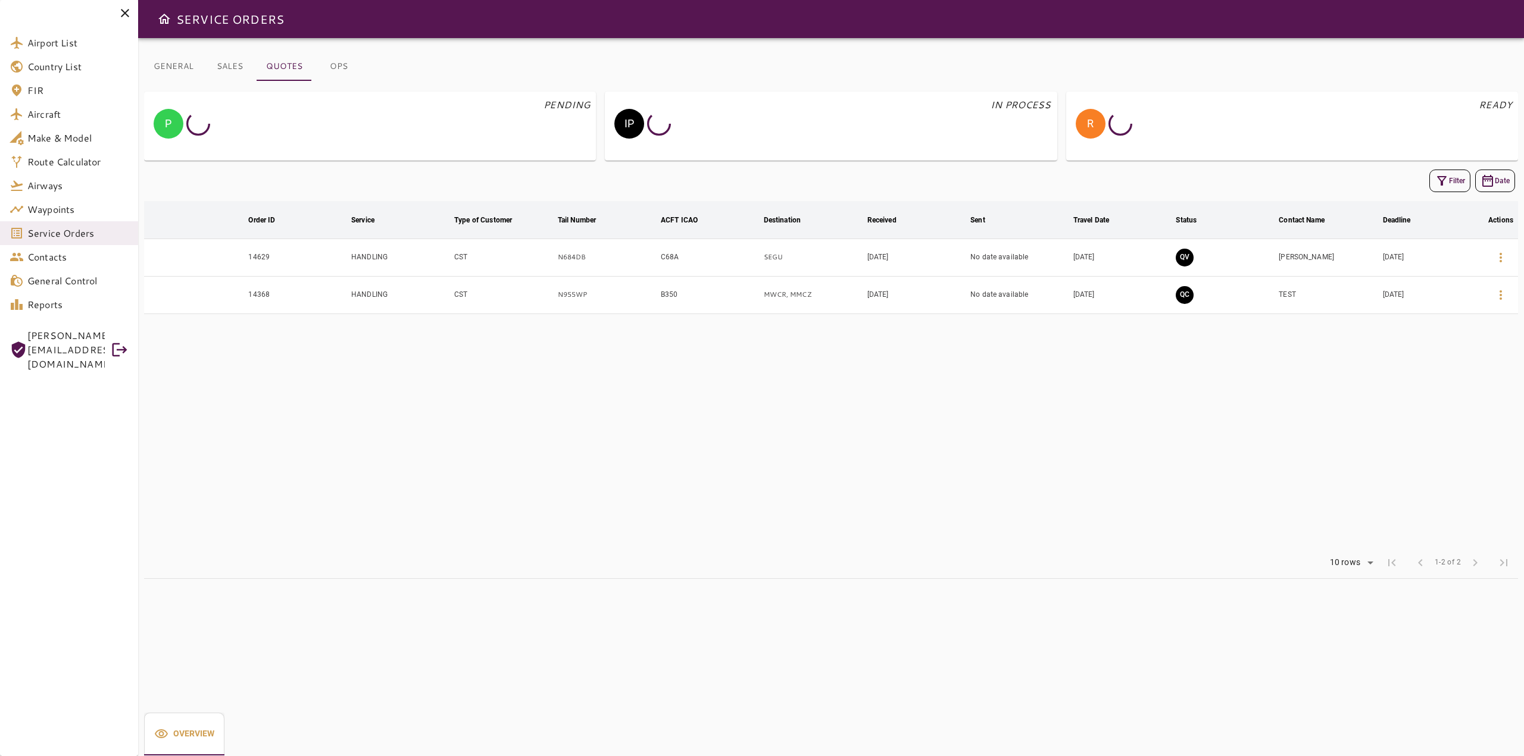
click at [181, 62] on button "GENERAL" at bounding box center [173, 66] width 59 height 29
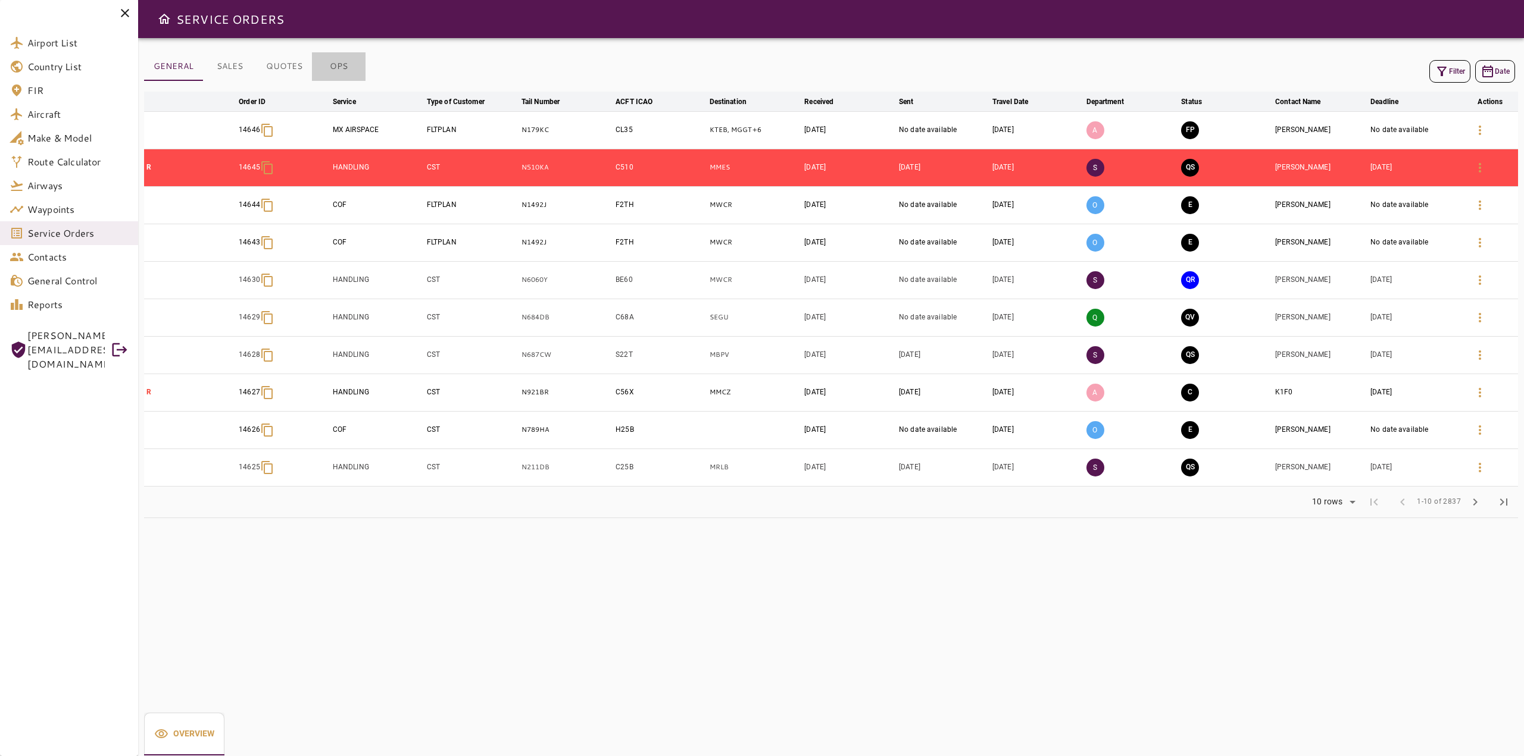
click at [335, 65] on button "OPS" at bounding box center [339, 66] width 54 height 29
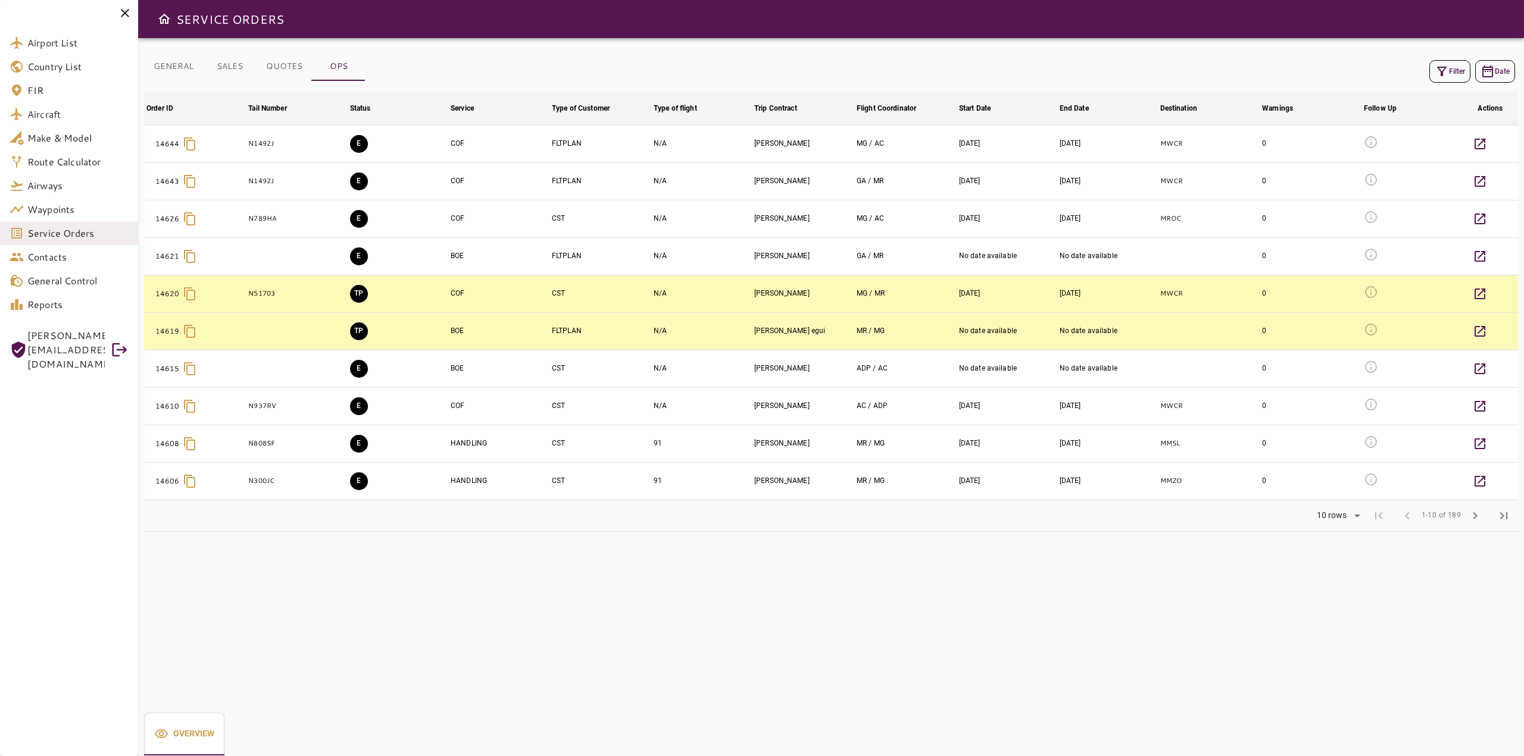
click at [1450, 72] on button "Filter" at bounding box center [1449, 71] width 41 height 23
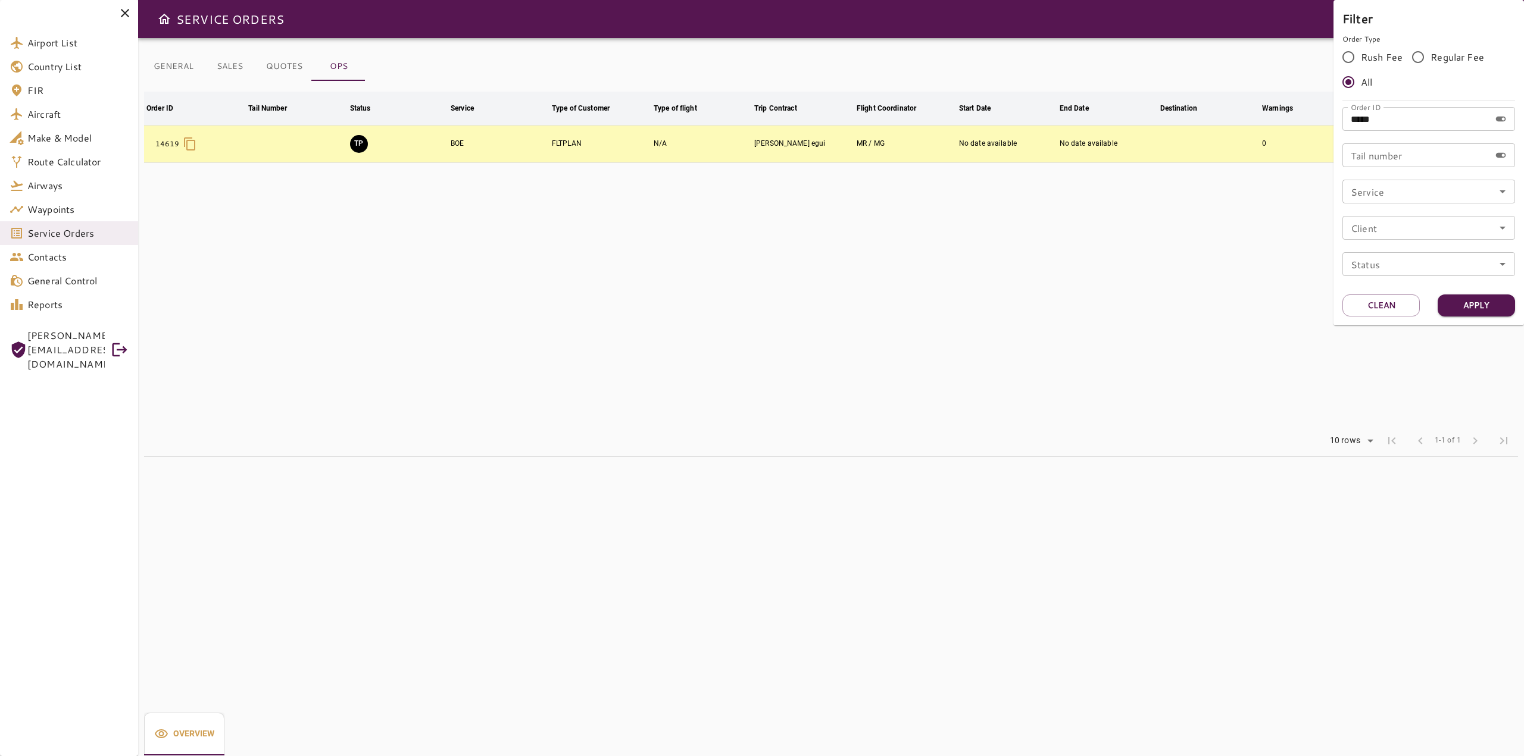
click at [1285, 208] on div at bounding box center [762, 378] width 1524 height 756
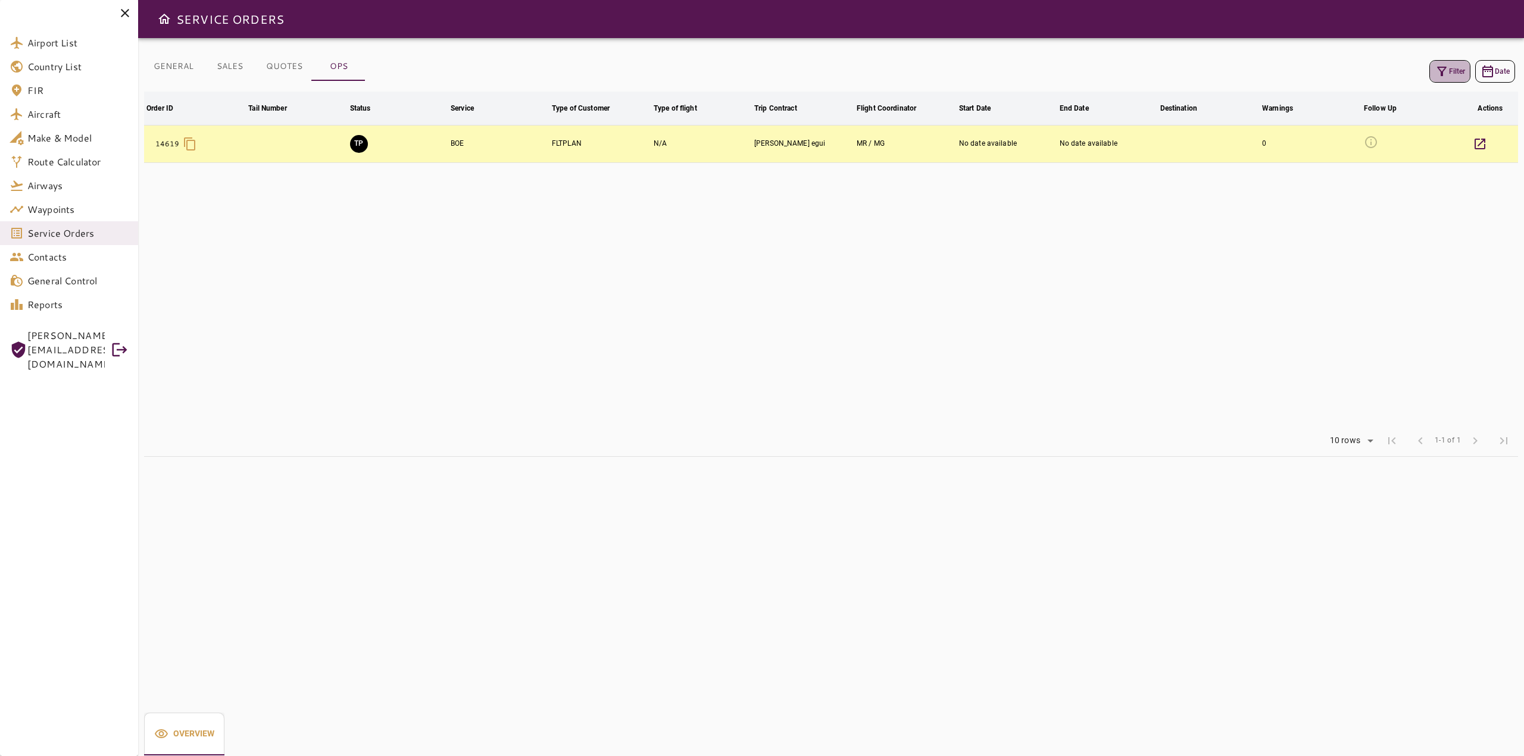
click at [1451, 79] on button "Filter" at bounding box center [1449, 71] width 41 height 23
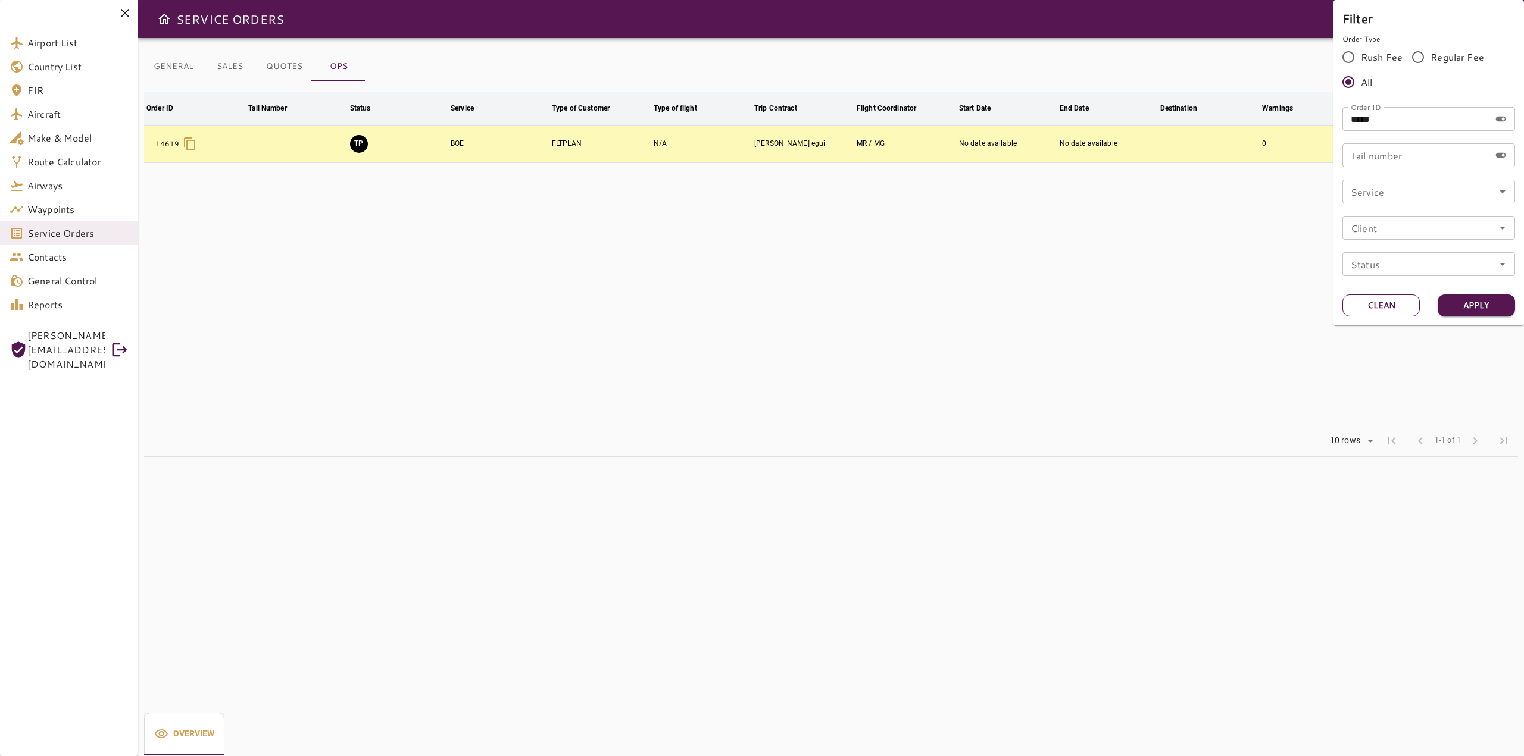
click at [1387, 299] on button "Clean" at bounding box center [1380, 306] width 77 height 22
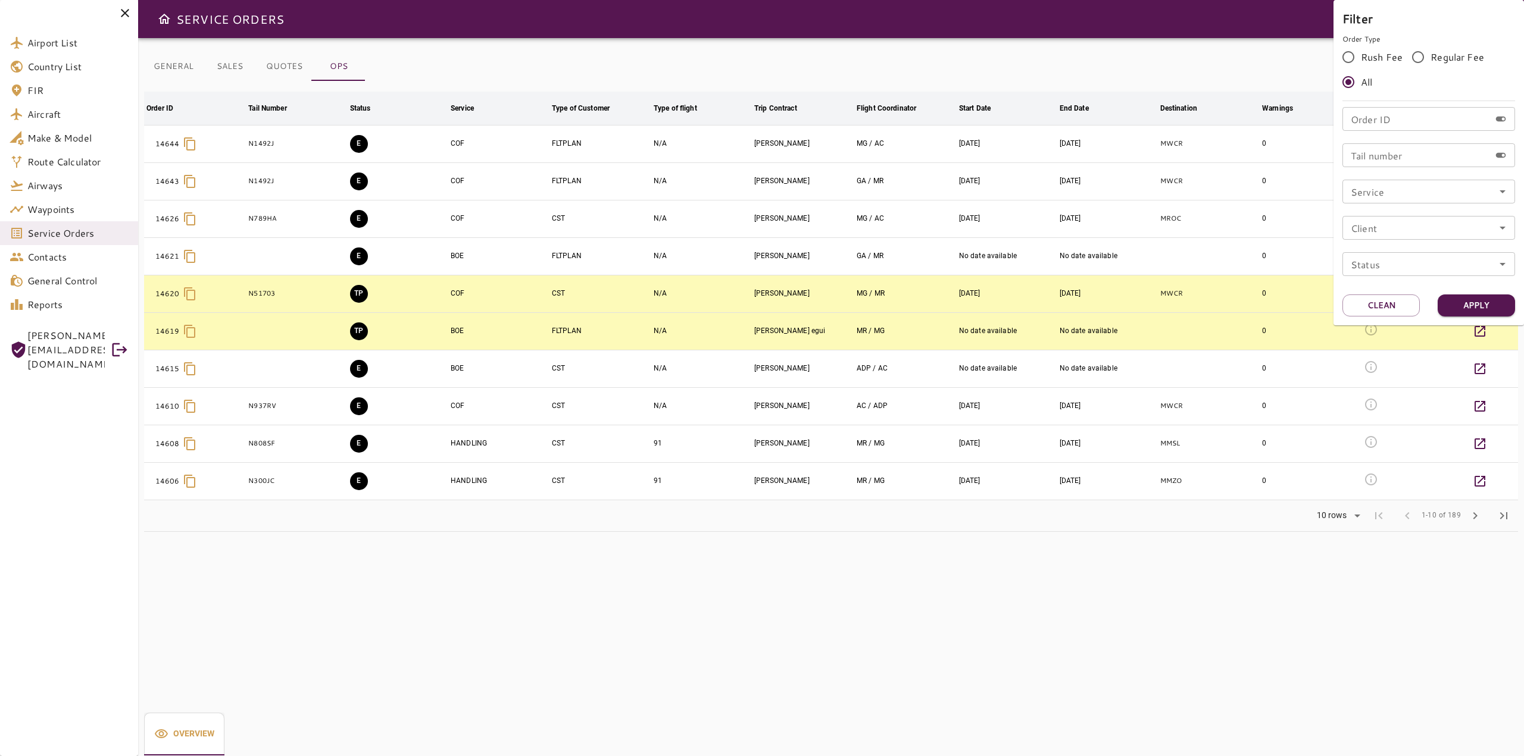
click at [1247, 68] on div at bounding box center [762, 378] width 1524 height 756
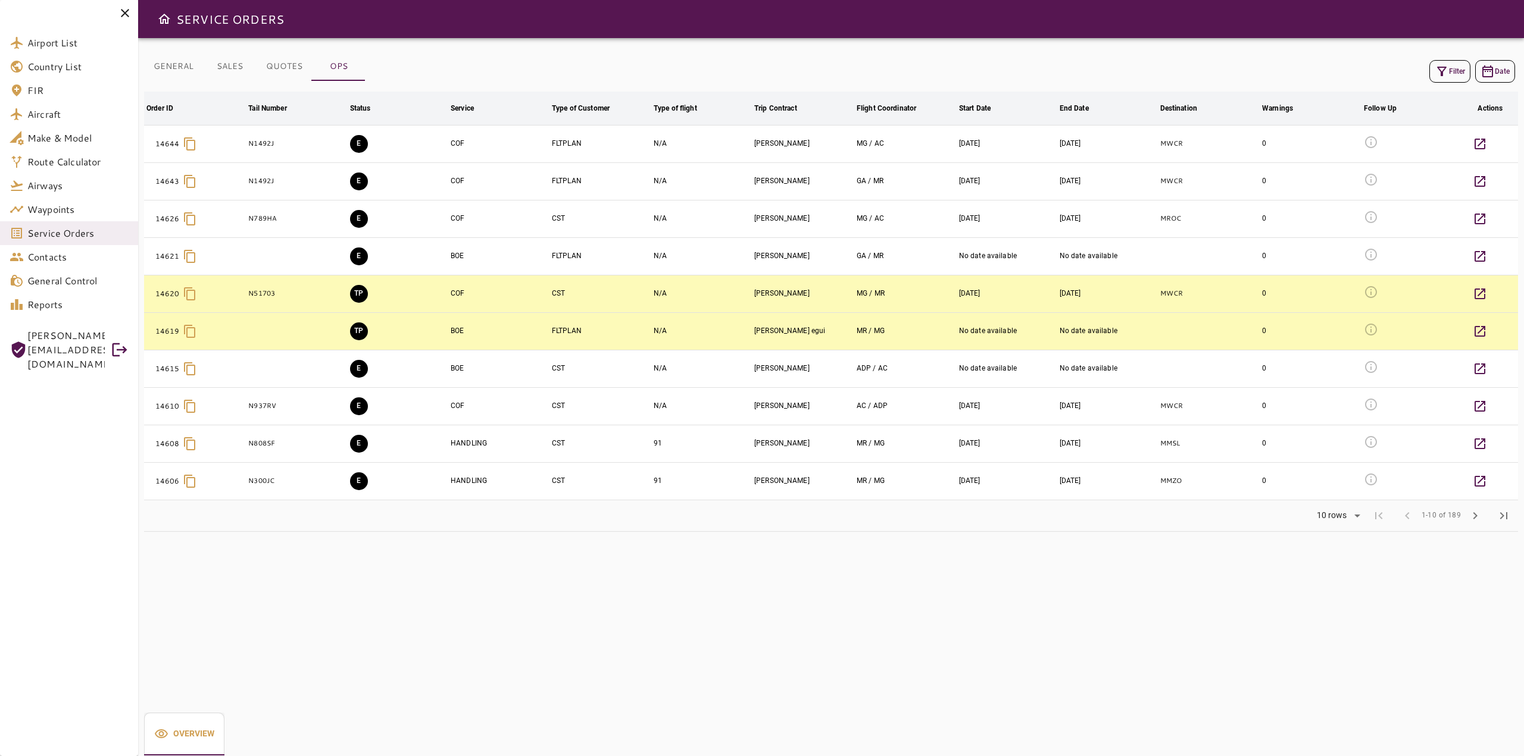
click at [1449, 67] on button "Filter" at bounding box center [1449, 71] width 41 height 23
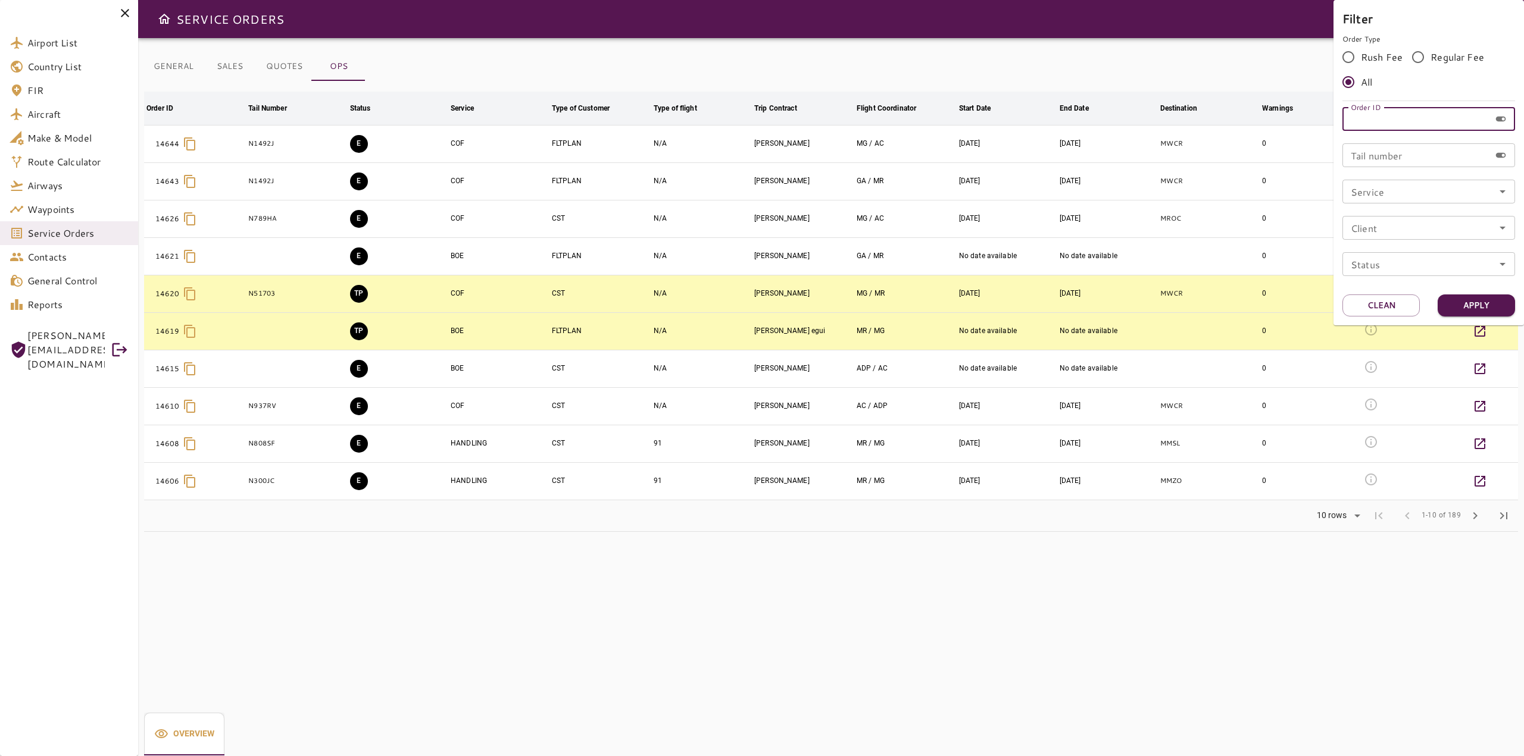
click at [1381, 121] on input "Order ID" at bounding box center [1416, 119] width 148 height 24
click at [1124, 67] on div at bounding box center [762, 378] width 1524 height 756
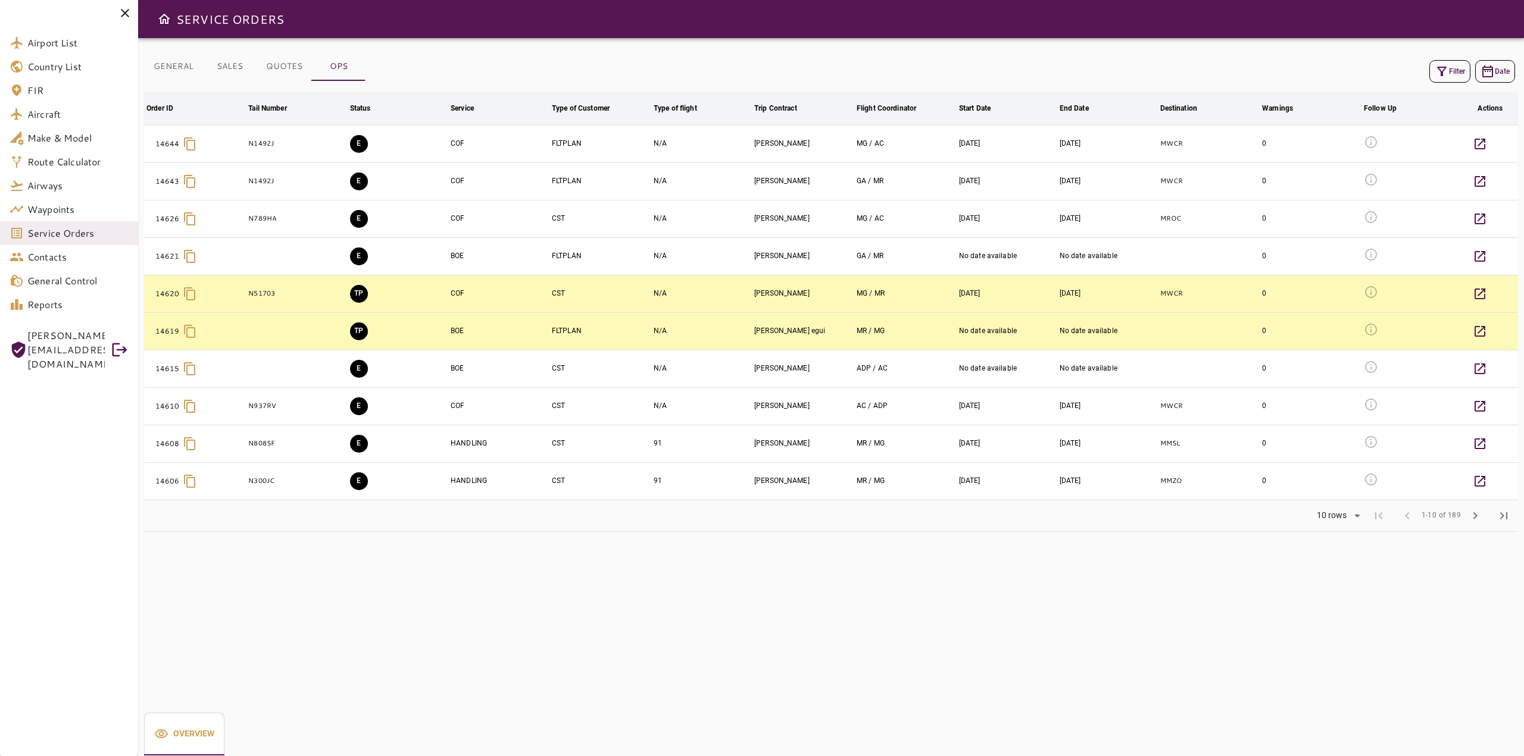
click at [1446, 70] on icon "button" at bounding box center [1441, 71] width 14 height 14
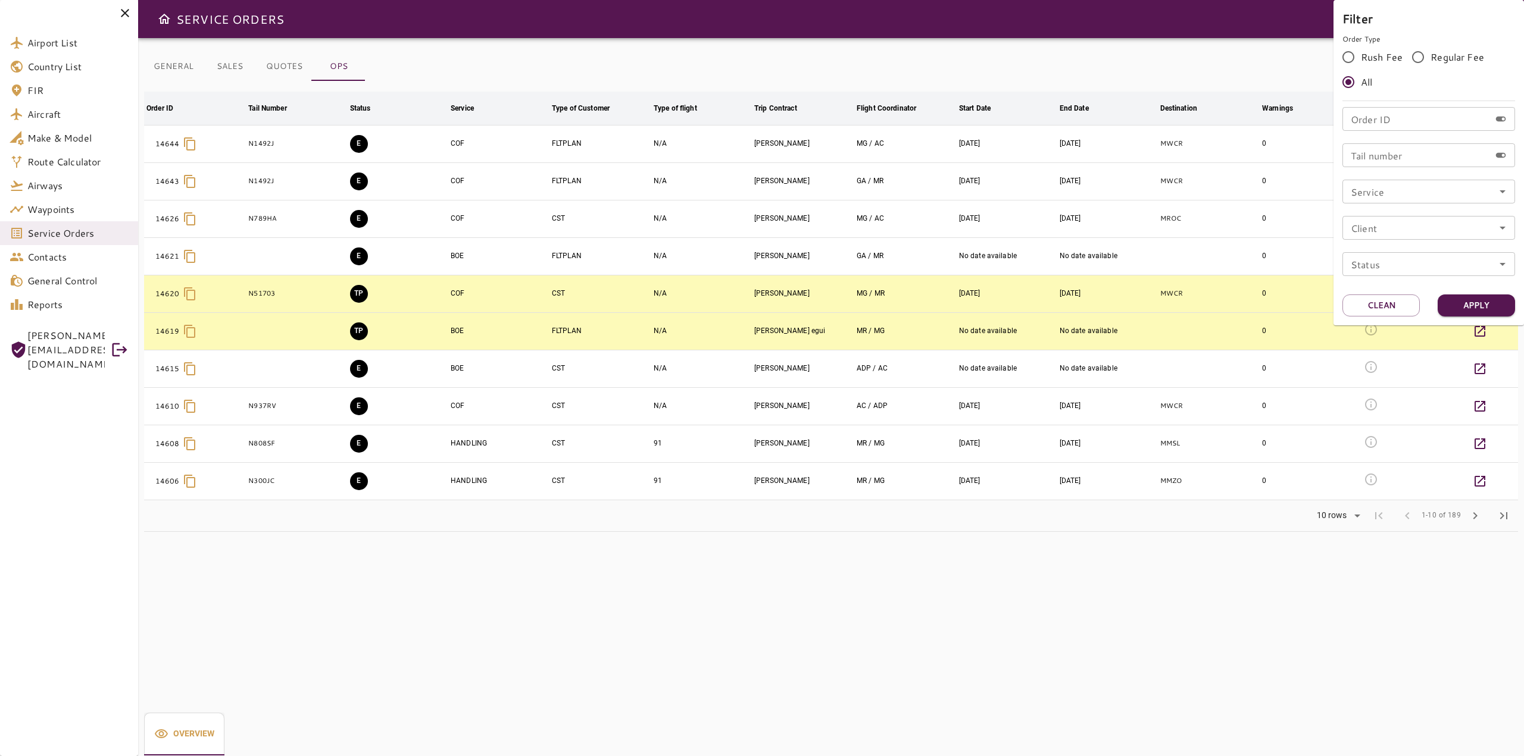
click at [188, 68] on div at bounding box center [762, 378] width 1524 height 756
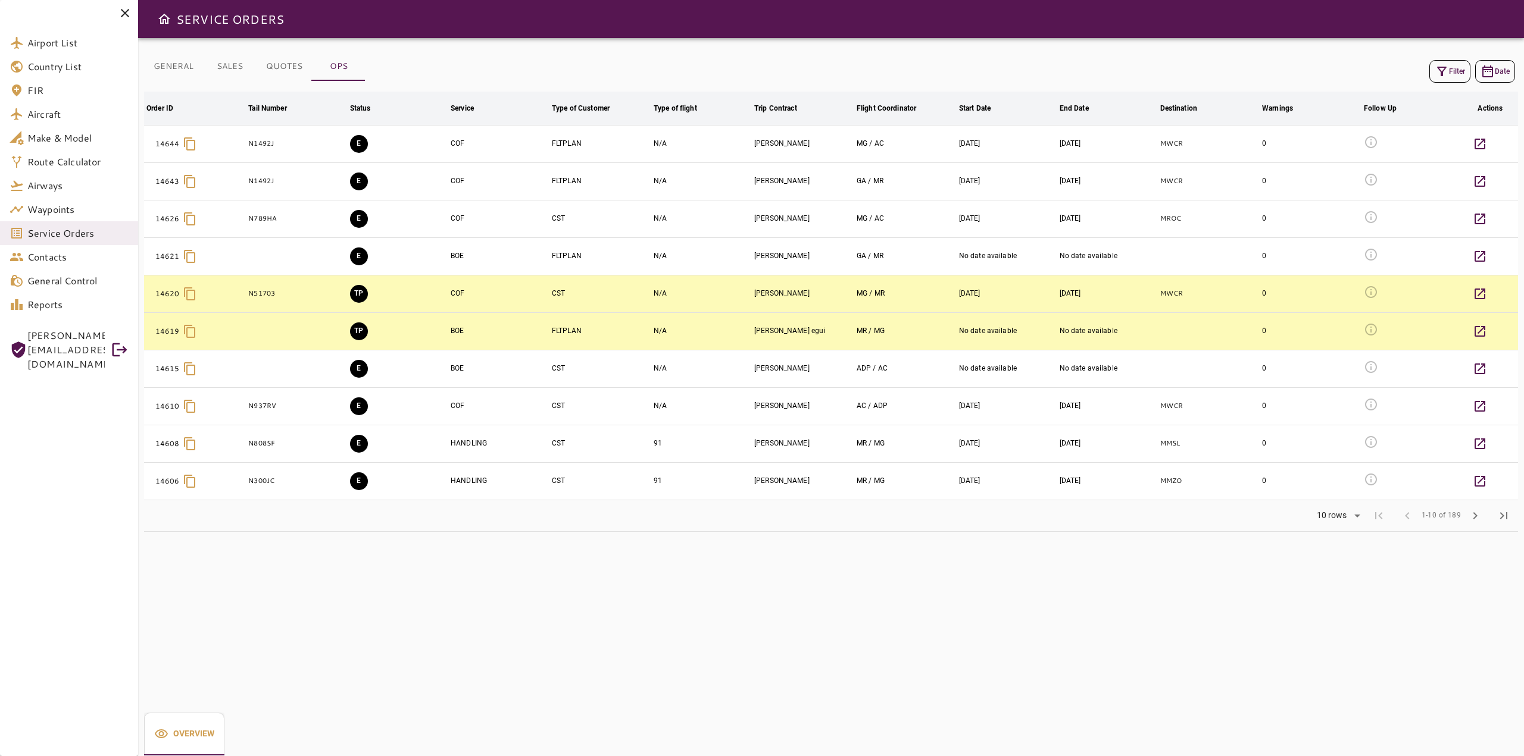
click at [183, 68] on button "GENERAL" at bounding box center [173, 66] width 59 height 29
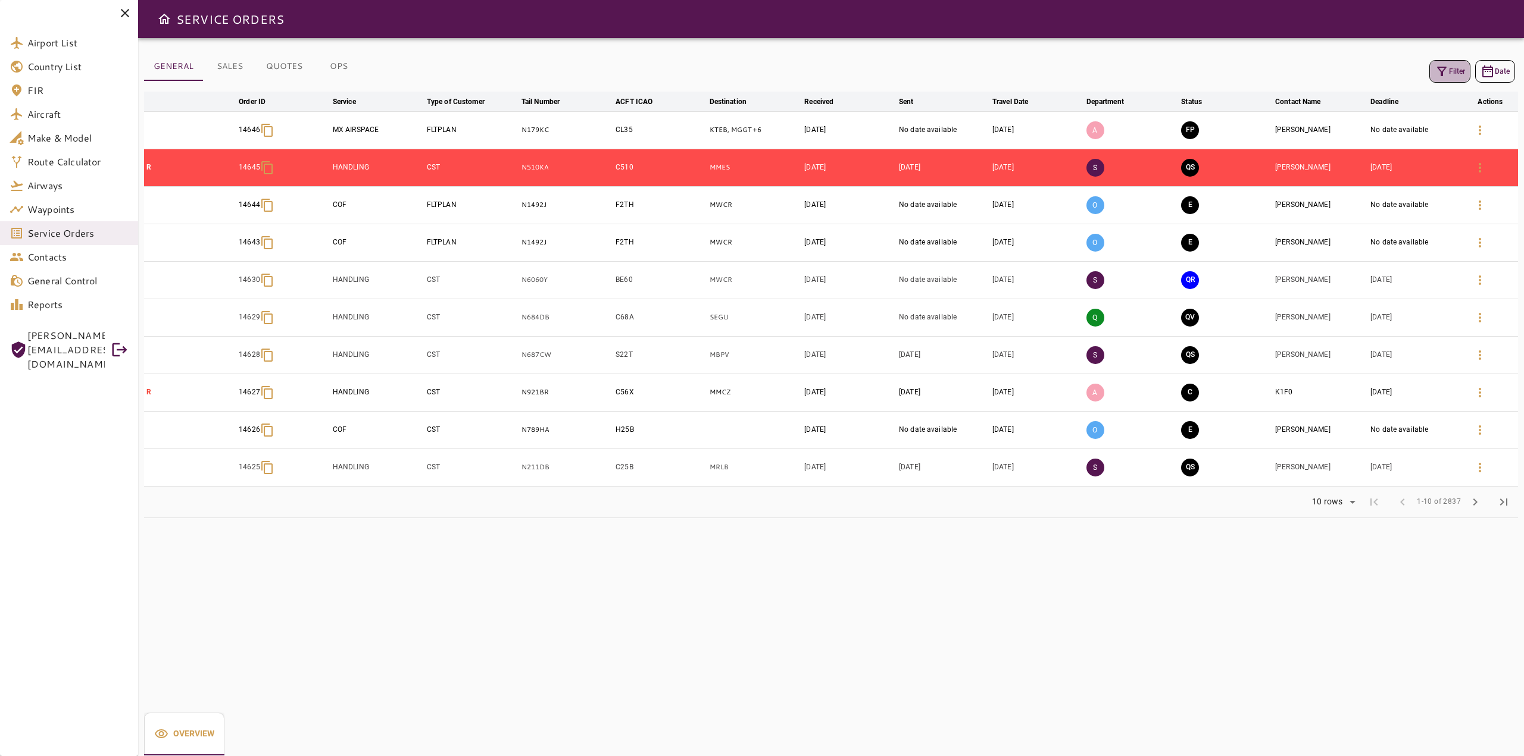
click at [1446, 70] on icon "button" at bounding box center [1441, 71] width 14 height 14
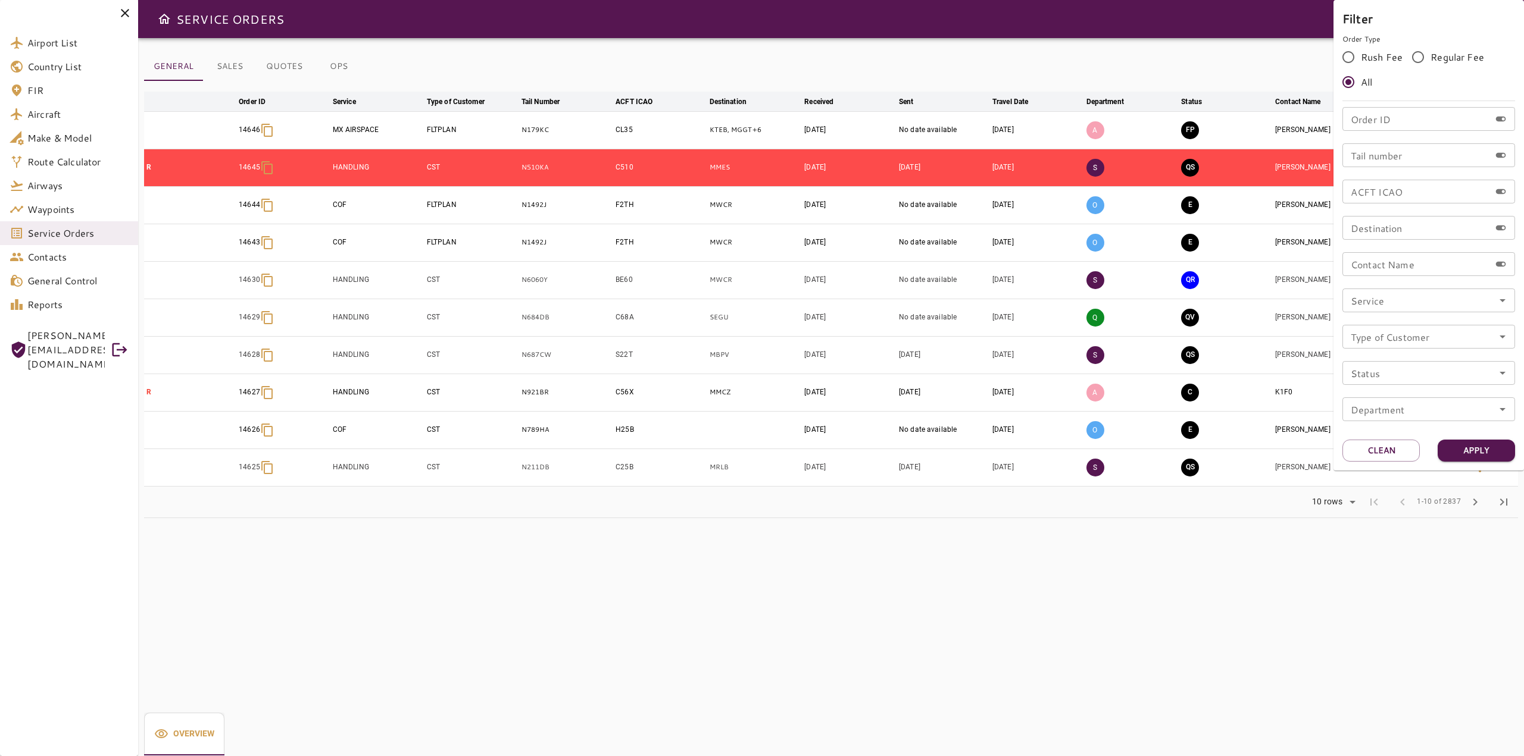
click at [1394, 271] on input "Contact Name" at bounding box center [1416, 264] width 148 height 24
type input "*"
type input "******"
click at [1475, 453] on button "Apply" at bounding box center [1475, 451] width 77 height 22
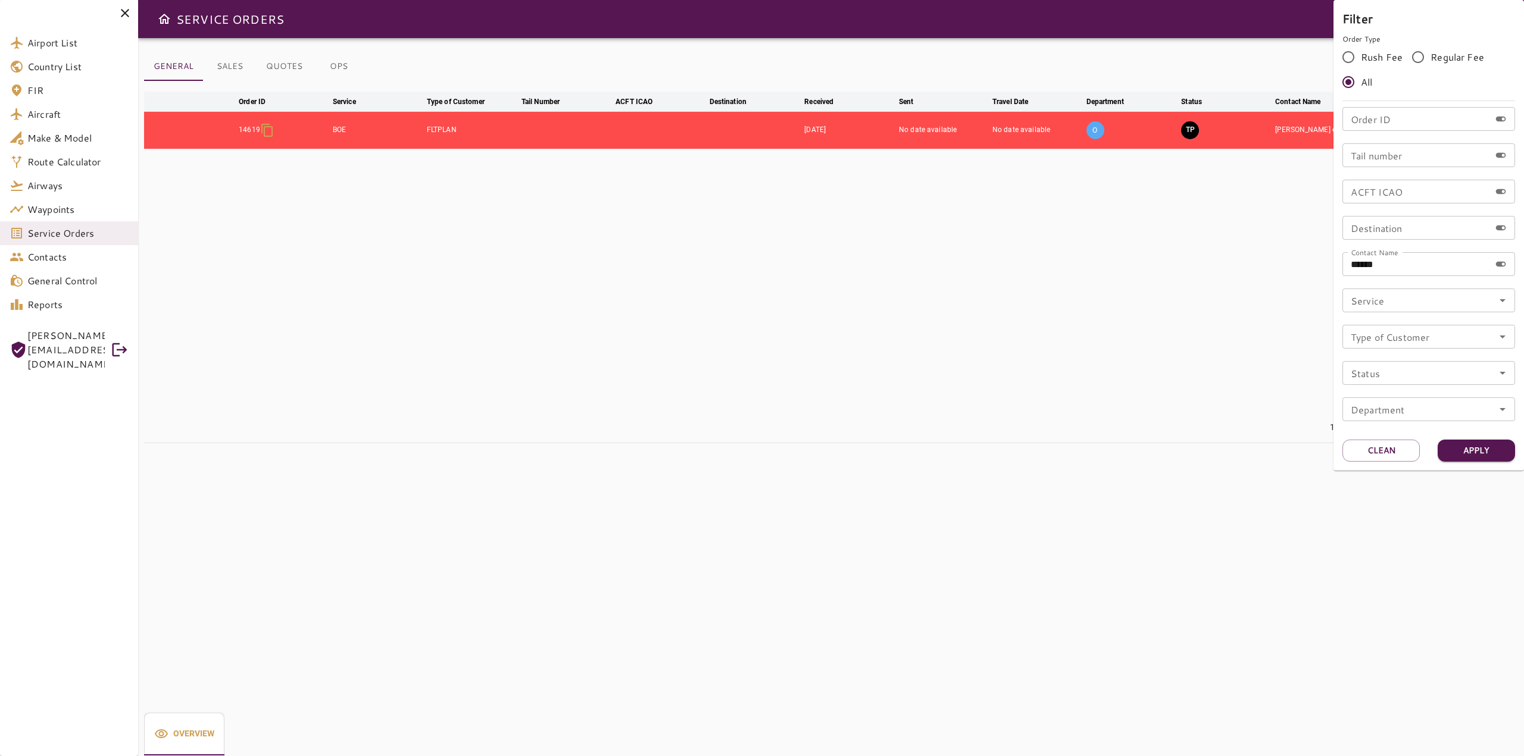
click at [703, 296] on div at bounding box center [762, 378] width 1524 height 756
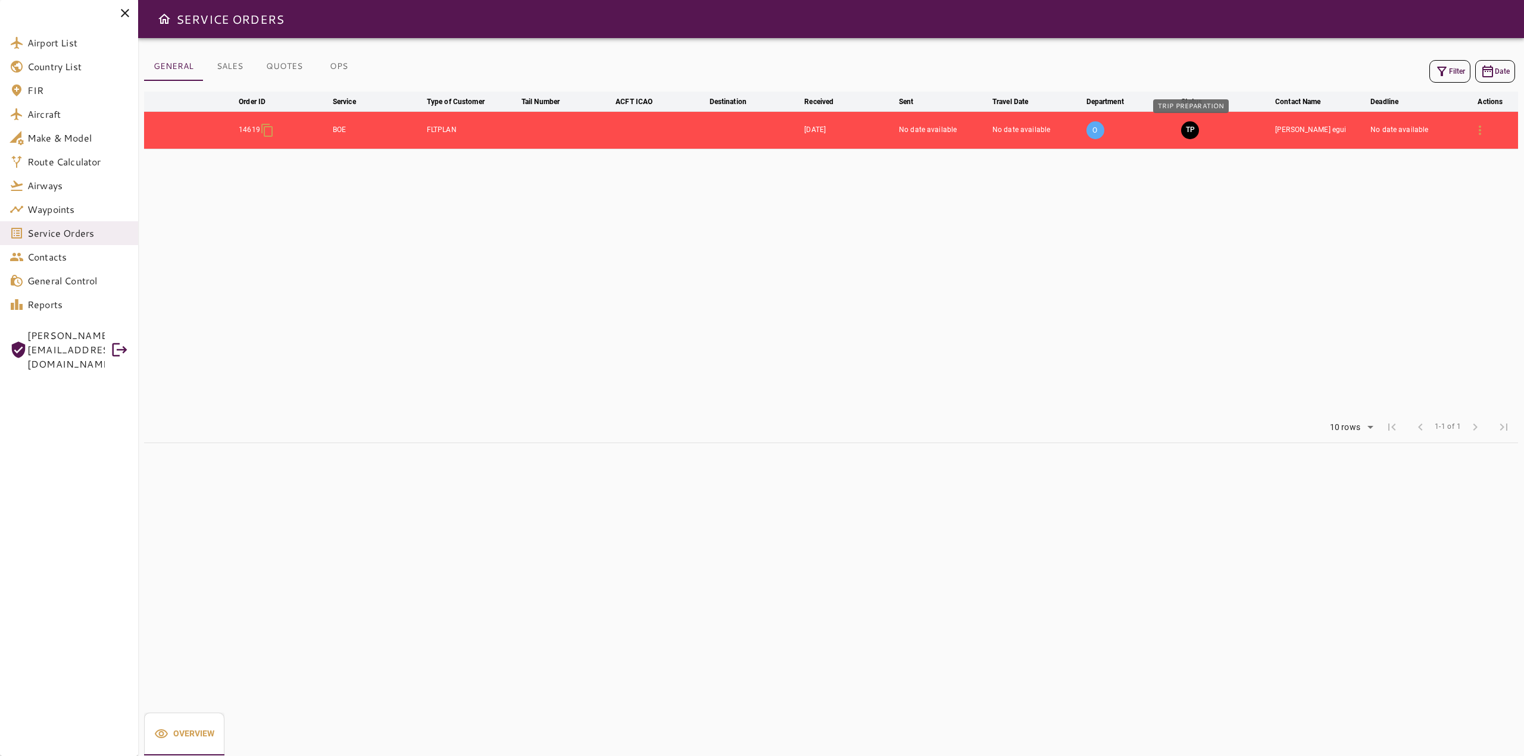
click at [1190, 132] on button "TP" at bounding box center [1190, 130] width 18 height 18
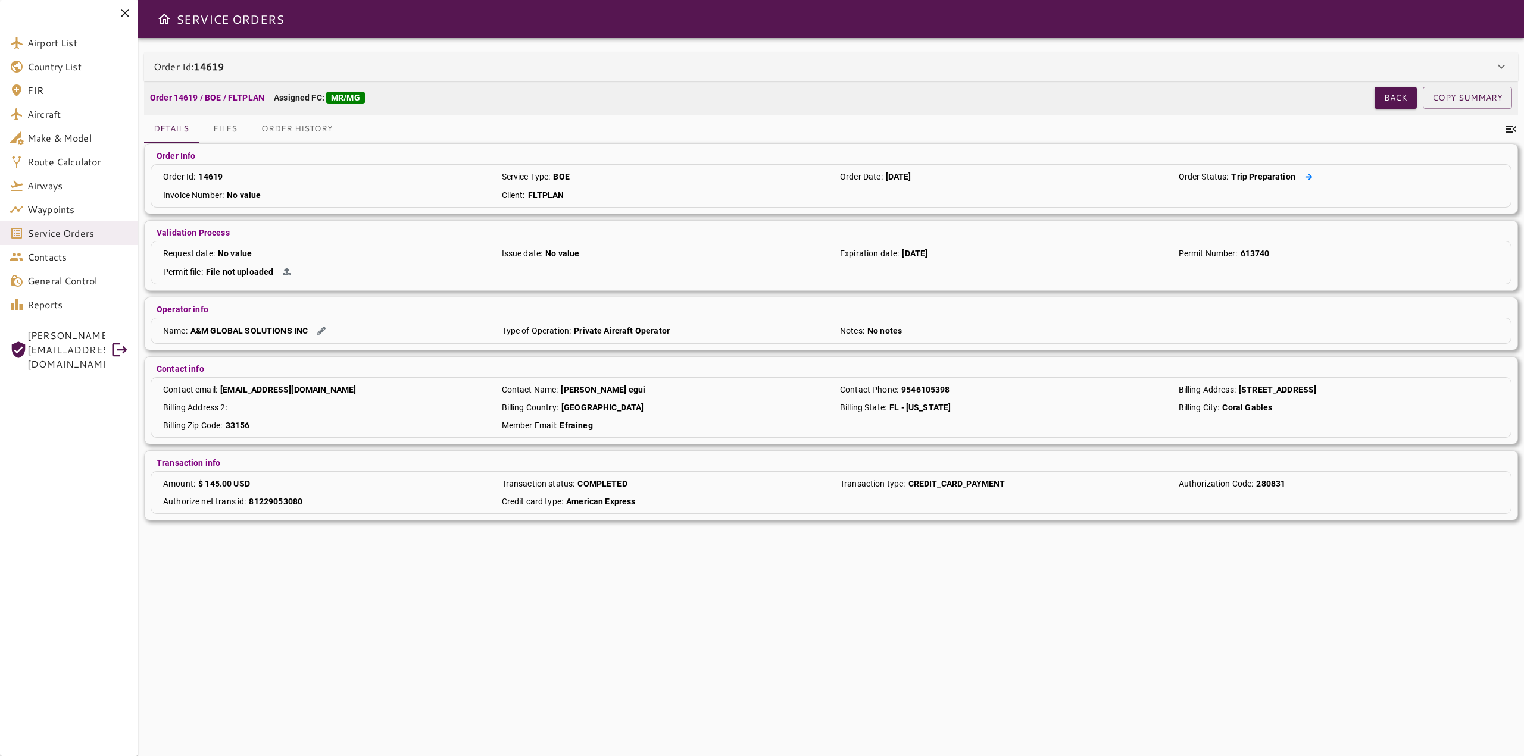
click at [1304, 176] on icon at bounding box center [1308, 177] width 8 height 8
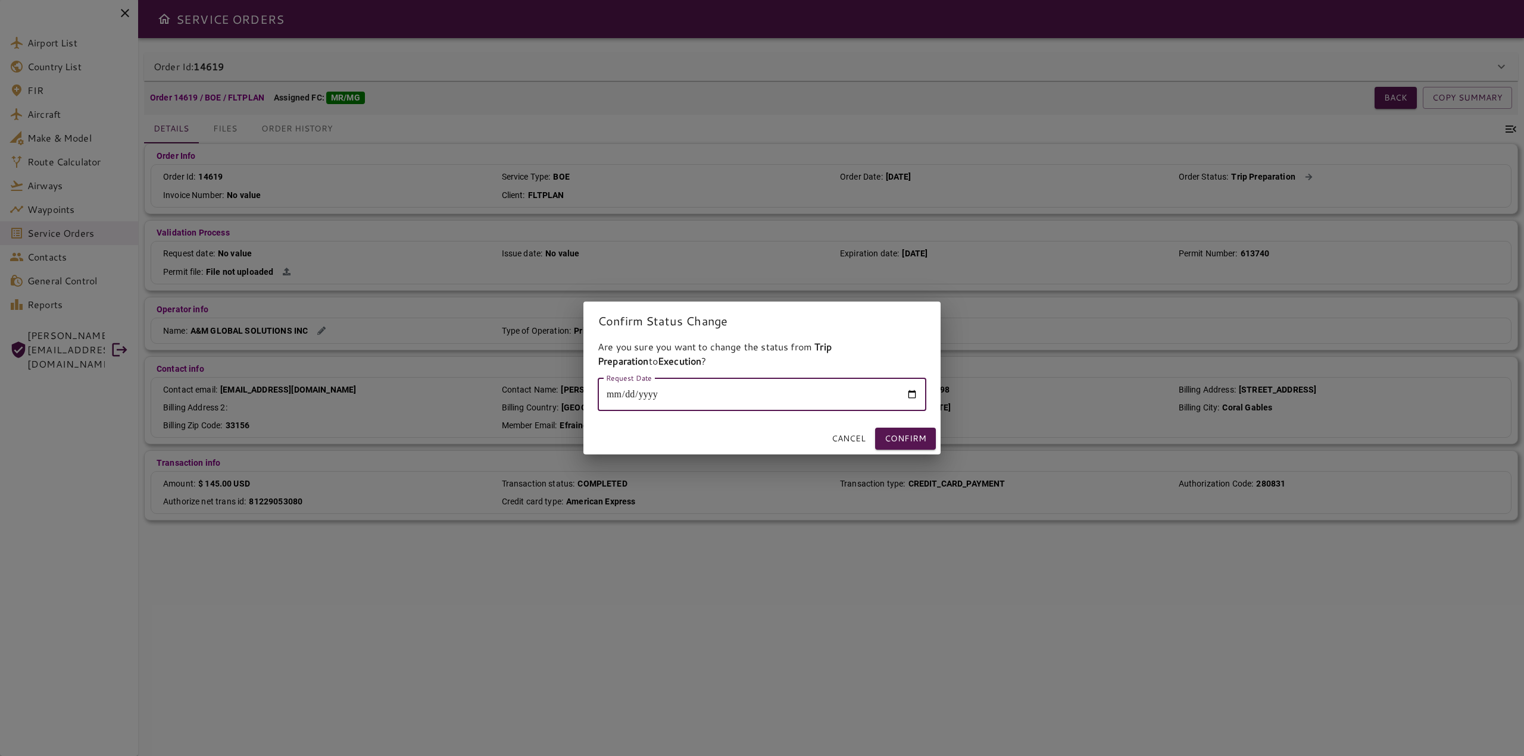
click at [614, 395] on input "Request Date" at bounding box center [761, 394] width 329 height 33
click at [612, 395] on input "Request Date" at bounding box center [761, 394] width 329 height 33
click at [909, 396] on input "Request Date" at bounding box center [761, 394] width 329 height 33
type input "**********"
click at [912, 399] on input "**********" at bounding box center [761, 394] width 329 height 33
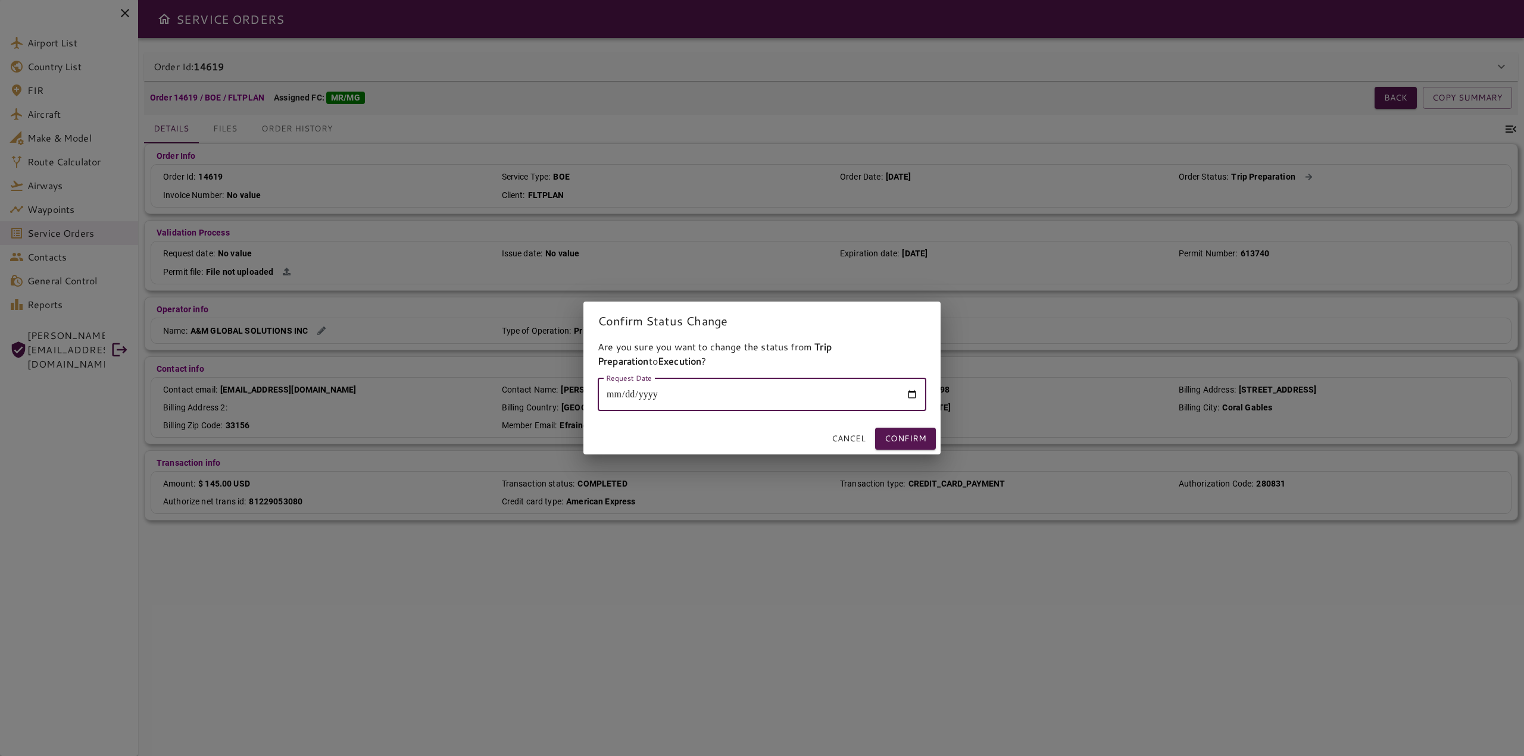
click at [1035, 409] on div "**********" at bounding box center [762, 378] width 1524 height 756
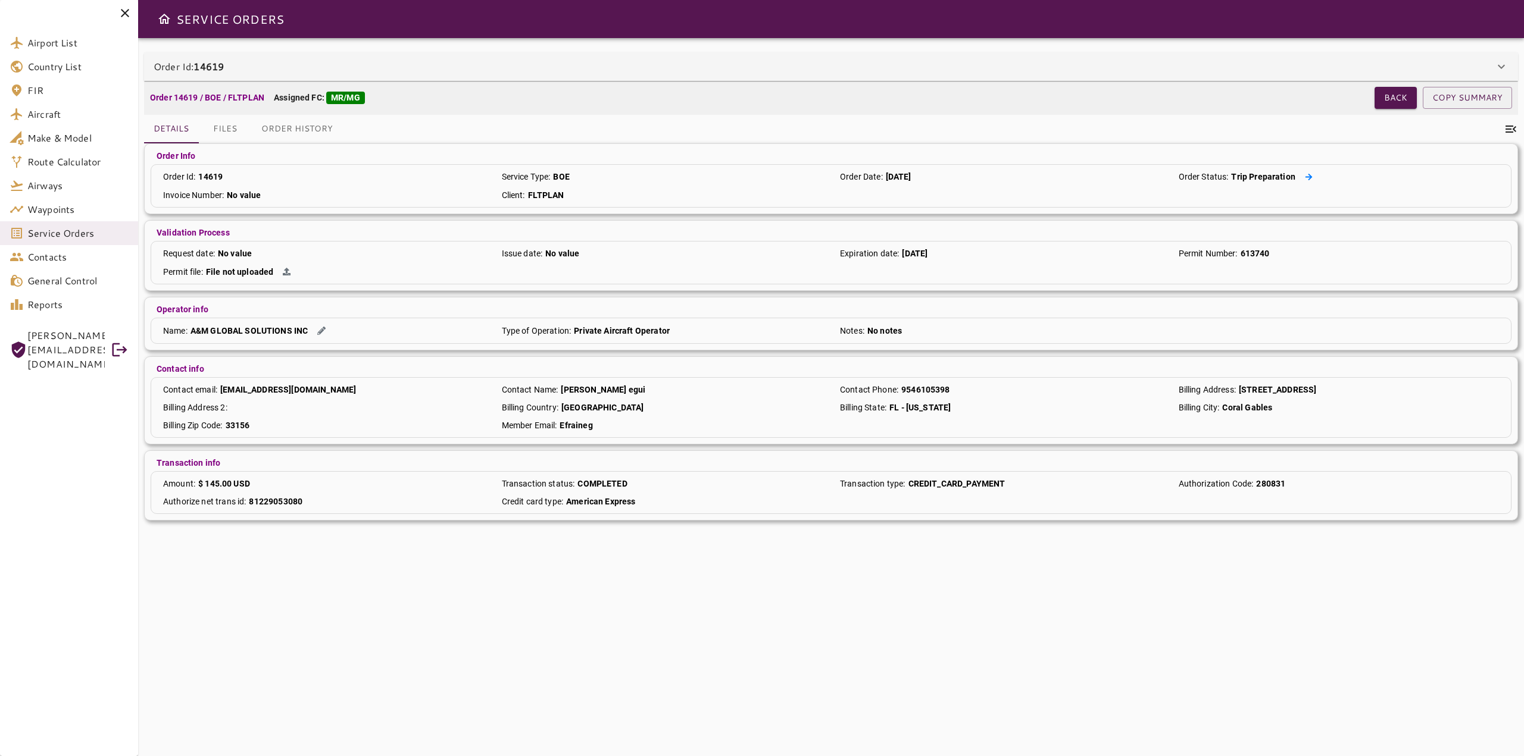
click at [1307, 174] on icon at bounding box center [1308, 176] width 7 height 7
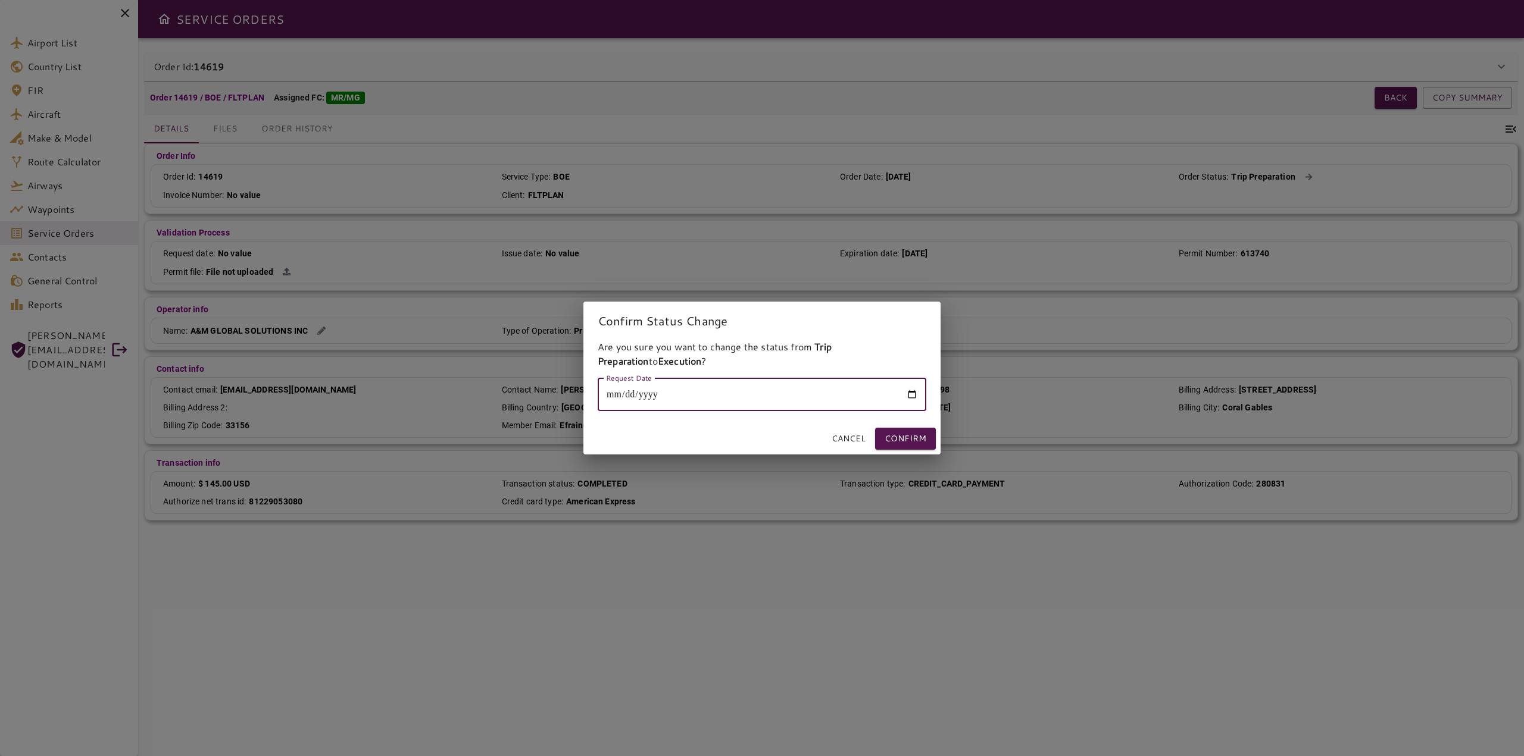
click at [675, 392] on input "**********" at bounding box center [761, 394] width 329 height 33
click at [624, 395] on input "**********" at bounding box center [761, 394] width 329 height 33
click at [631, 394] on input "**********" at bounding box center [761, 394] width 329 height 33
click at [673, 392] on input "**********" at bounding box center [761, 394] width 329 height 33
click at [612, 397] on input "**********" at bounding box center [761, 394] width 329 height 33
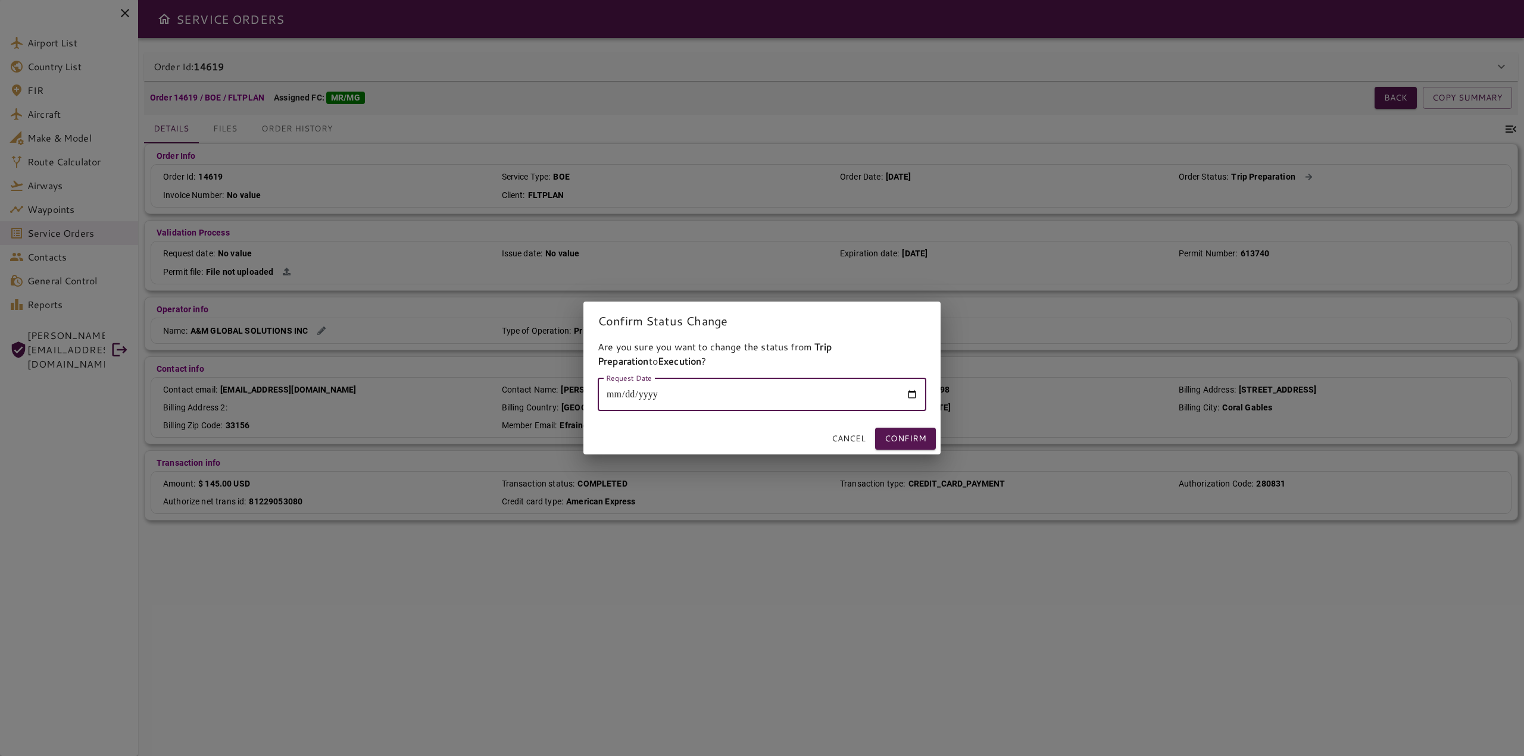
type input "**********"
click at [745, 374] on div "**********" at bounding box center [761, 381] width 357 height 83
click at [909, 436] on button "Confirm" at bounding box center [905, 439] width 61 height 22
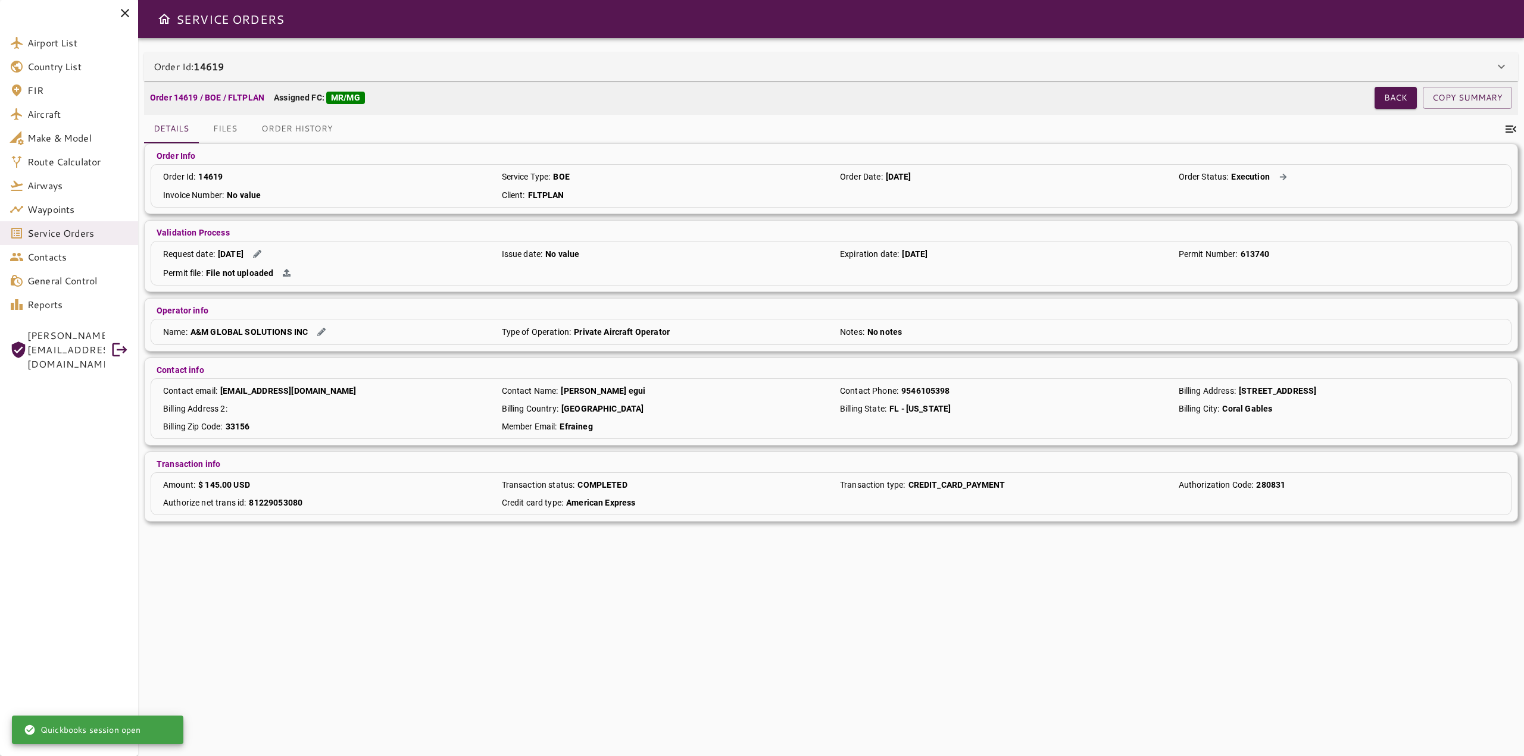
click at [863, 582] on div "**********" at bounding box center [830, 397] width 1385 height 718
click at [225, 133] on button "Files" at bounding box center [225, 129] width 54 height 29
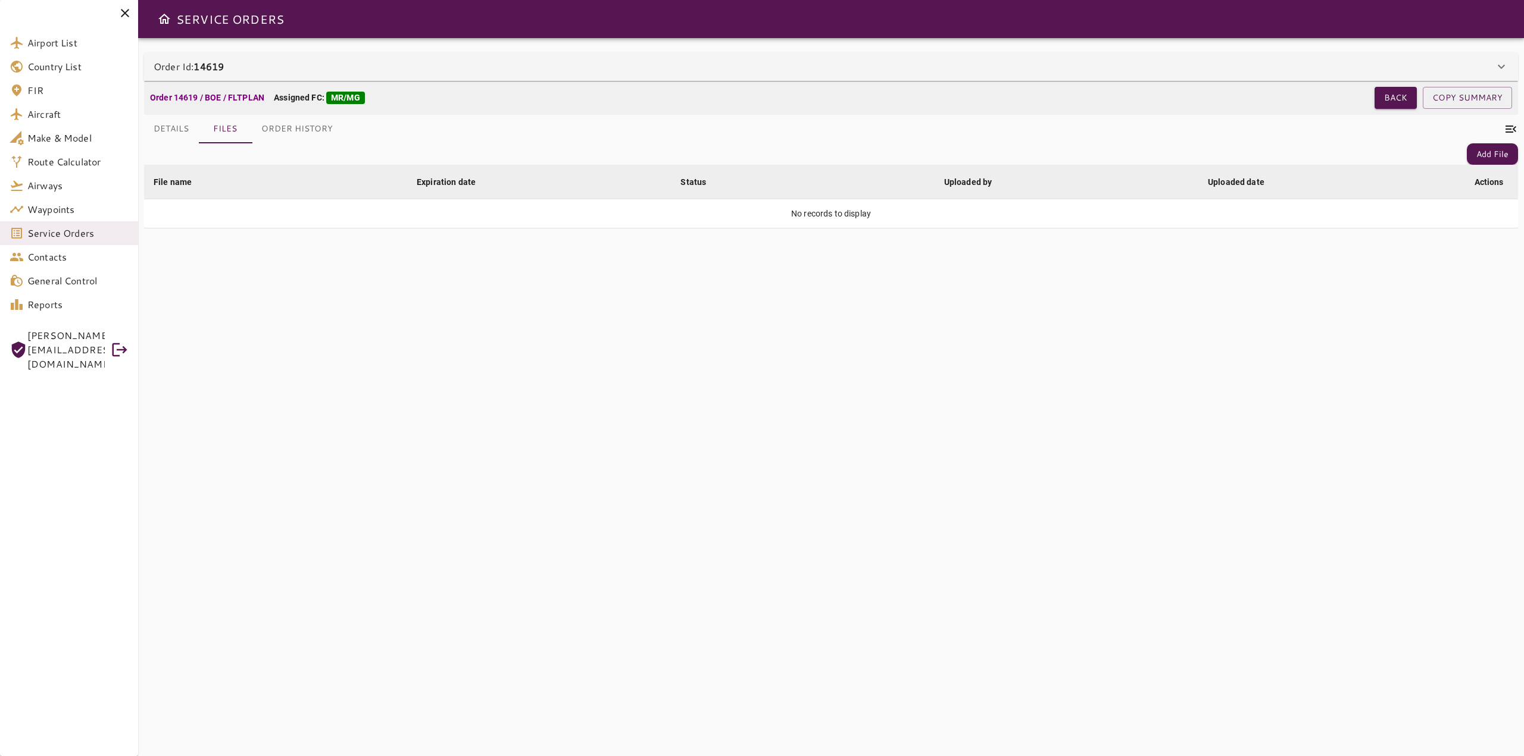
click at [312, 130] on button "Order History" at bounding box center [297, 129] width 90 height 29
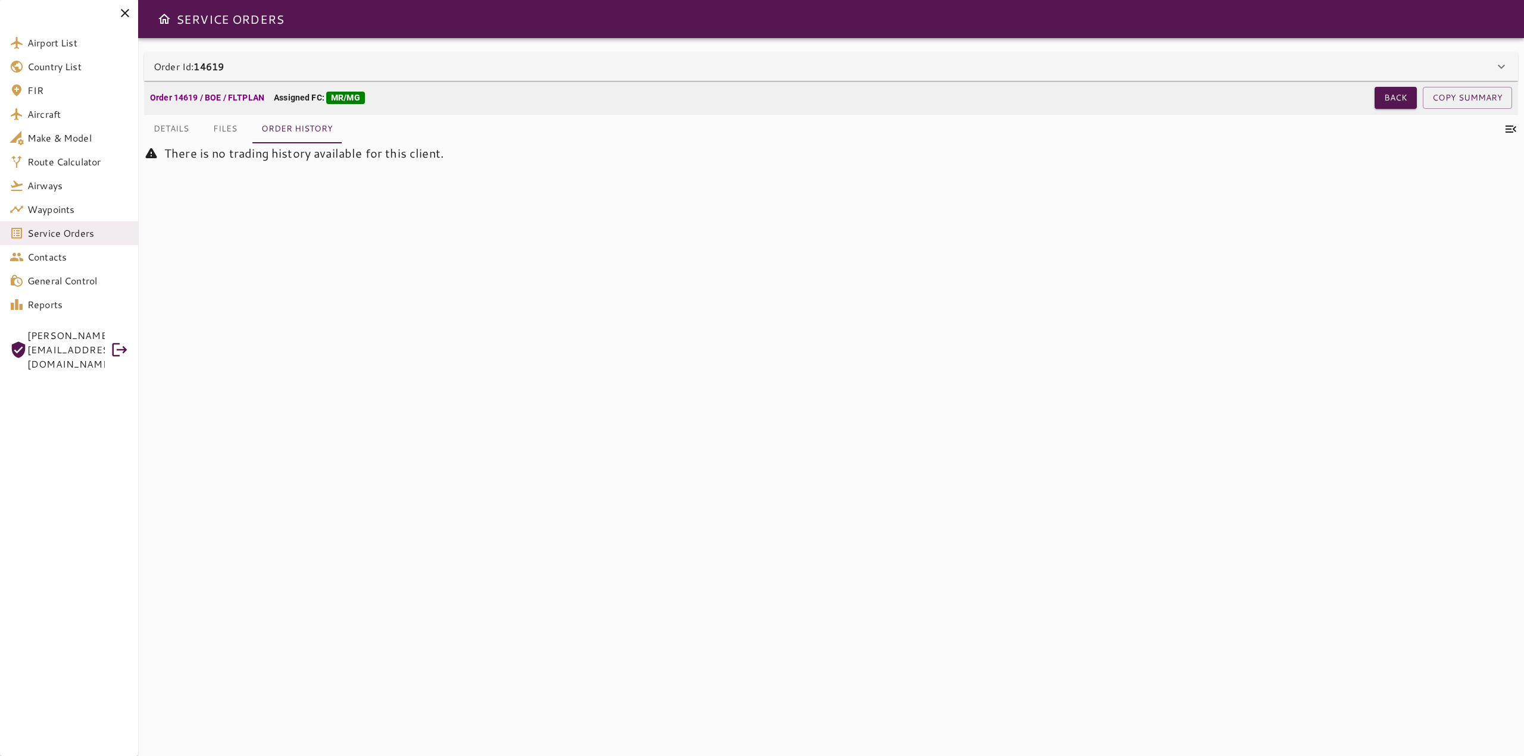
click at [171, 133] on button "Details" at bounding box center [171, 129] width 54 height 29
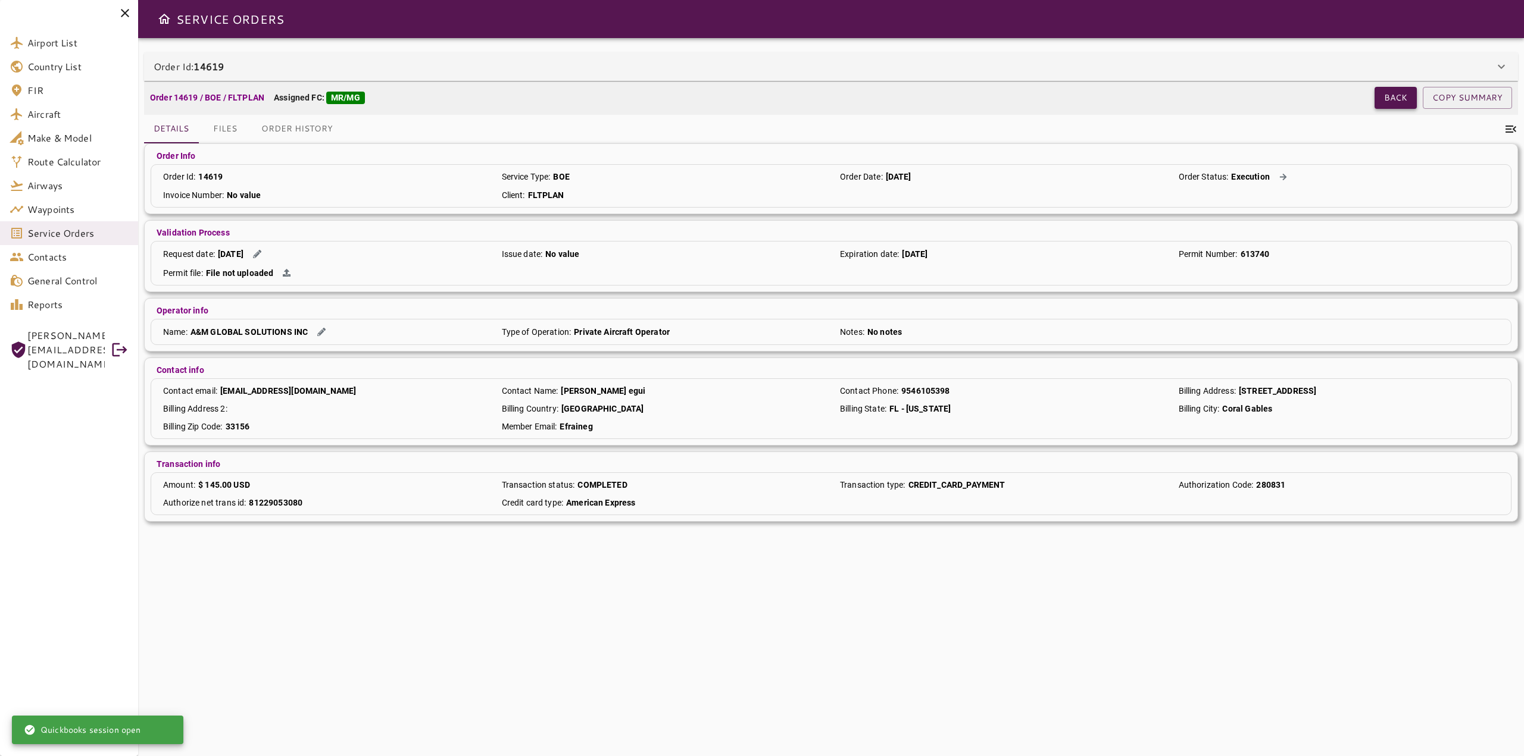
click at [1388, 102] on button "Back" at bounding box center [1395, 98] width 42 height 22
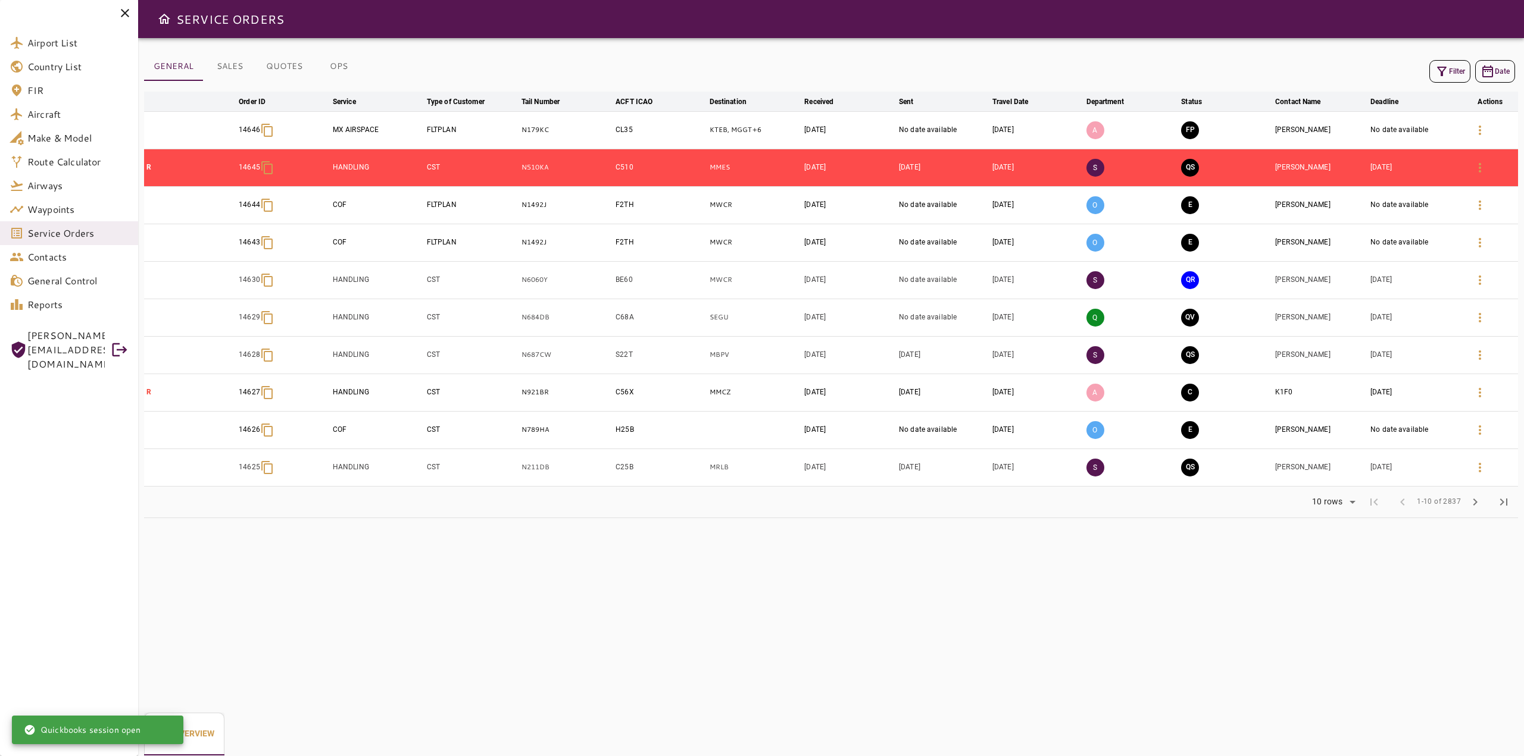
click at [337, 67] on button "OPS" at bounding box center [339, 66] width 54 height 29
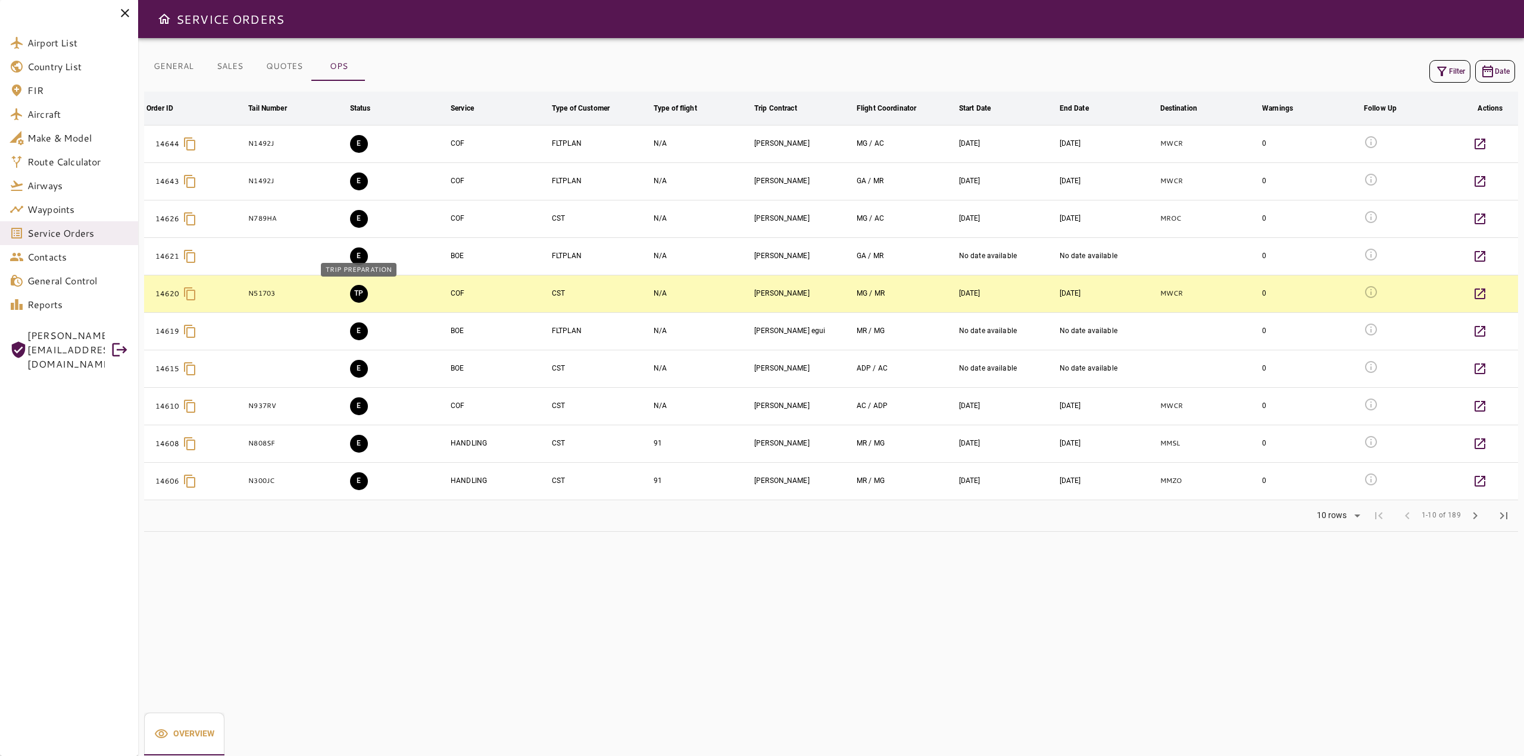
click at [361, 295] on button "TP" at bounding box center [359, 294] width 18 height 18
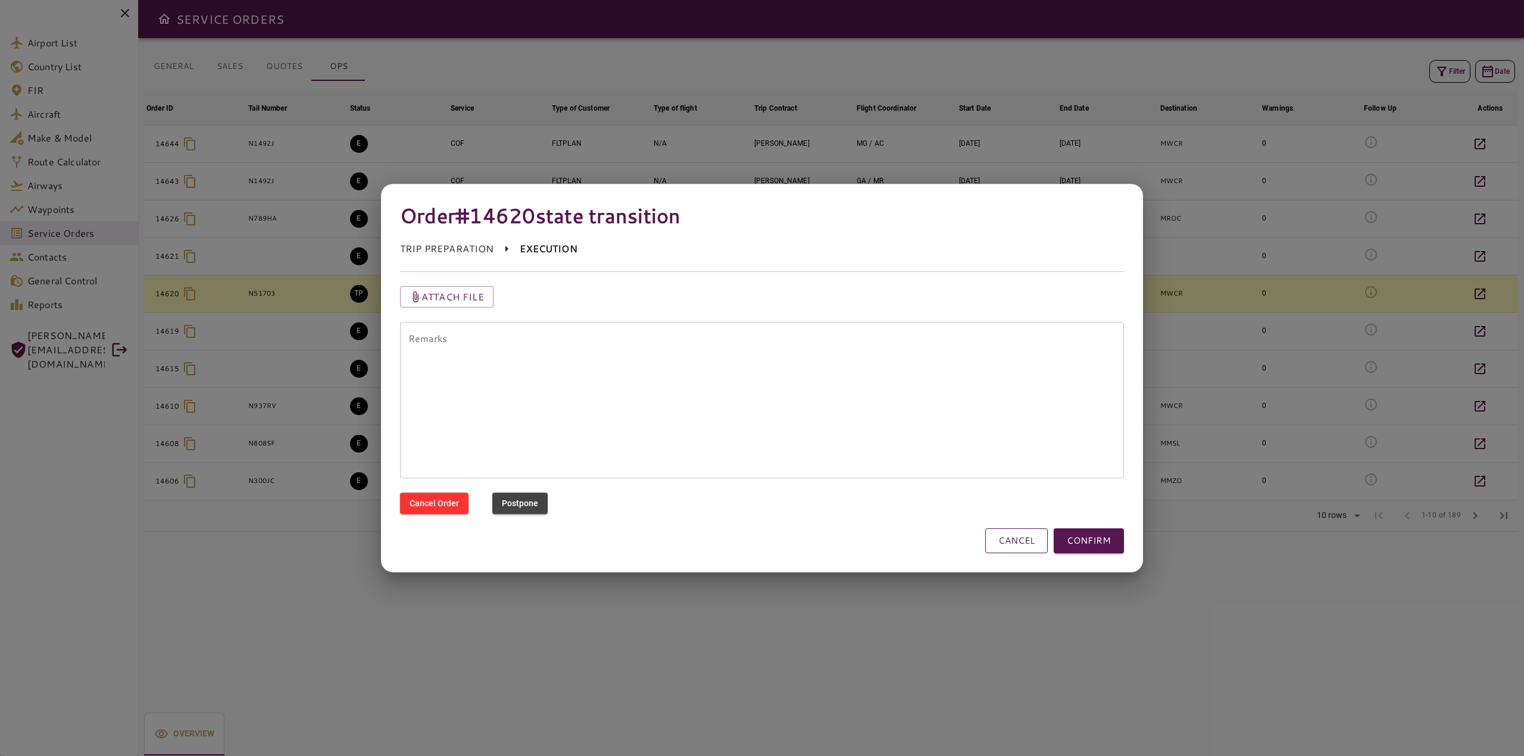
click at [1013, 539] on button "CANCEL" at bounding box center [1016, 540] width 62 height 25
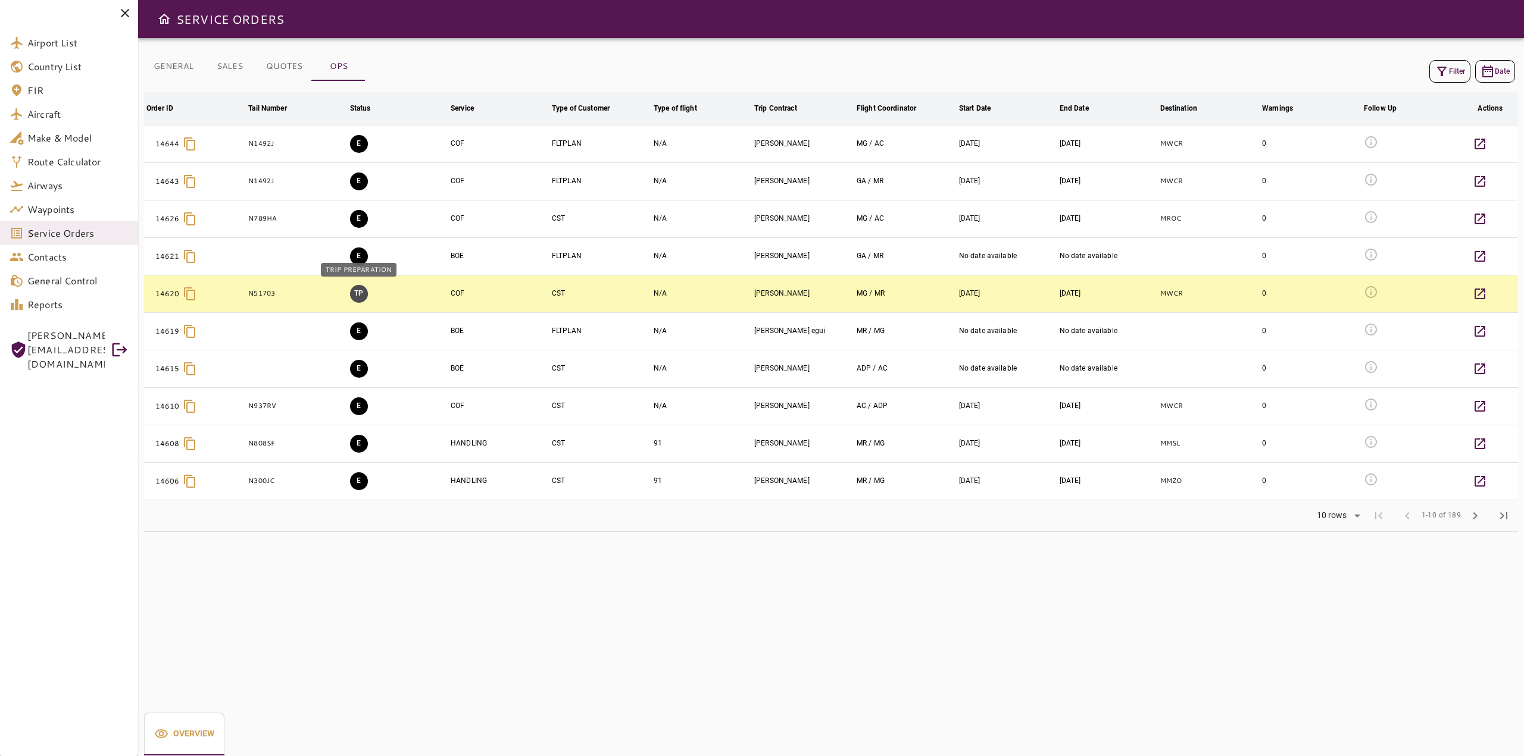
click at [358, 296] on button "TP" at bounding box center [359, 294] width 18 height 18
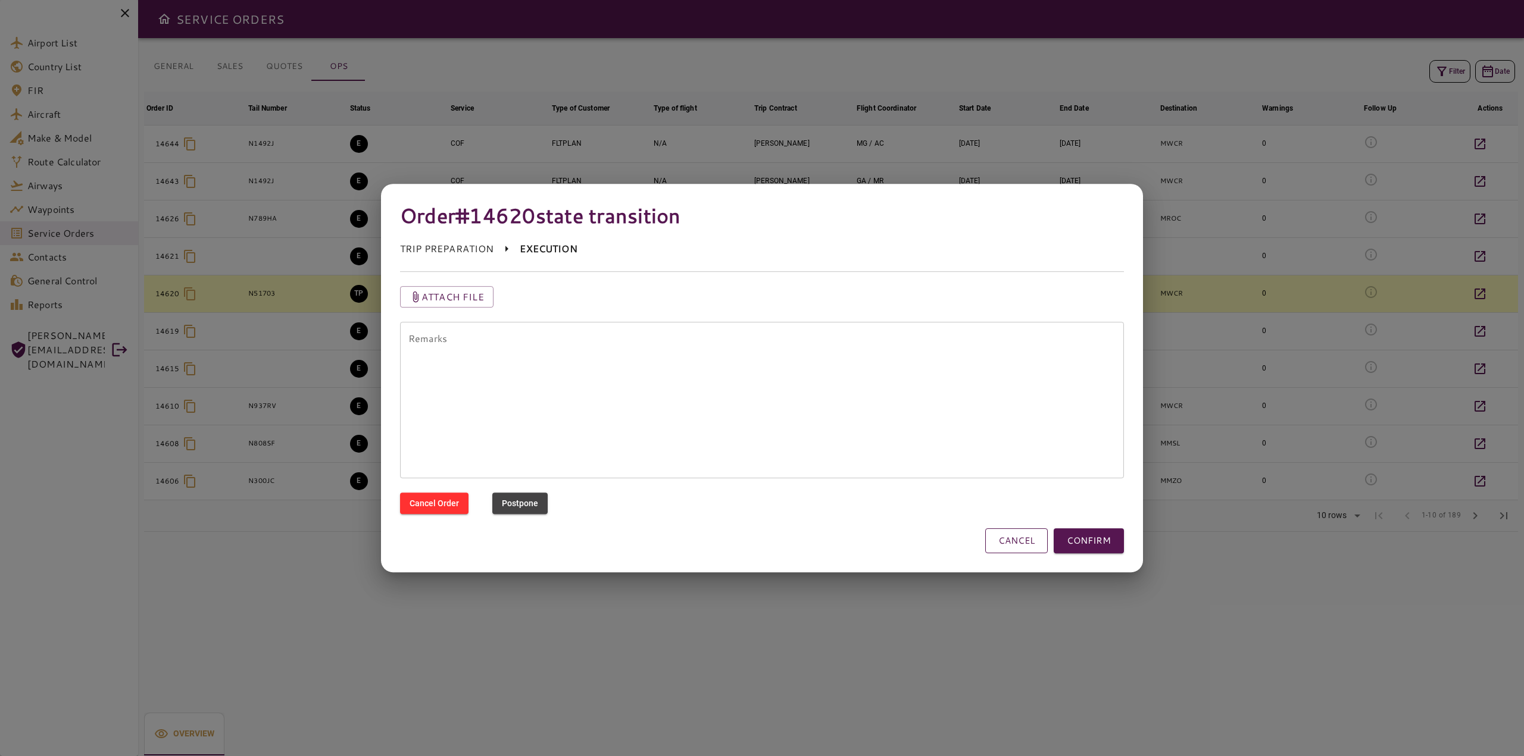
click at [1020, 545] on button "CANCEL" at bounding box center [1016, 540] width 62 height 25
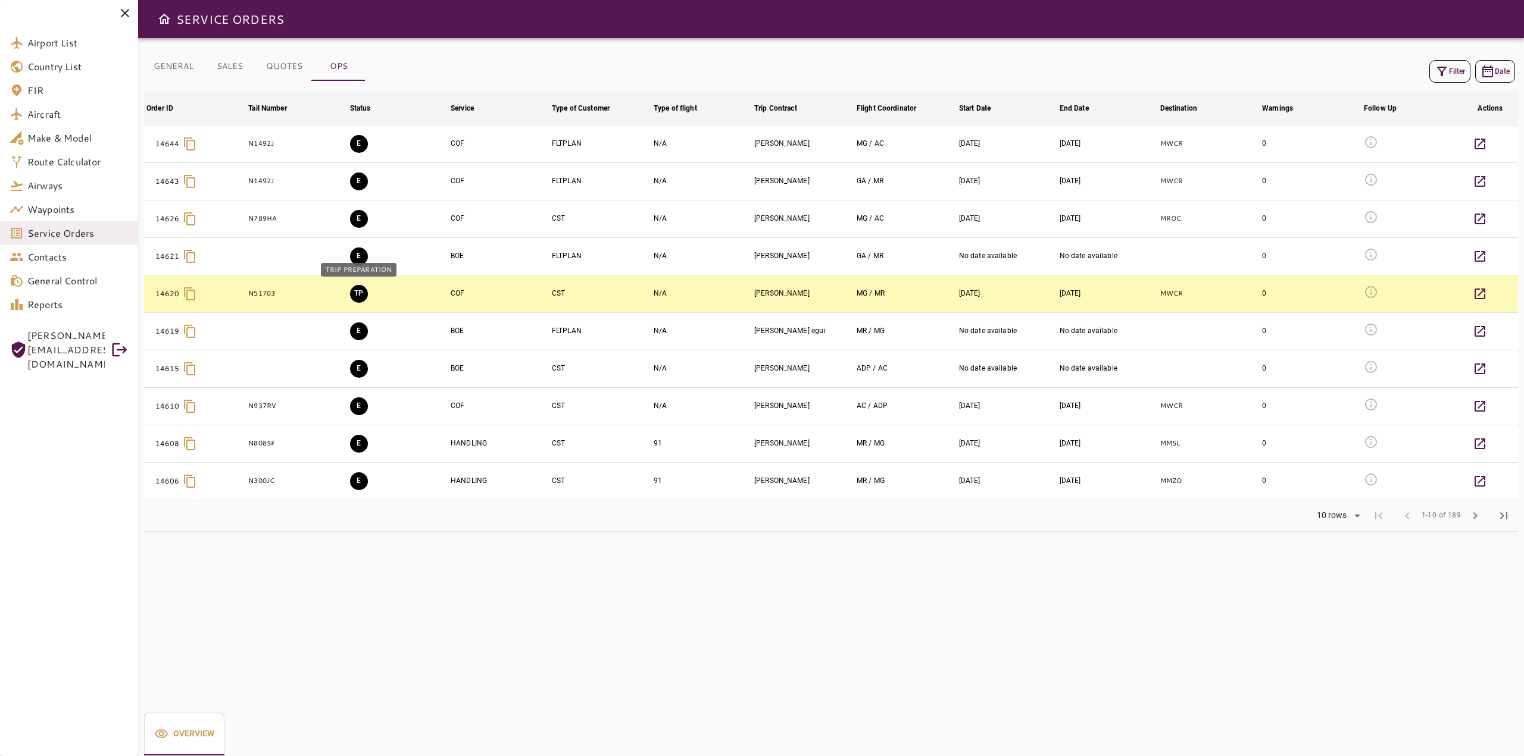
click at [355, 293] on button "TP" at bounding box center [359, 294] width 18 height 18
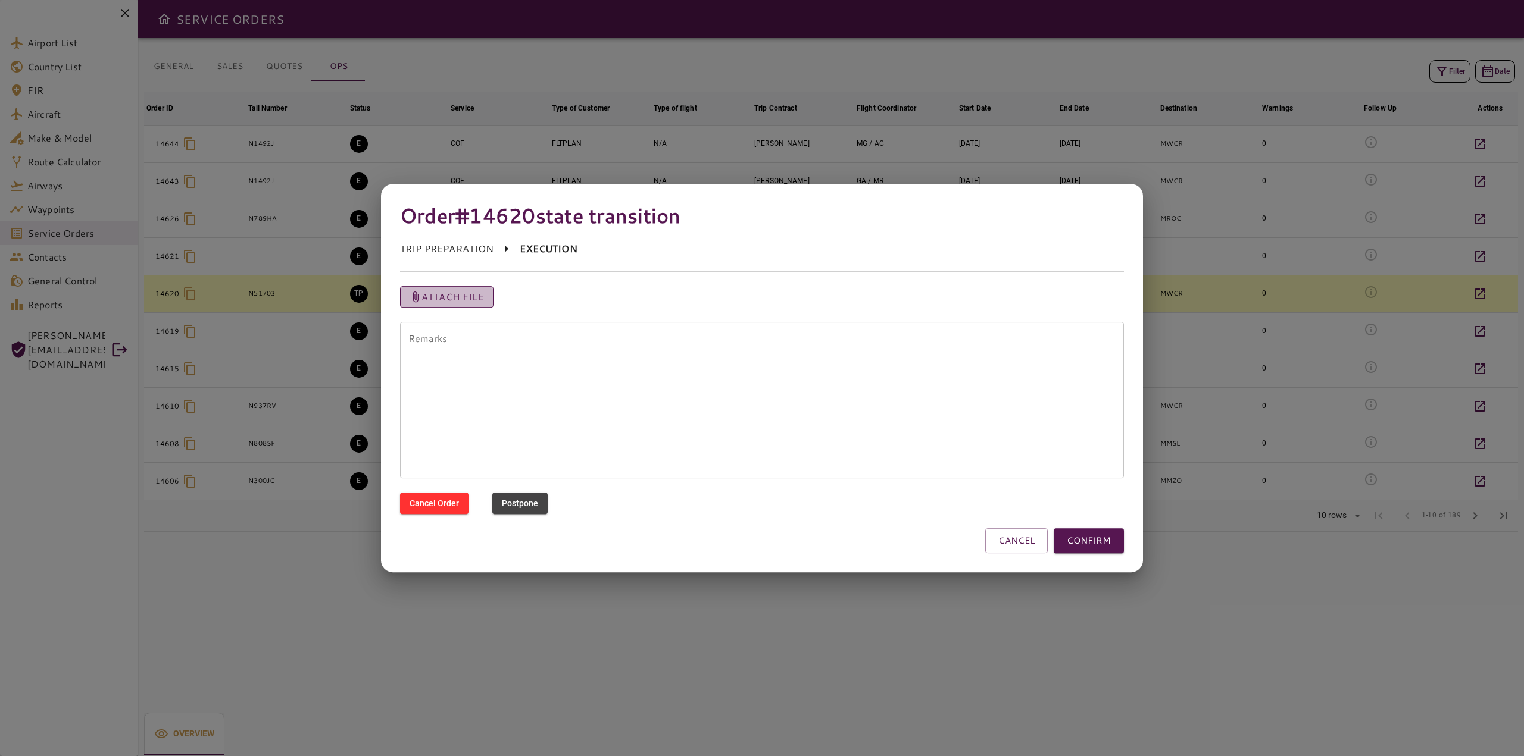
click at [456, 301] on p "Attach file" at bounding box center [452, 297] width 62 height 14
click at [0, 0] on input "Attach file" at bounding box center [0, 0] width 0 height 0
click at [1096, 541] on button "CONFIRM" at bounding box center [1088, 540] width 70 height 25
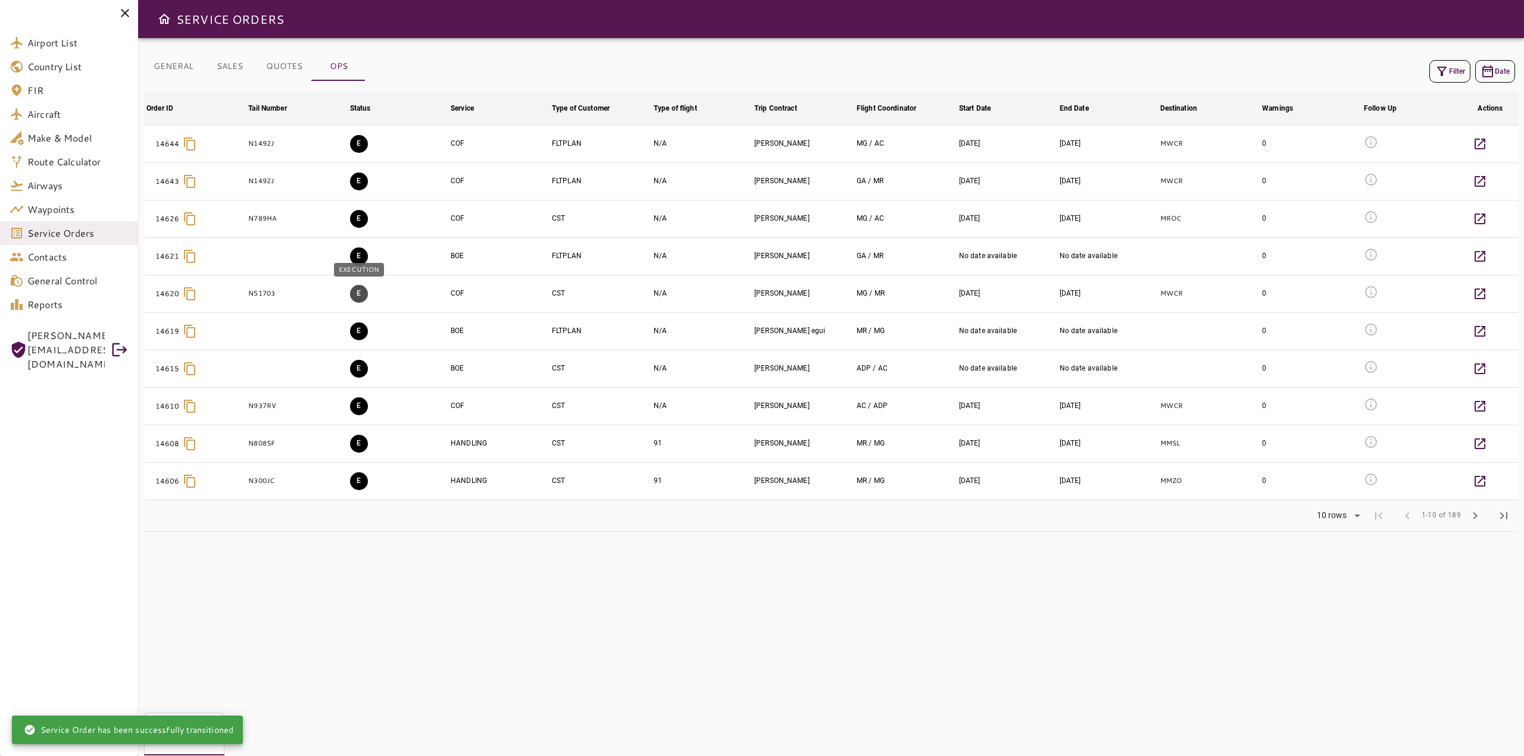
click at [358, 297] on button "E" at bounding box center [359, 294] width 18 height 18
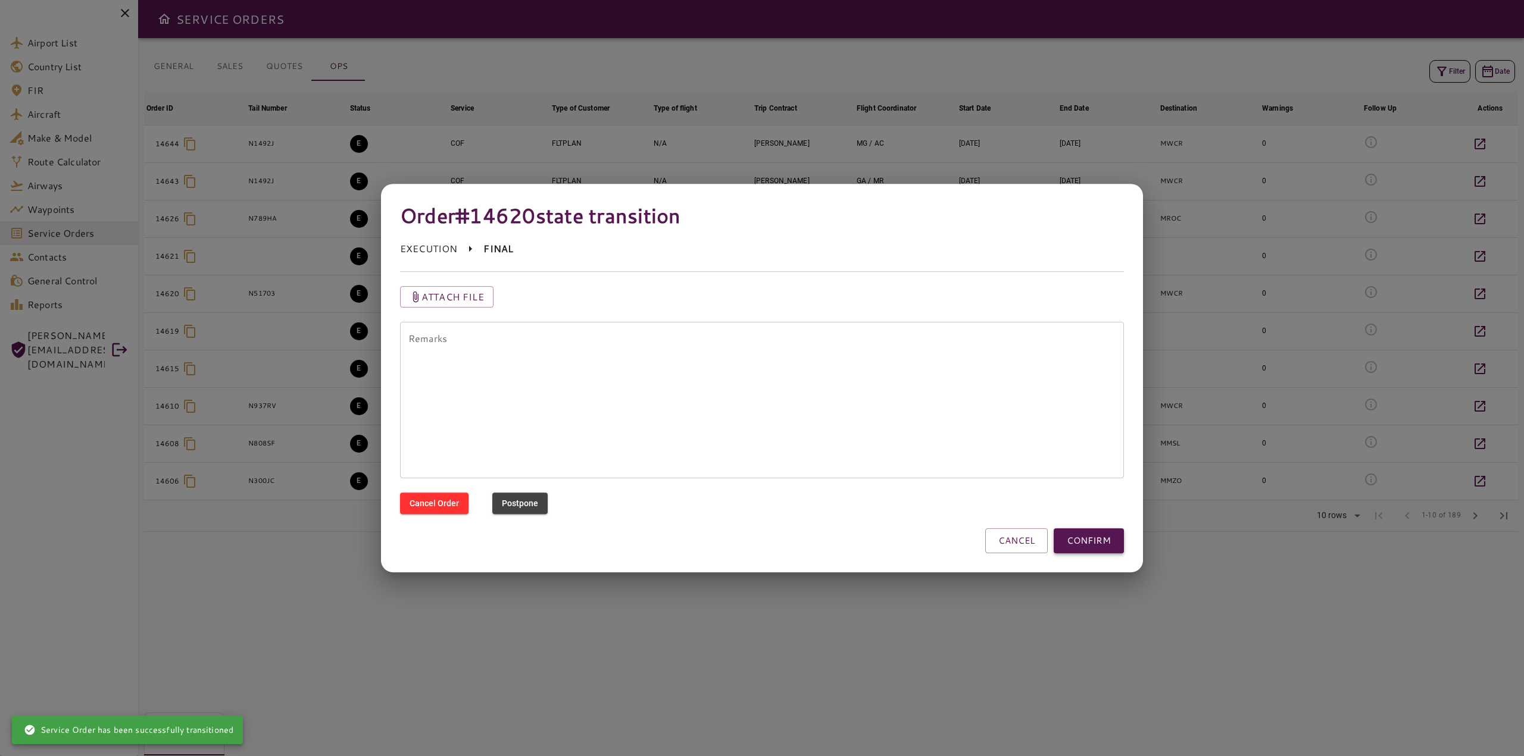
click at [1083, 539] on button "CONFIRM" at bounding box center [1088, 540] width 70 height 25
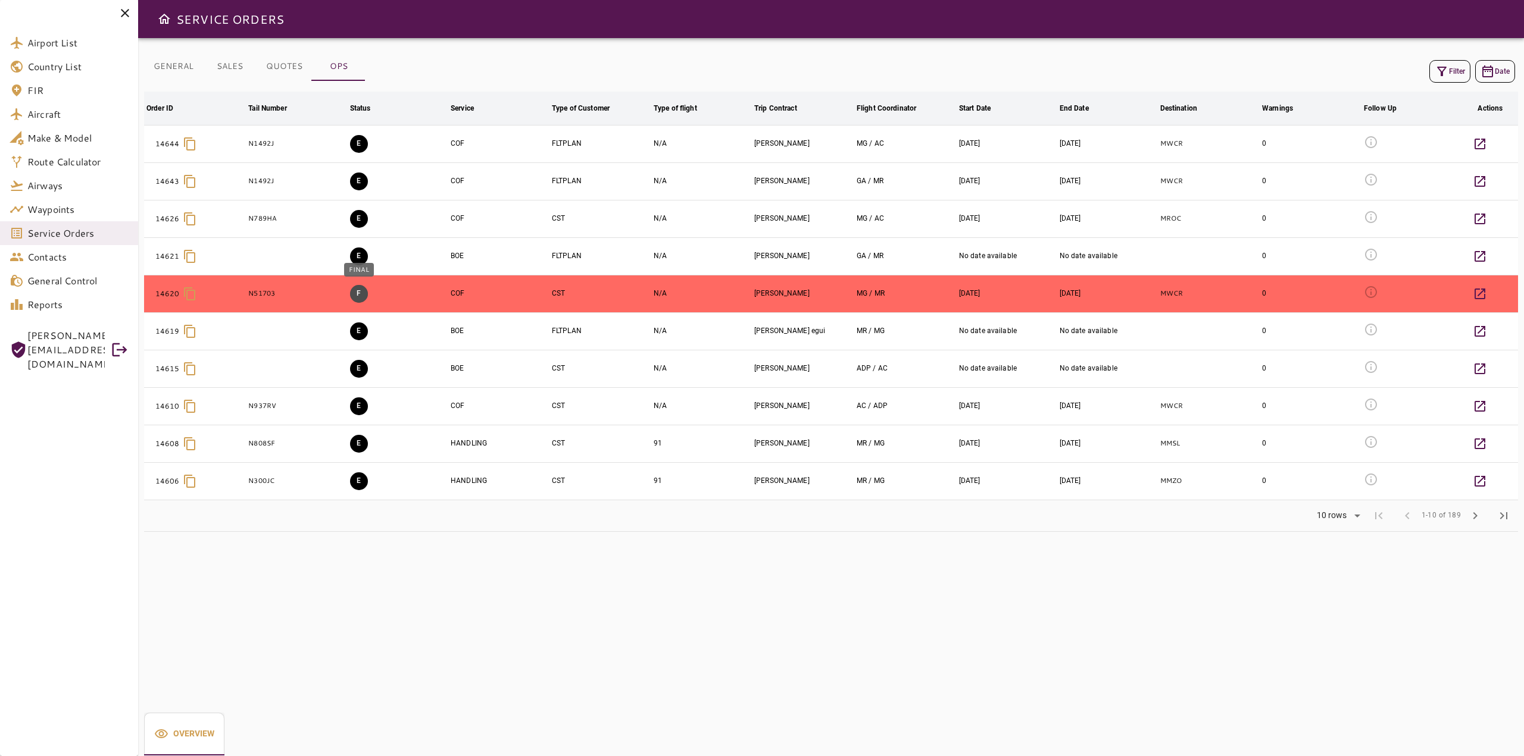
click at [360, 296] on button "F" at bounding box center [359, 294] width 18 height 18
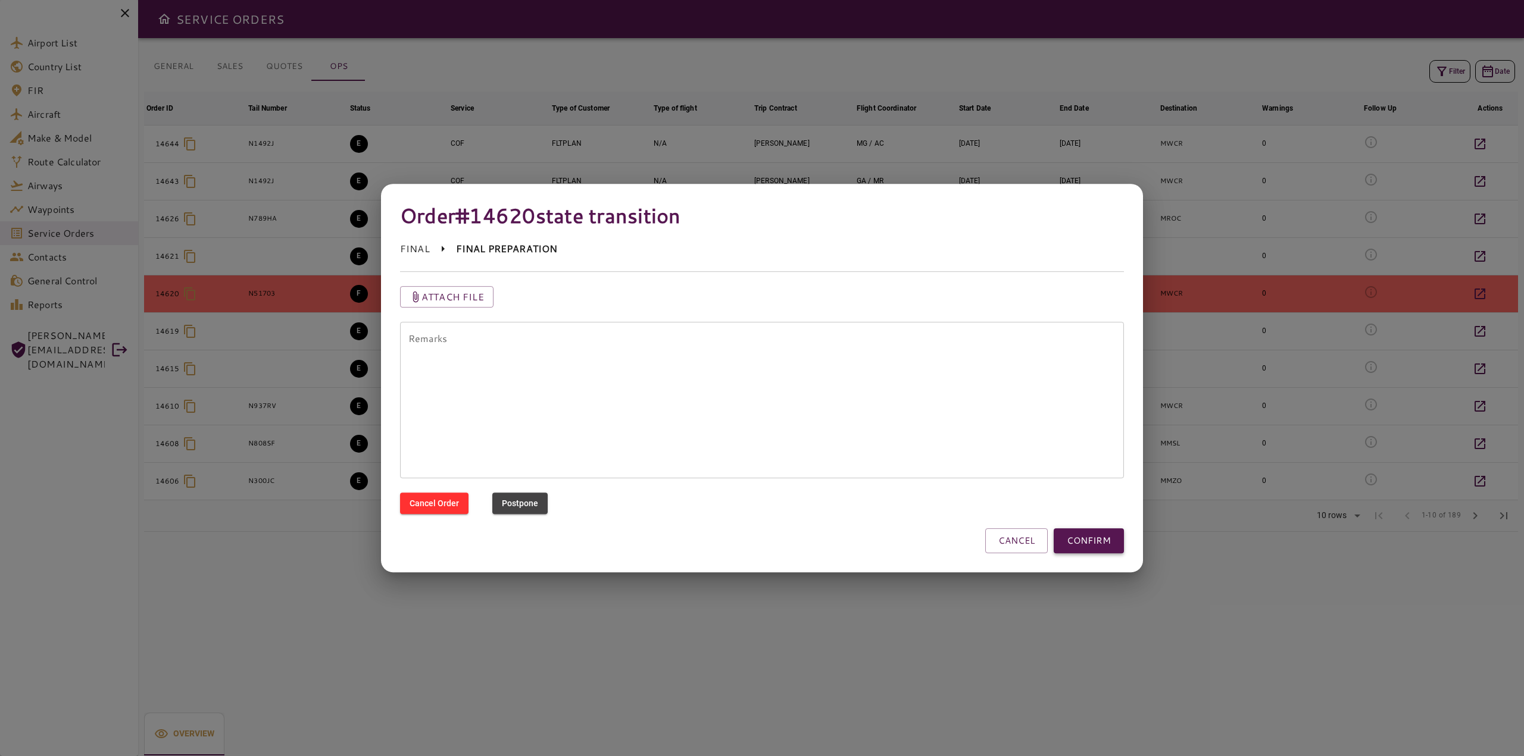
click at [1090, 543] on button "CONFIRM" at bounding box center [1088, 540] width 70 height 25
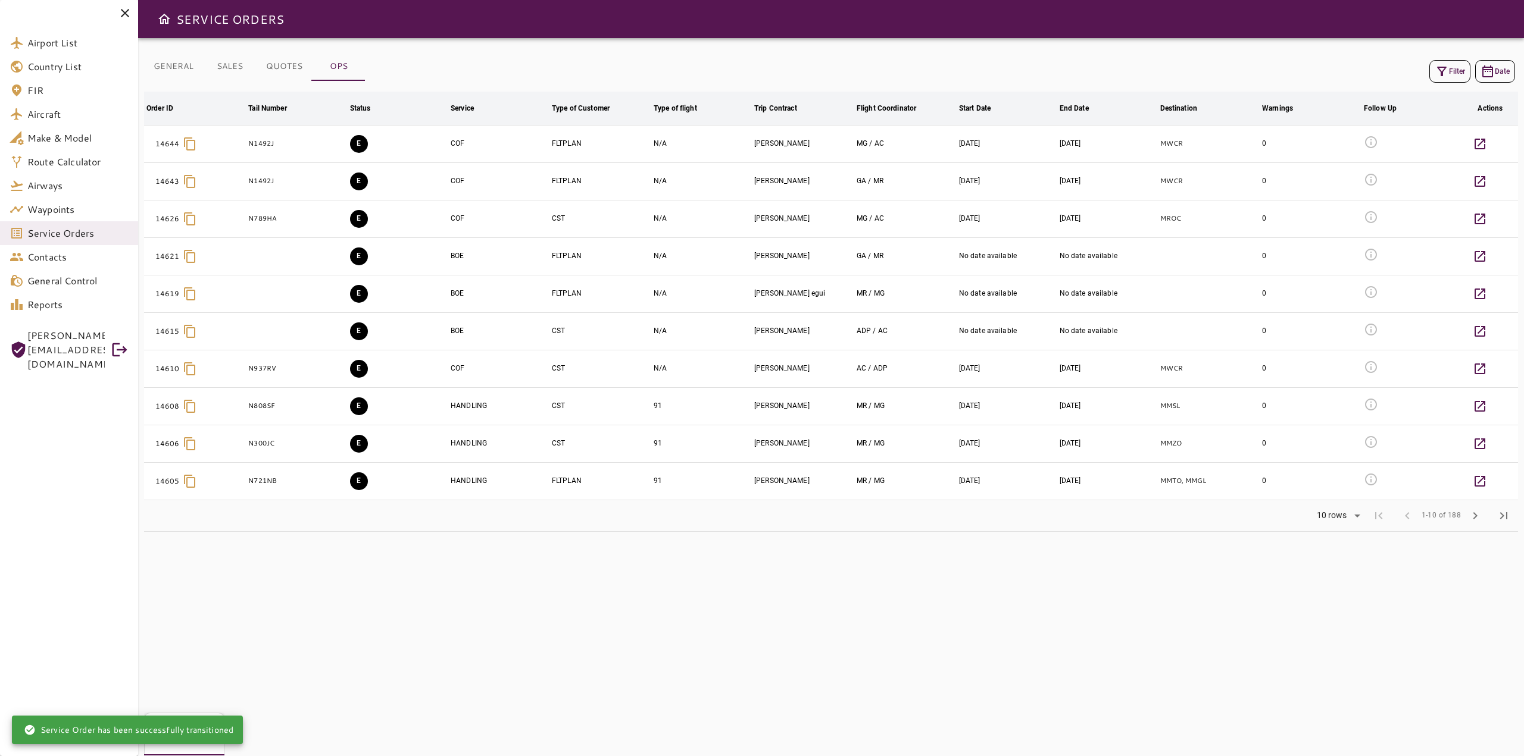
click at [584, 608] on div "GENERAL SALES QUOTES OPS Filter Date Order ID arrow_downward Tail Number arrow_…" at bounding box center [830, 397] width 1385 height 718
